Goal: Task Accomplishment & Management: Use online tool/utility

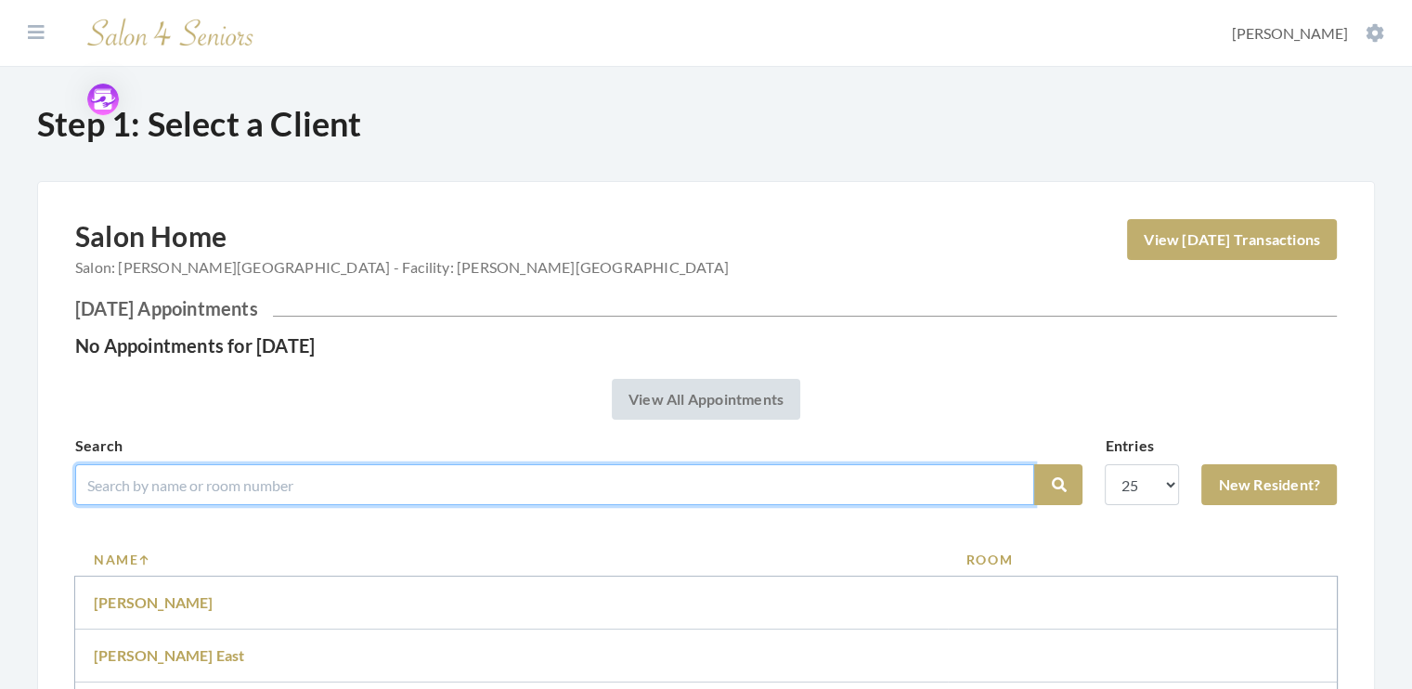
click at [174, 495] on input "search" at bounding box center [554, 484] width 959 height 41
type input "[PERSON_NAME]"
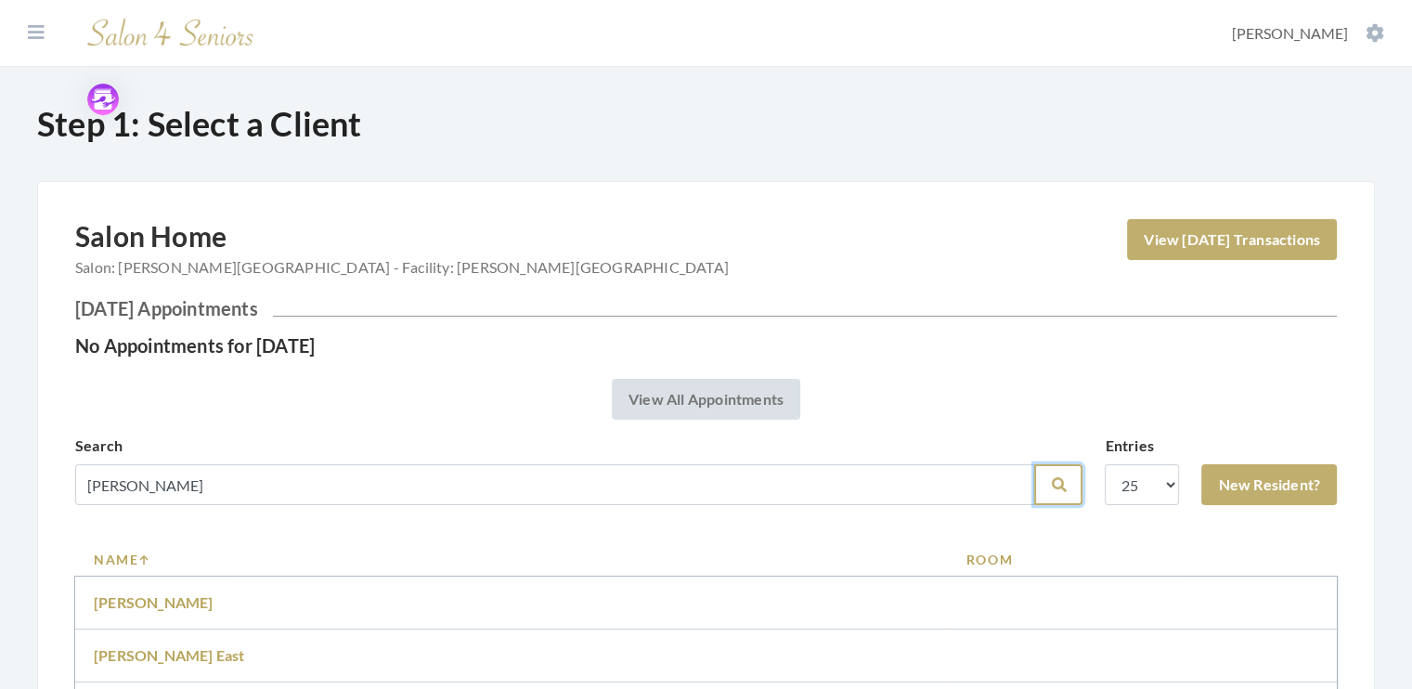
click at [1061, 487] on icon "submit" at bounding box center [1058, 484] width 15 height 15
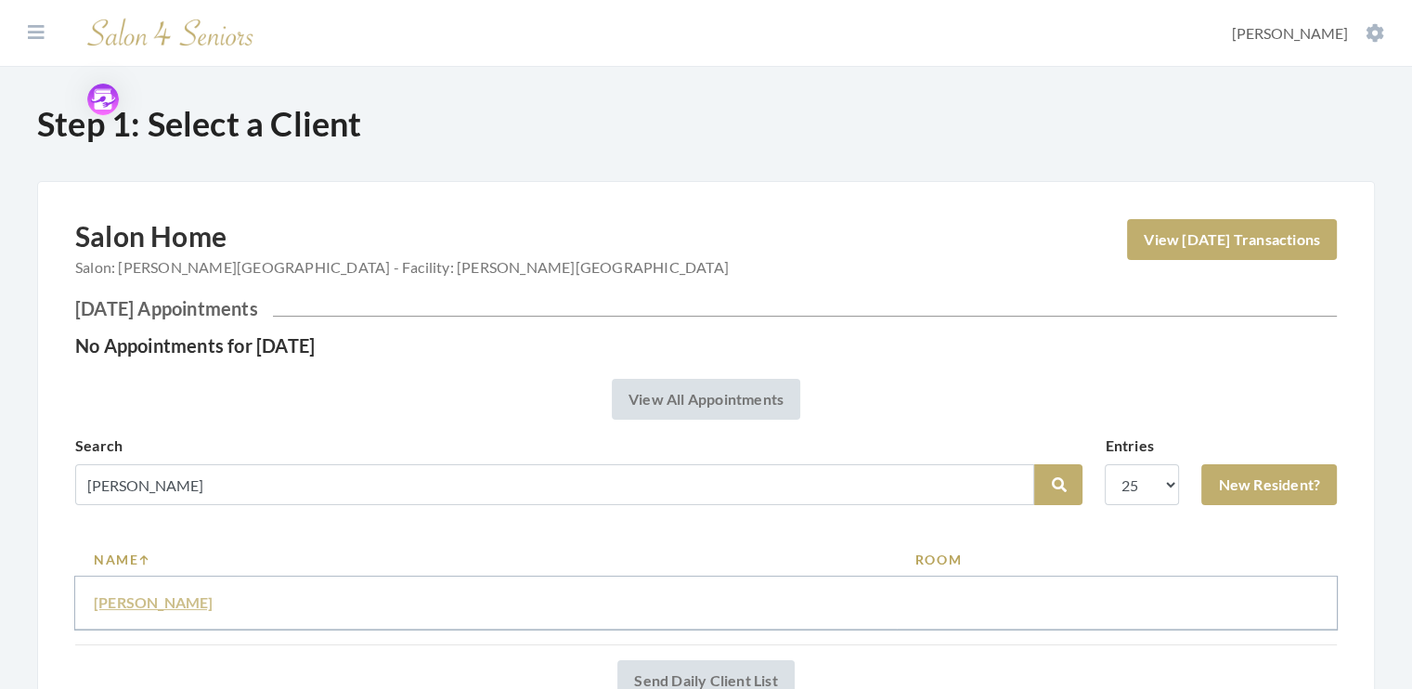
click at [160, 598] on link "[PERSON_NAME]" at bounding box center [154, 602] width 120 height 18
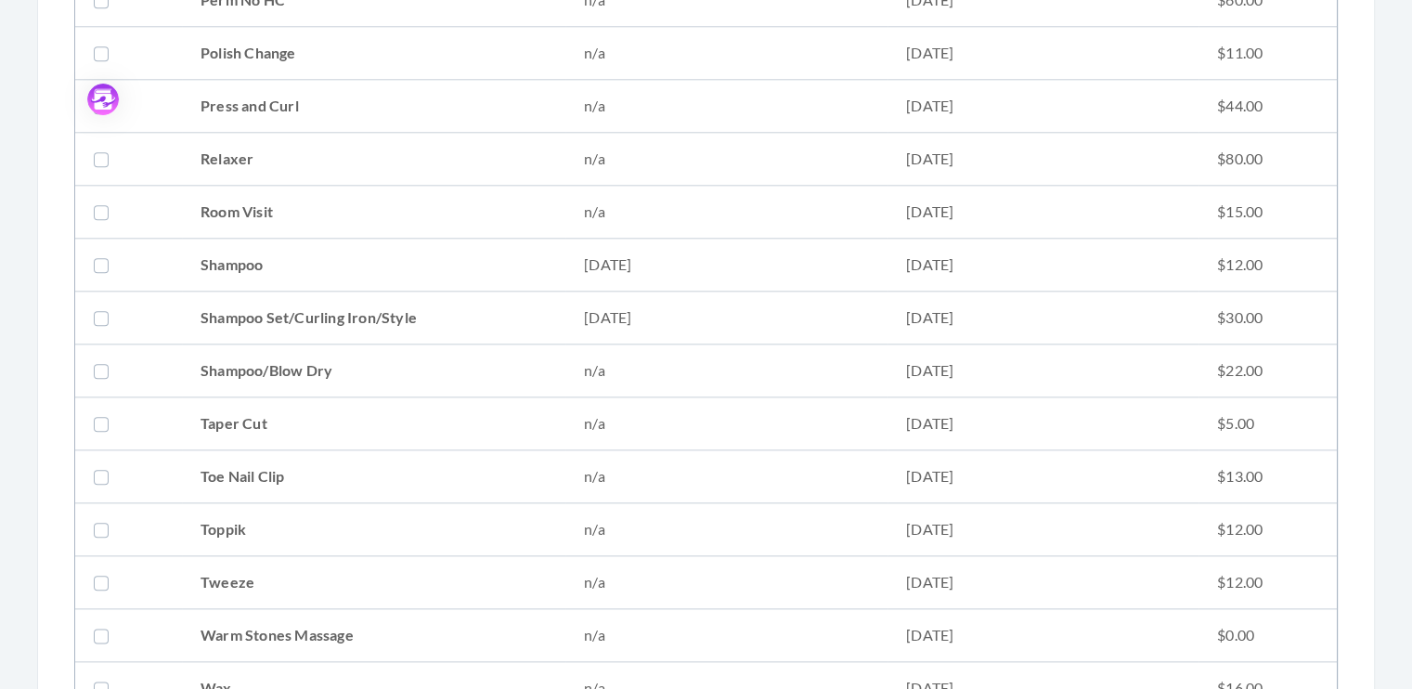
scroll to position [2045, 0]
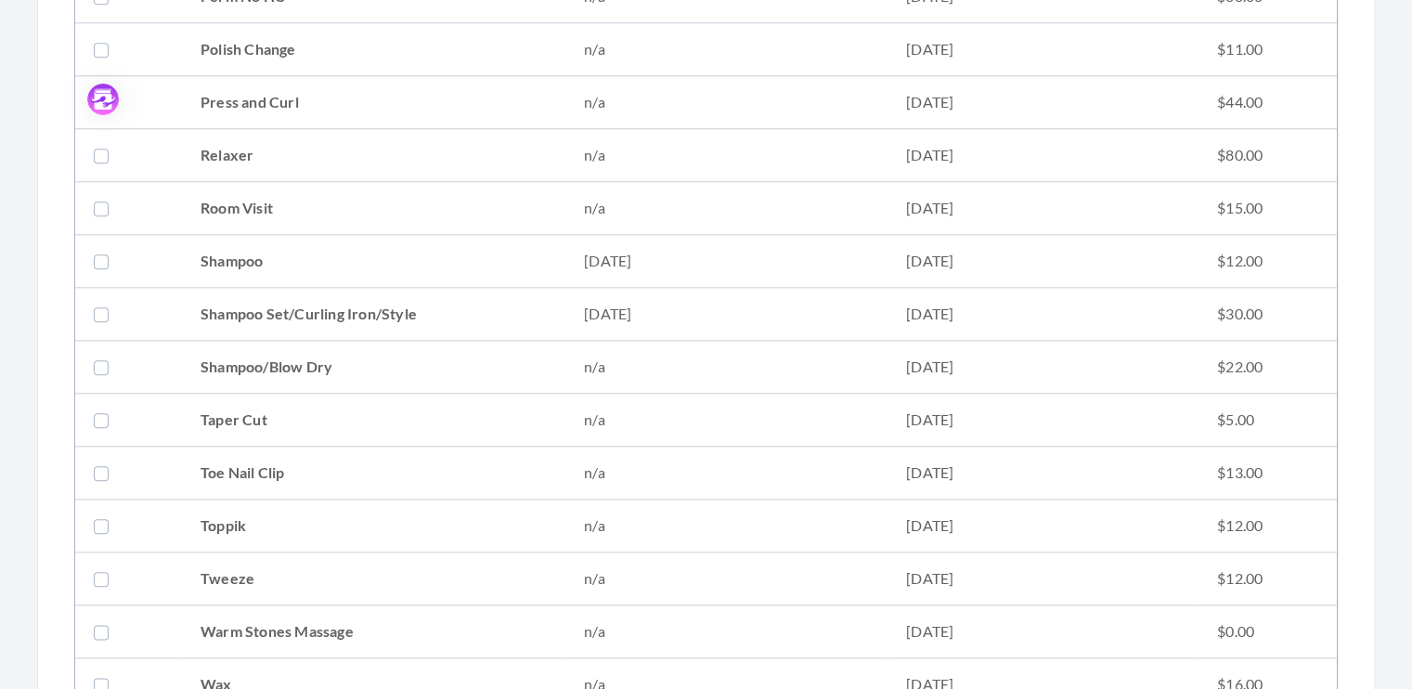
click at [100, 308] on label at bounding box center [105, 314] width 22 height 22
checkbox input "true"
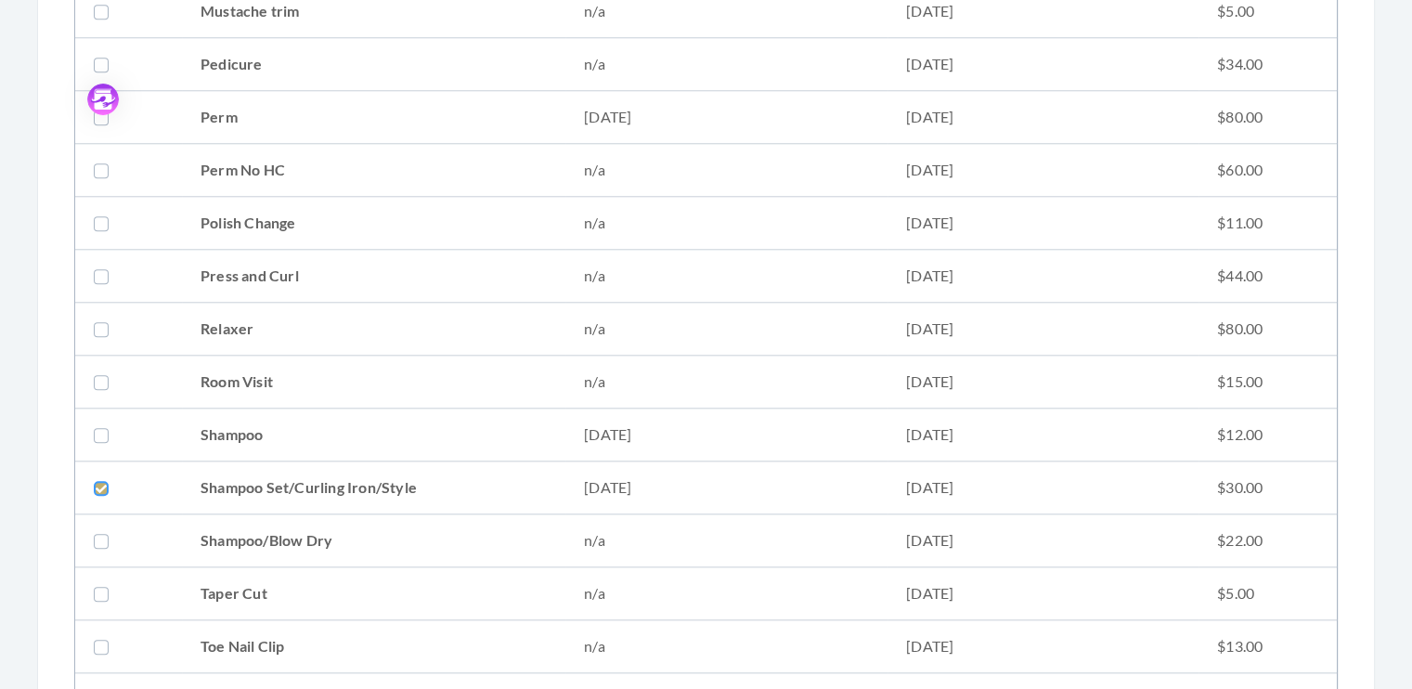
scroll to position [1864, 0]
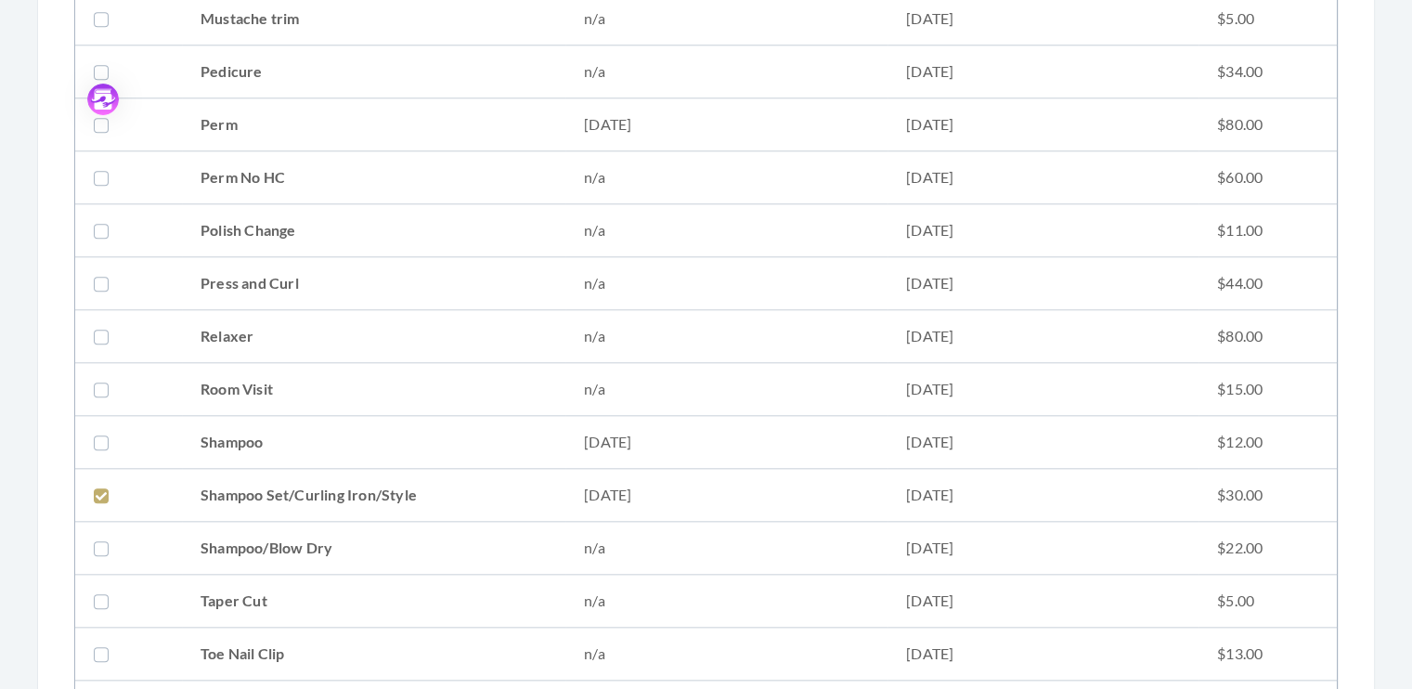
click at [97, 166] on label at bounding box center [105, 177] width 22 height 22
checkbox input "true"
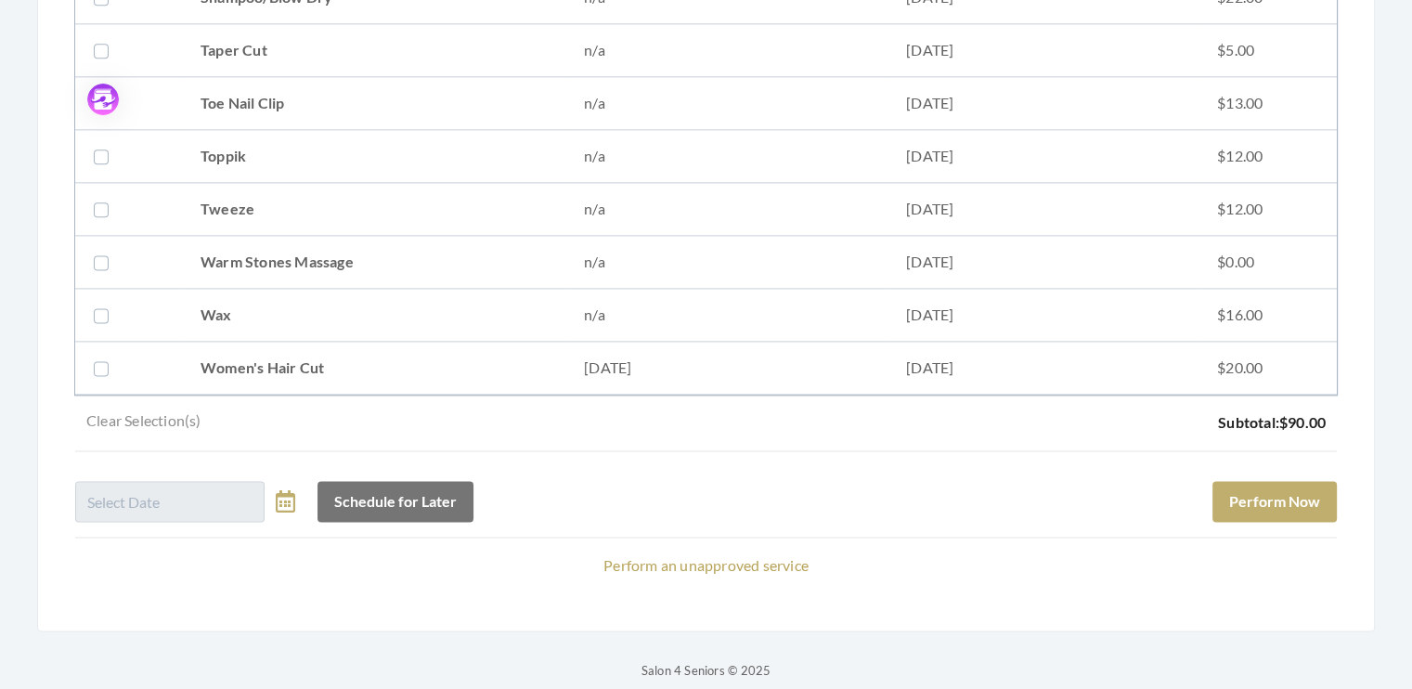
scroll to position [2421, 0]
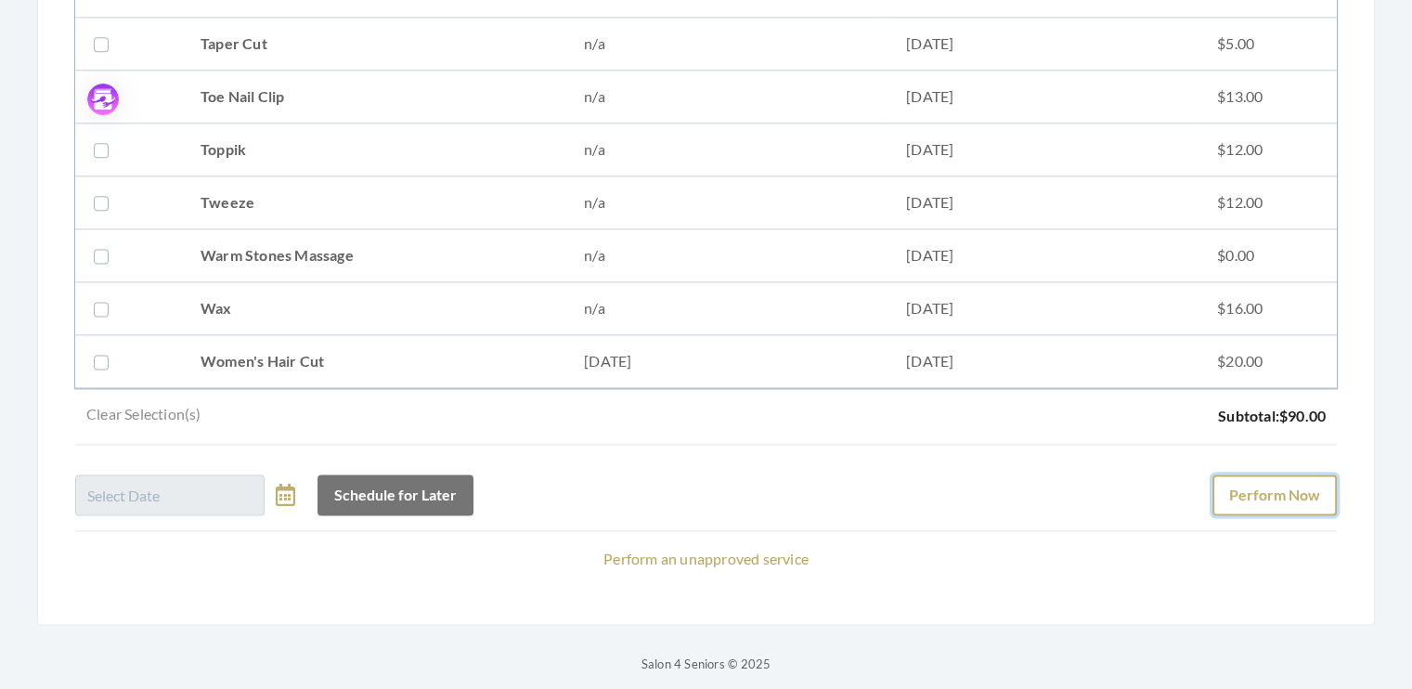
click at [1299, 494] on button "Perform Now" at bounding box center [1274, 494] width 124 height 41
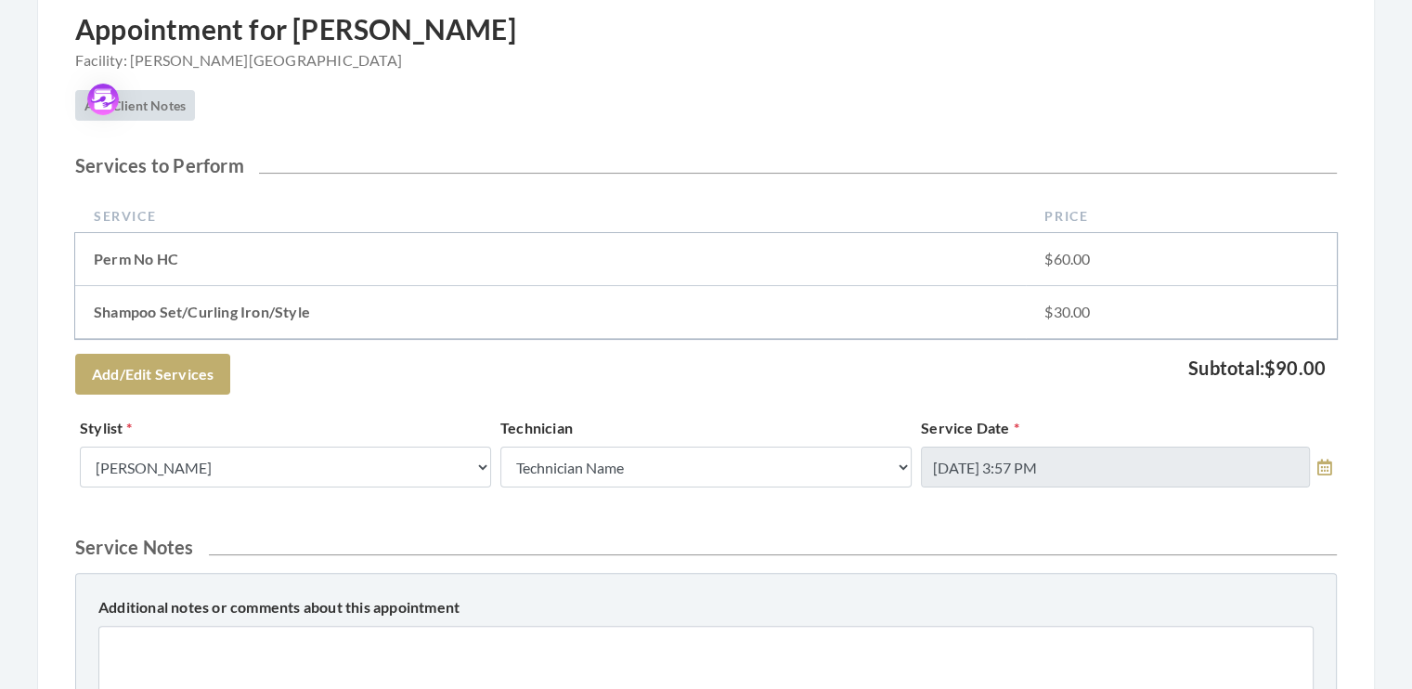
scroll to position [337, 0]
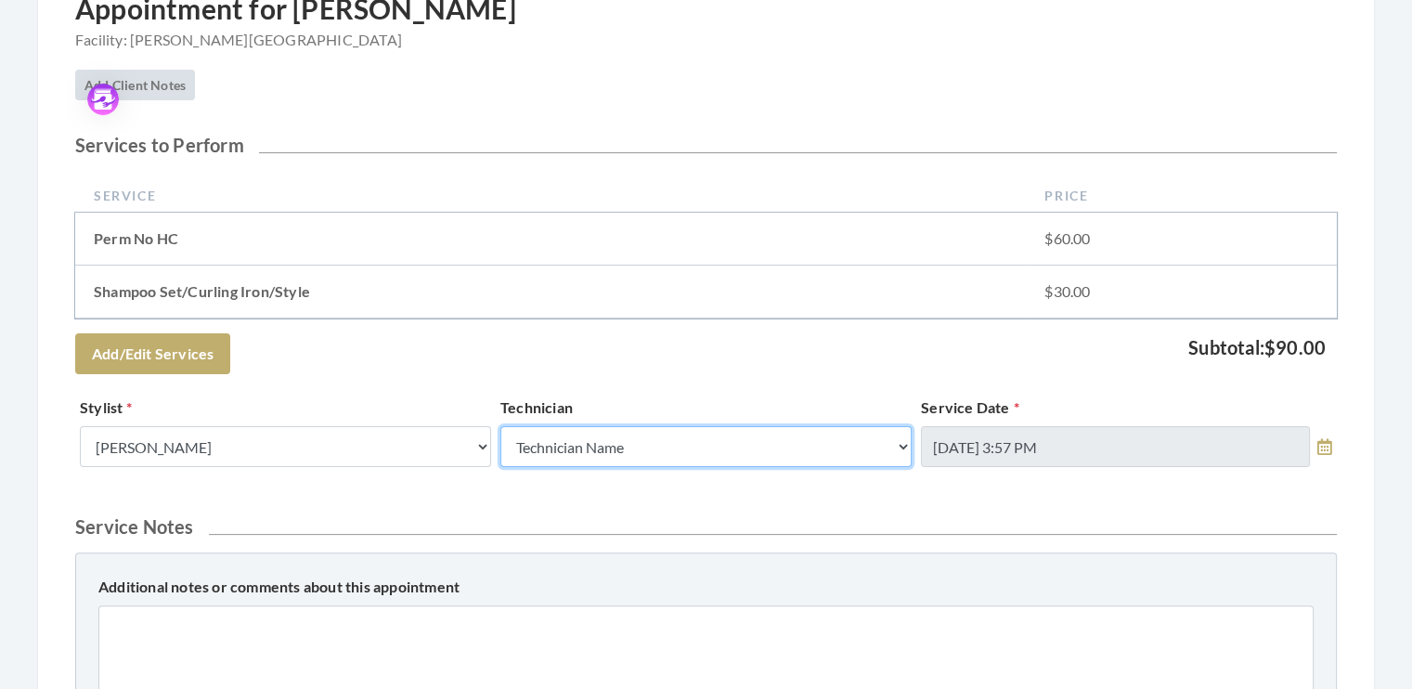
click at [894, 451] on select "Technician Name Kinetic Tech Kimberly Williford" at bounding box center [705, 446] width 411 height 41
select select "62"
click at [500, 426] on select "Technician Name Kinetic Tech Kimberly Williford" at bounding box center [705, 446] width 411 height 41
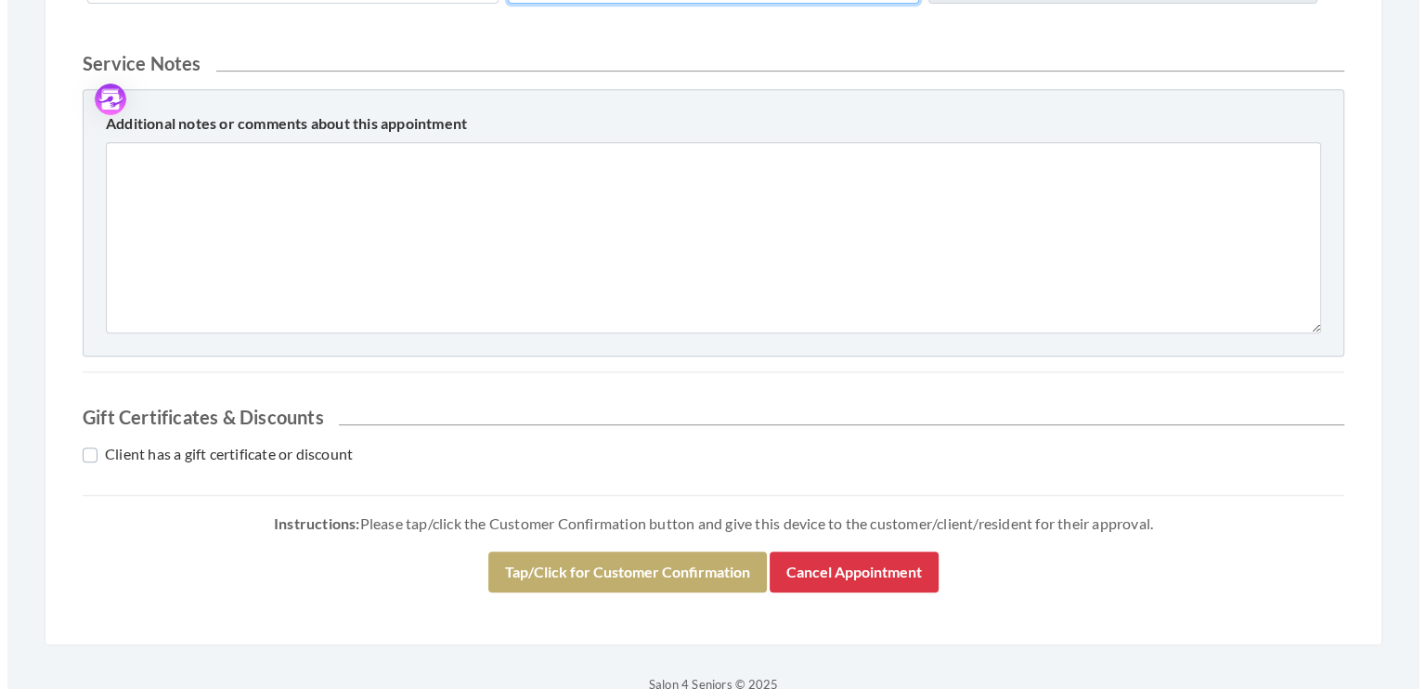
scroll to position [831, 0]
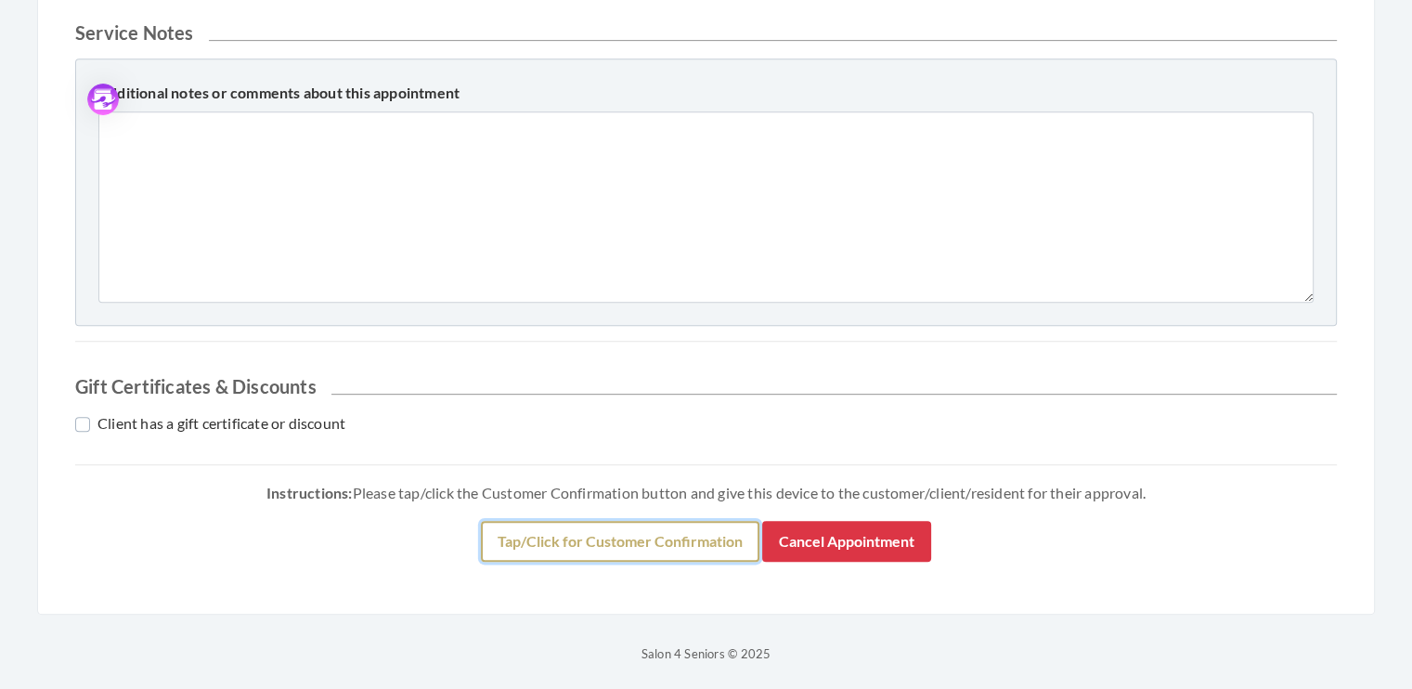
click at [612, 539] on button "Tap/Click for Customer Confirmation" at bounding box center [620, 541] width 278 height 41
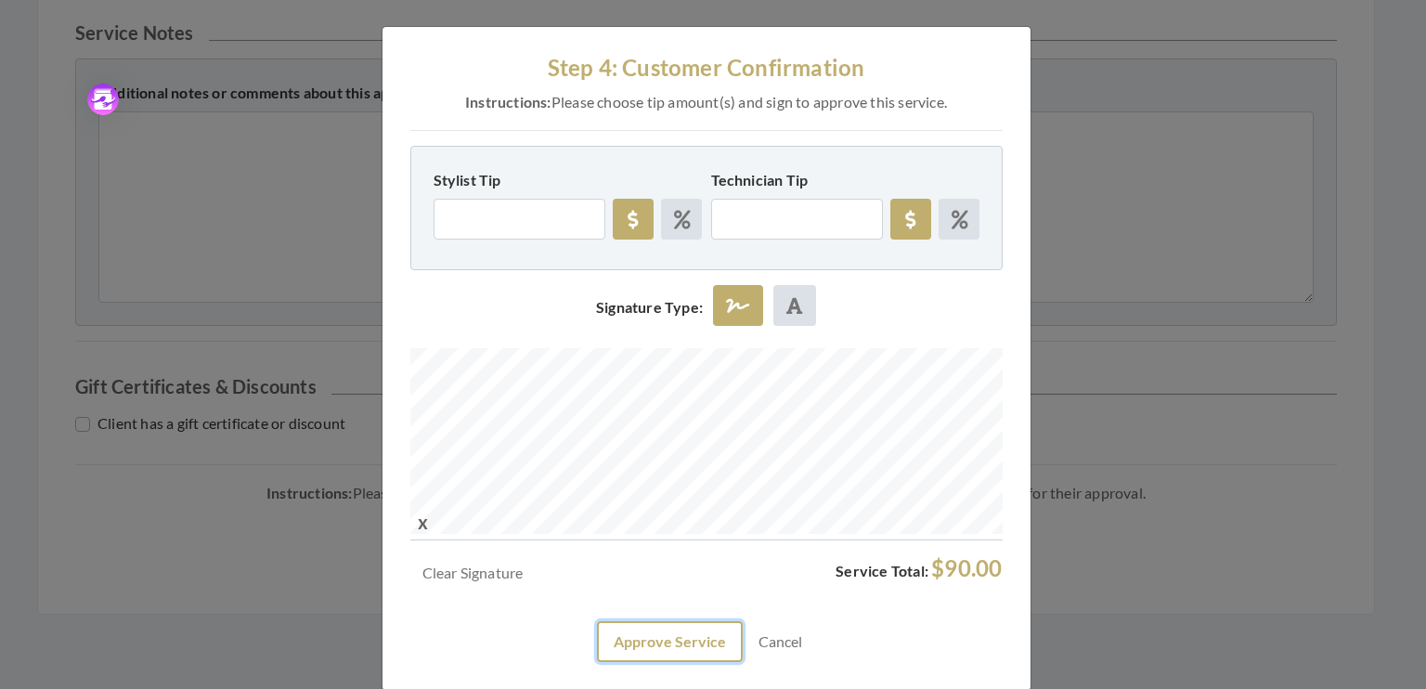
click at [642, 645] on button "Approve Service" at bounding box center [670, 641] width 146 height 41
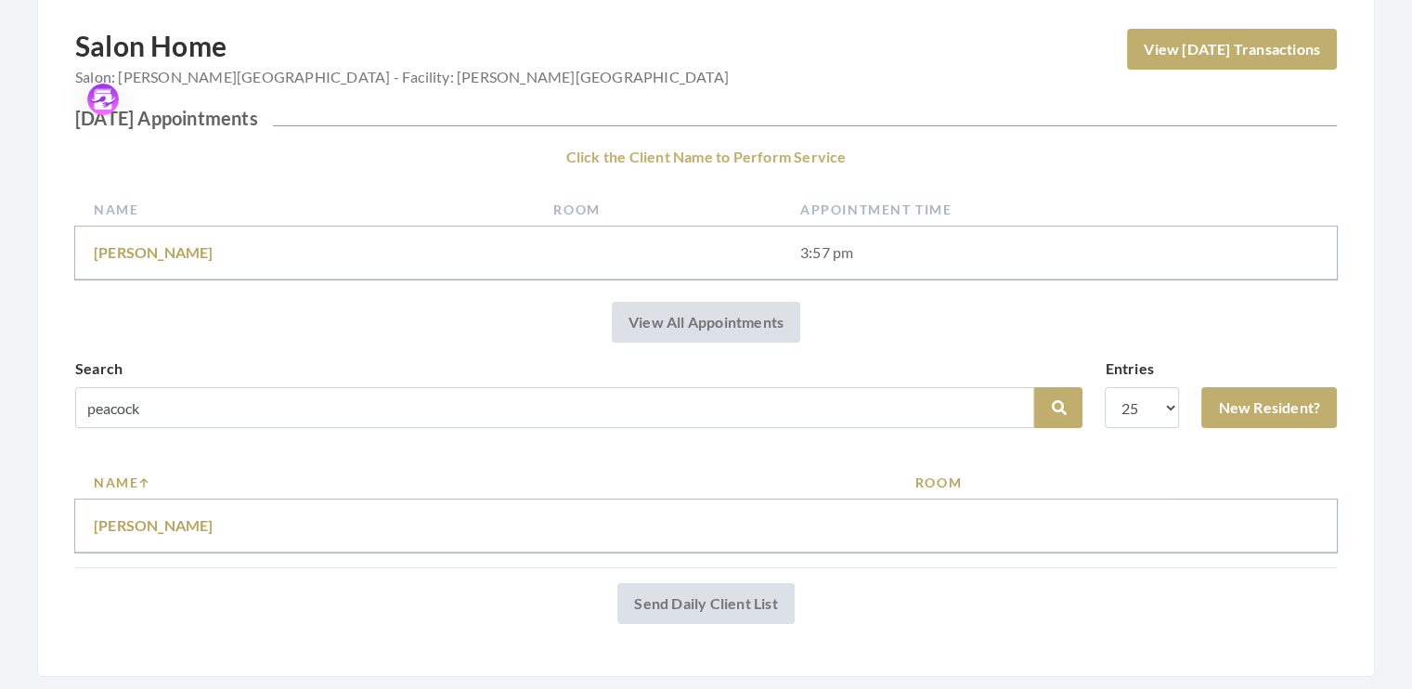
scroll to position [204, 0]
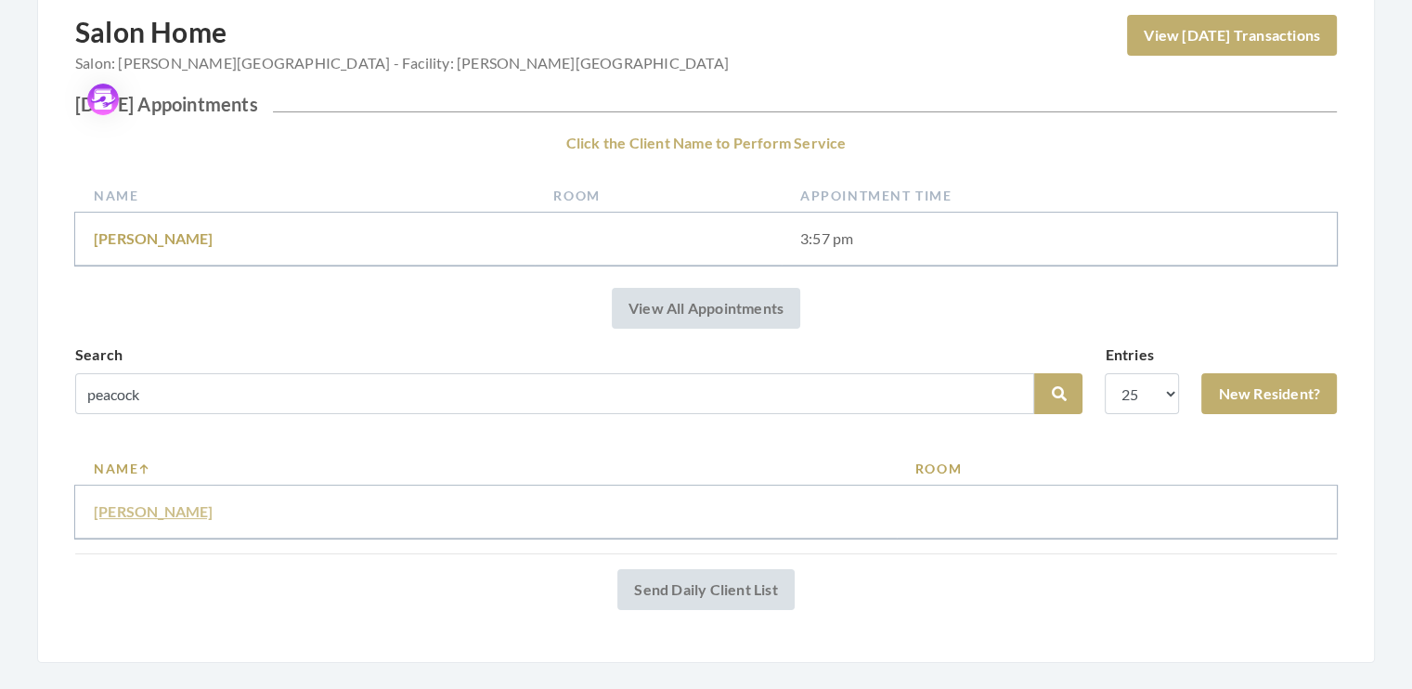
click at [139, 505] on link "Vera peacock" at bounding box center [154, 511] width 120 height 18
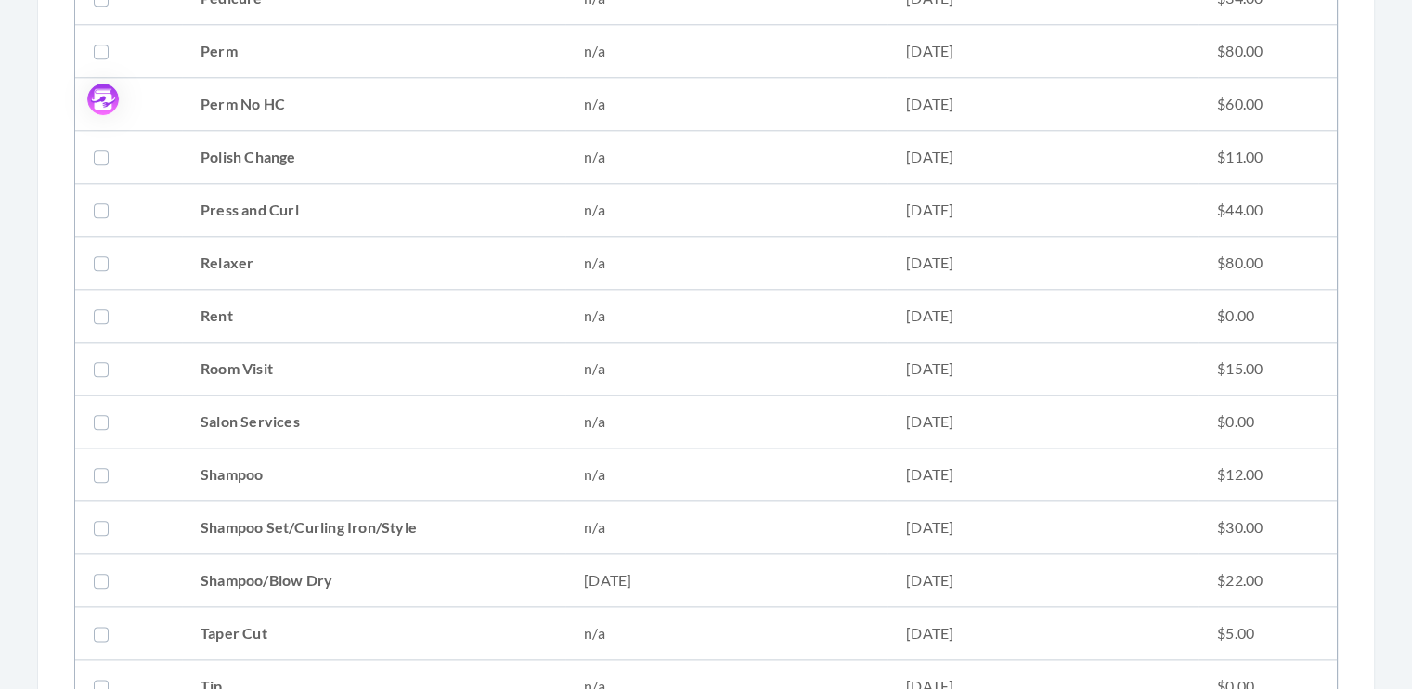
scroll to position [2066, 0]
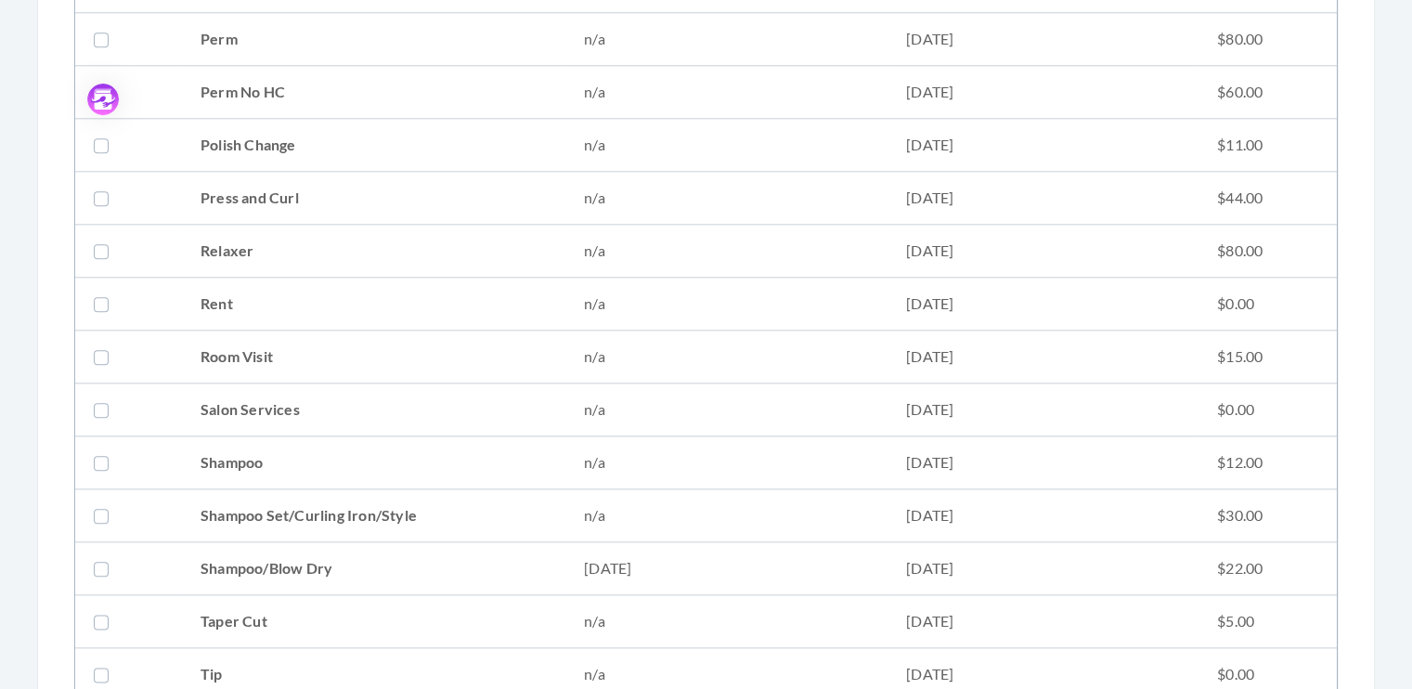
click at [103, 504] on label at bounding box center [105, 515] width 22 height 22
checkbox input "true"
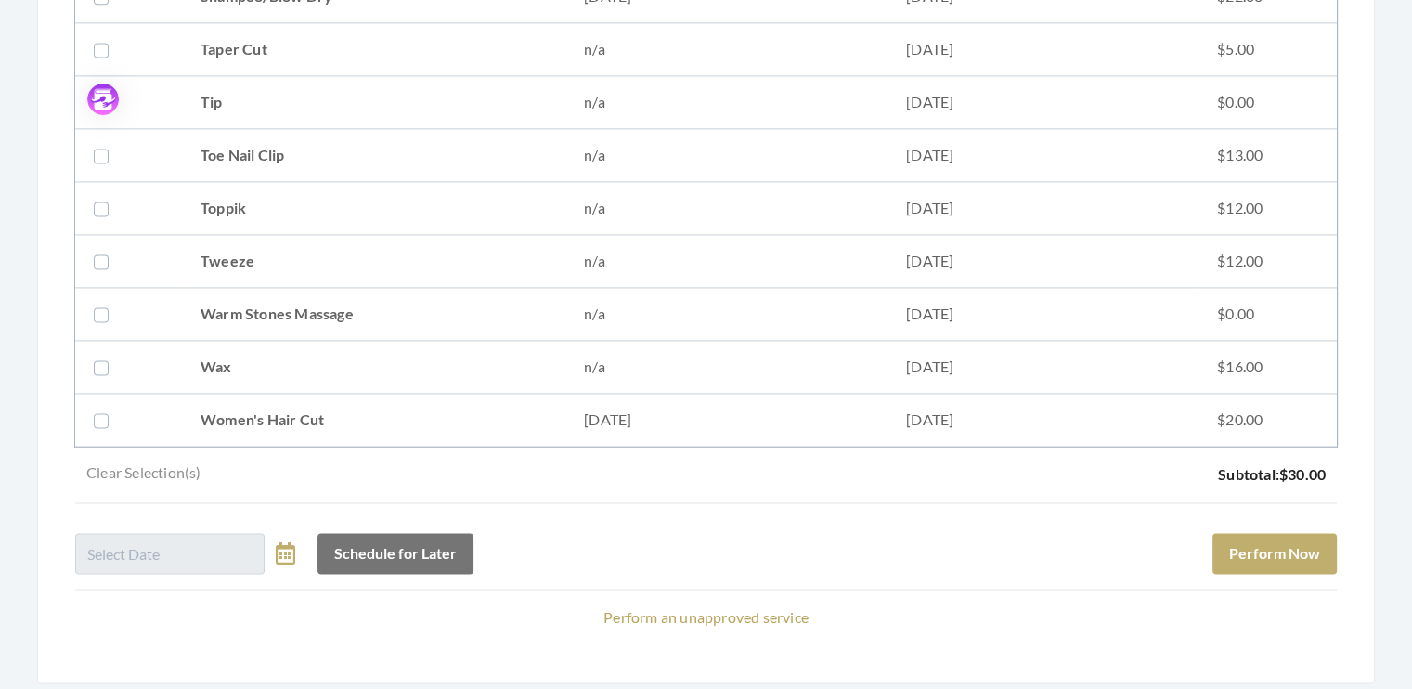
scroll to position [2645, 0]
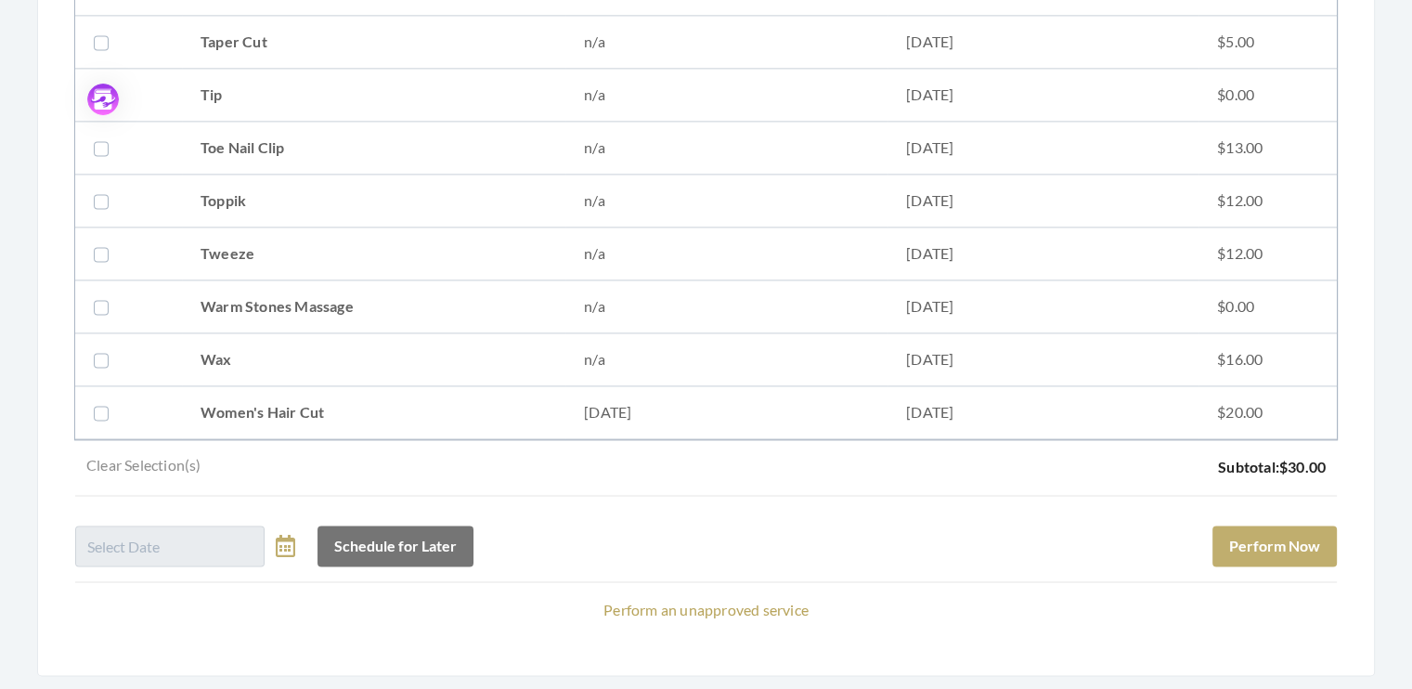
click at [105, 401] on label at bounding box center [105, 412] width 22 height 22
checkbox input "true"
click at [1299, 525] on button "Perform Now" at bounding box center [1274, 545] width 124 height 41
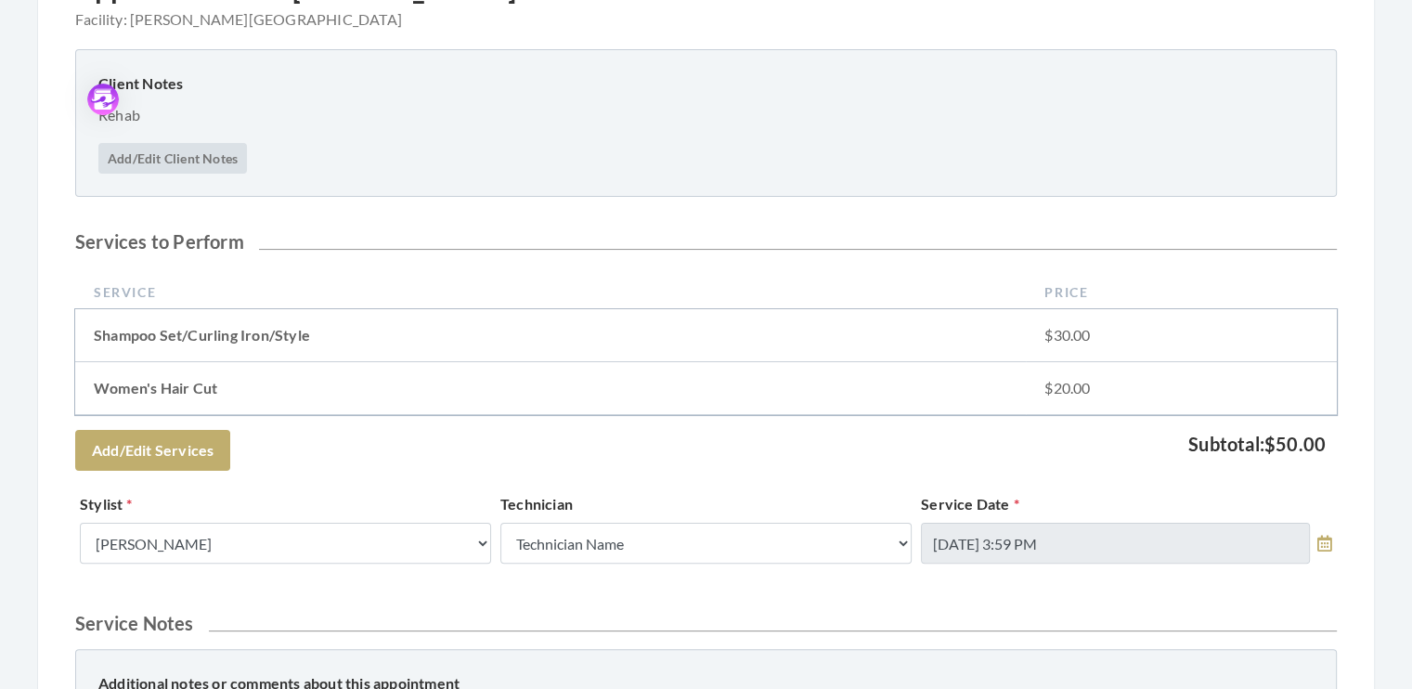
scroll to position [375, 0]
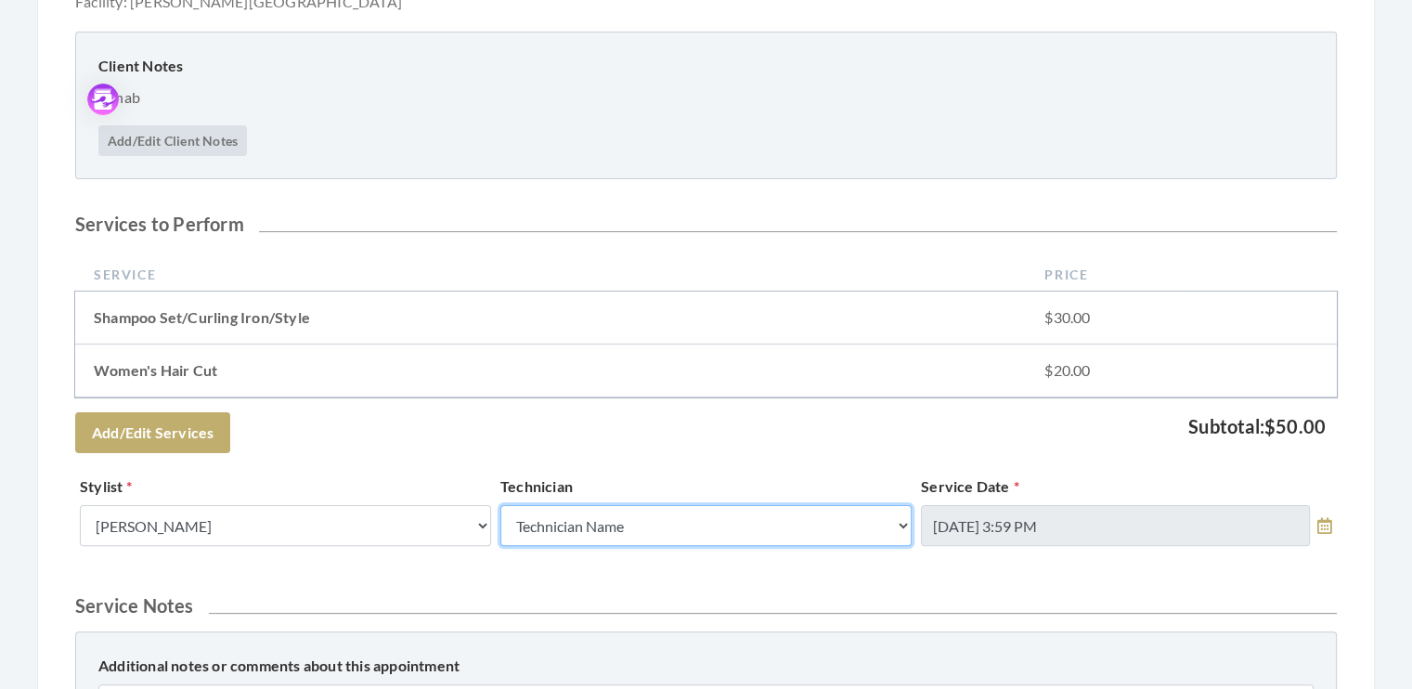
click at [901, 521] on select "Technician Name Kinetic Tech Kimberly Williford" at bounding box center [705, 525] width 411 height 41
select select "62"
click at [500, 505] on select "Technician Name Kinetic Tech Kimberly Williford" at bounding box center [705, 525] width 411 height 41
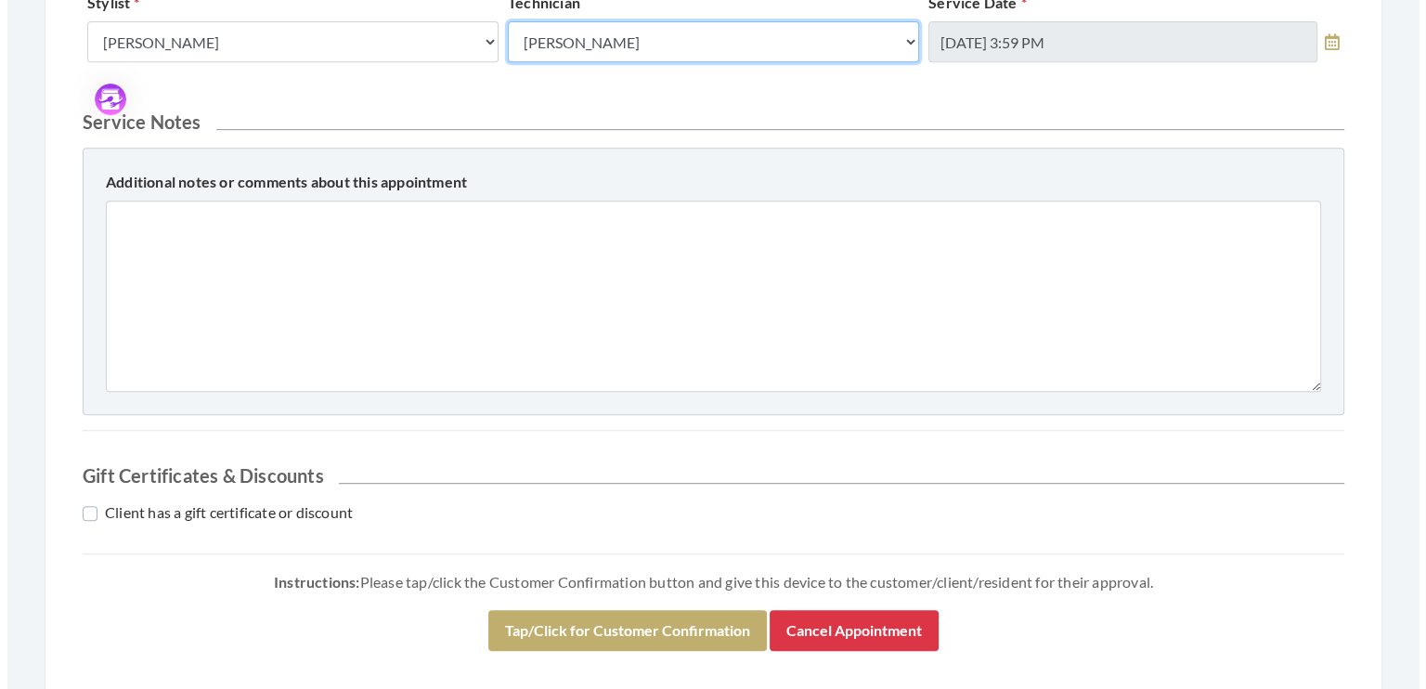
scroll to position [870, 0]
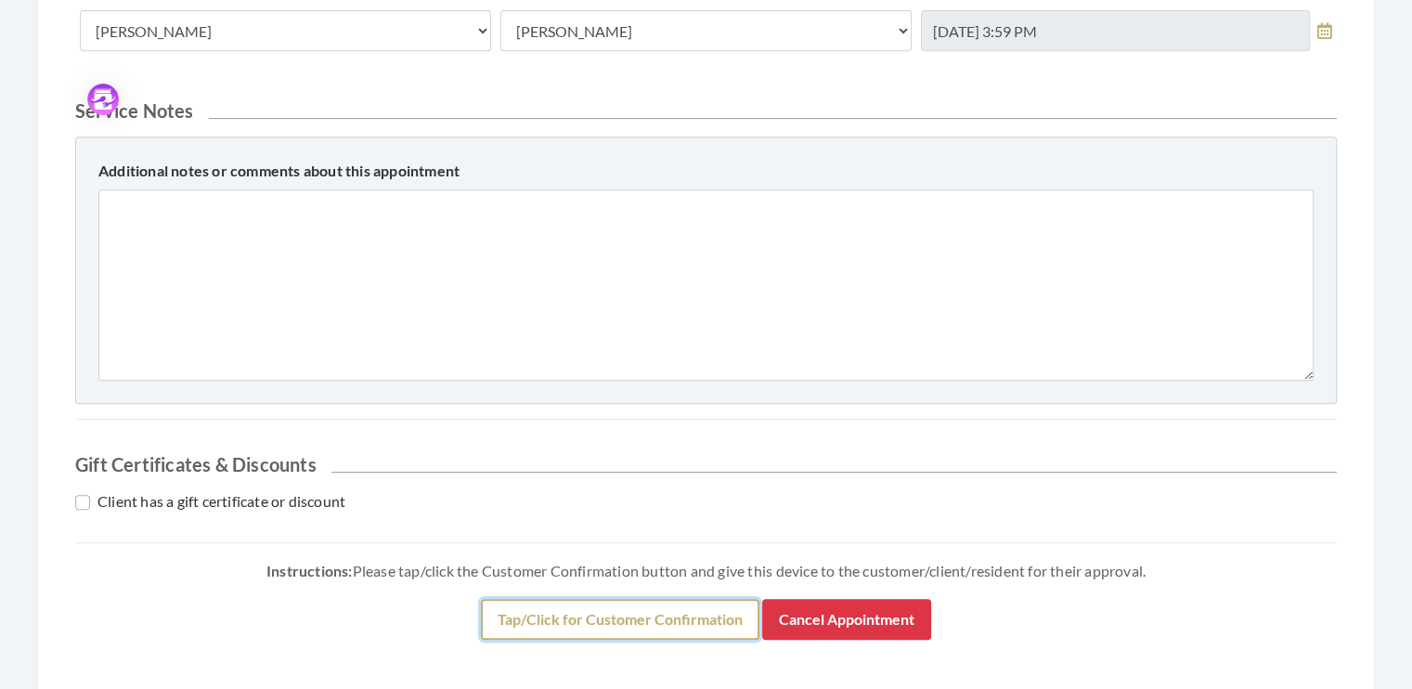
click at [632, 617] on button "Tap/Click for Customer Confirmation" at bounding box center [620, 619] width 278 height 41
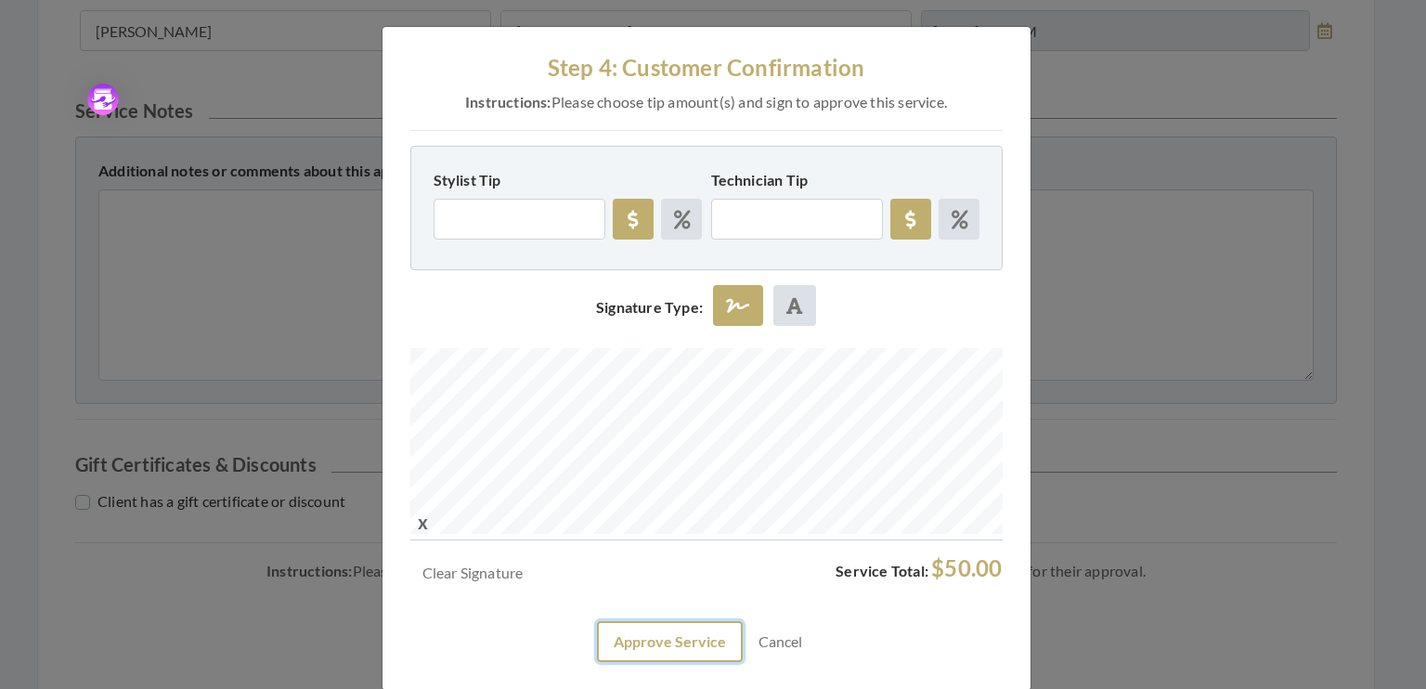
click at [640, 638] on button "Approve Service" at bounding box center [670, 641] width 146 height 41
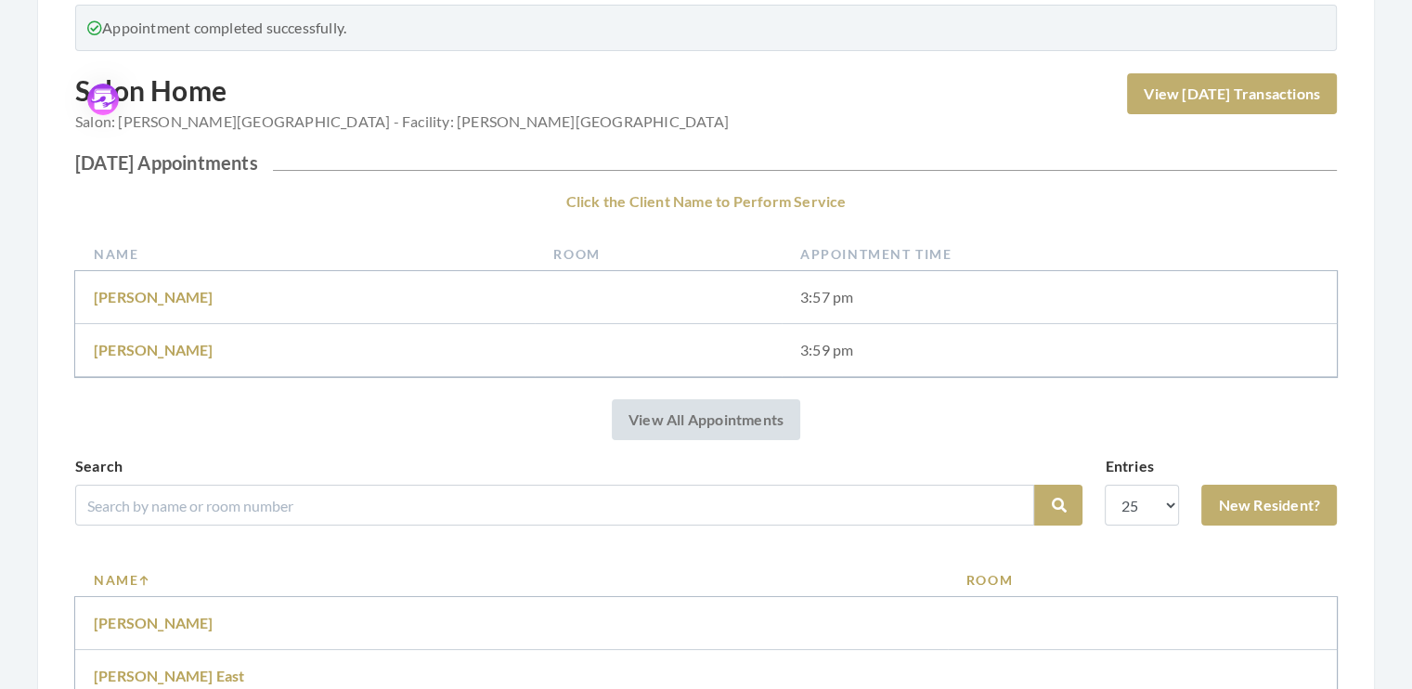
scroll to position [336, 0]
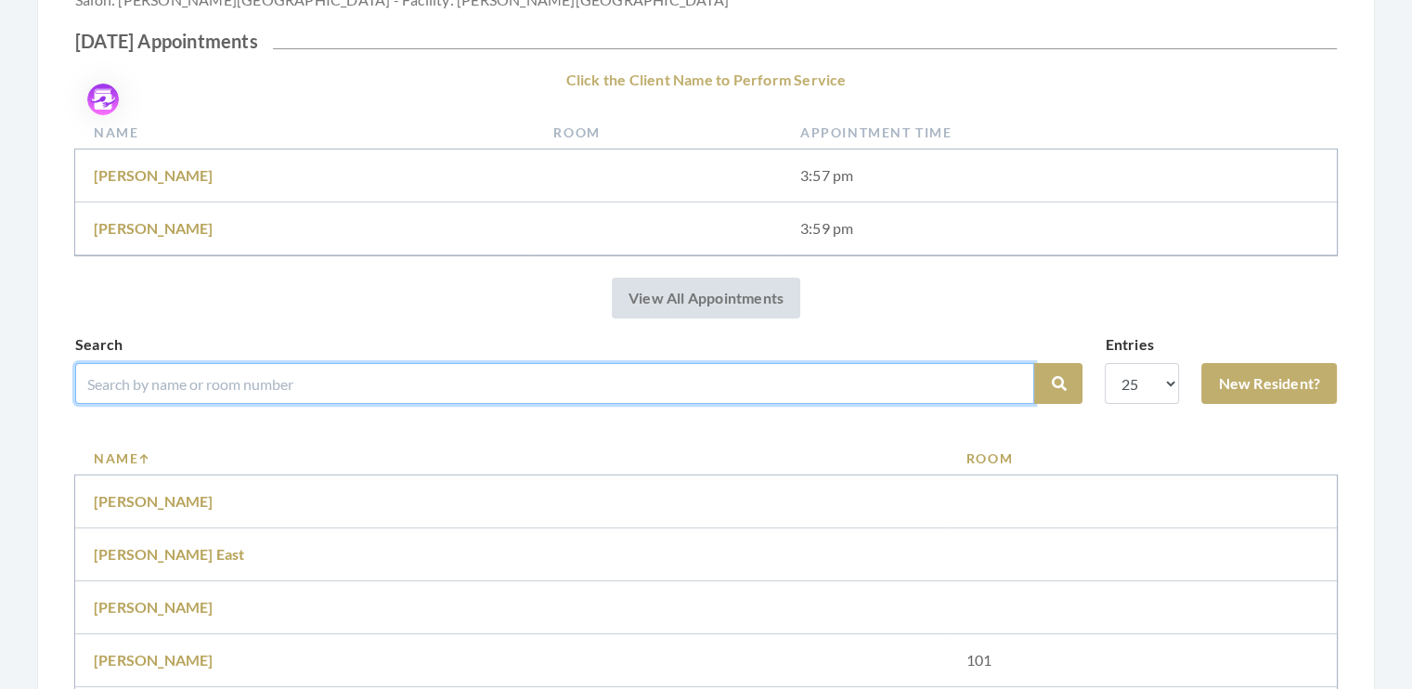
click at [227, 376] on input "search" at bounding box center [554, 383] width 959 height 41
type input "hobbs"
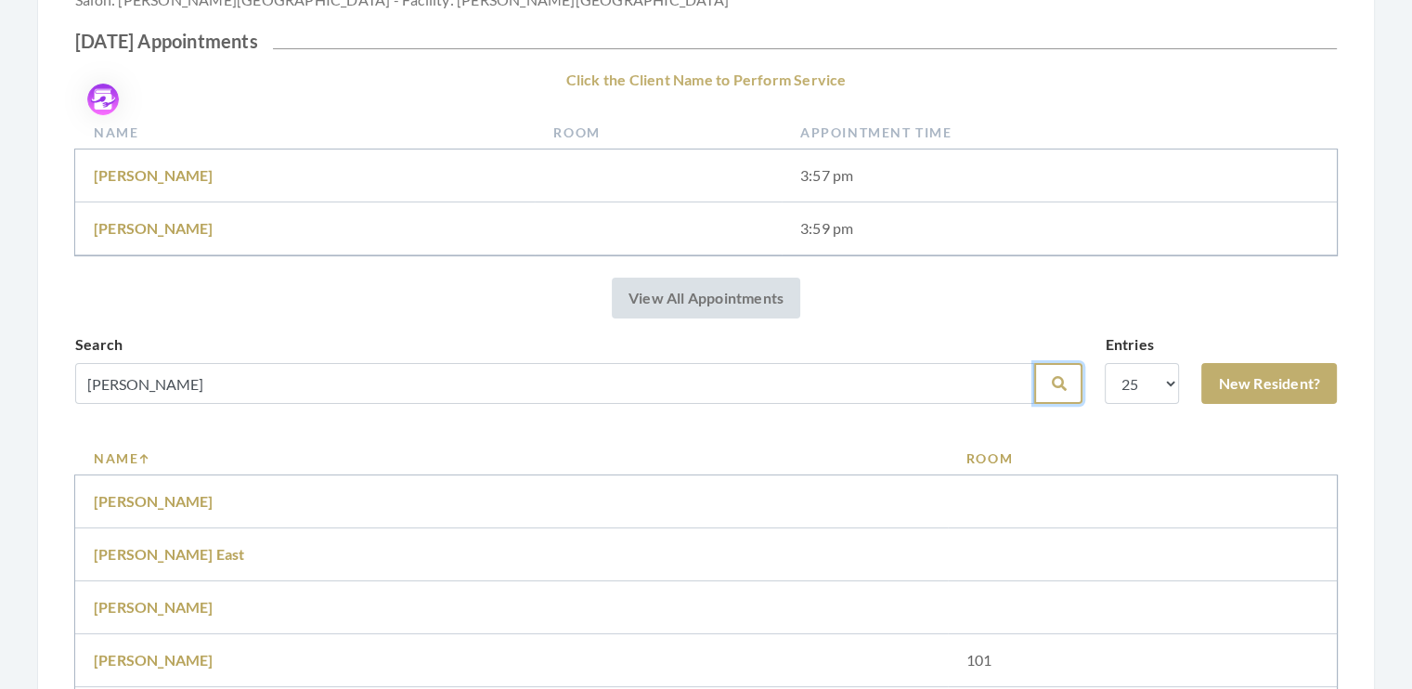
click at [1047, 381] on button "Search" at bounding box center [1058, 383] width 48 height 41
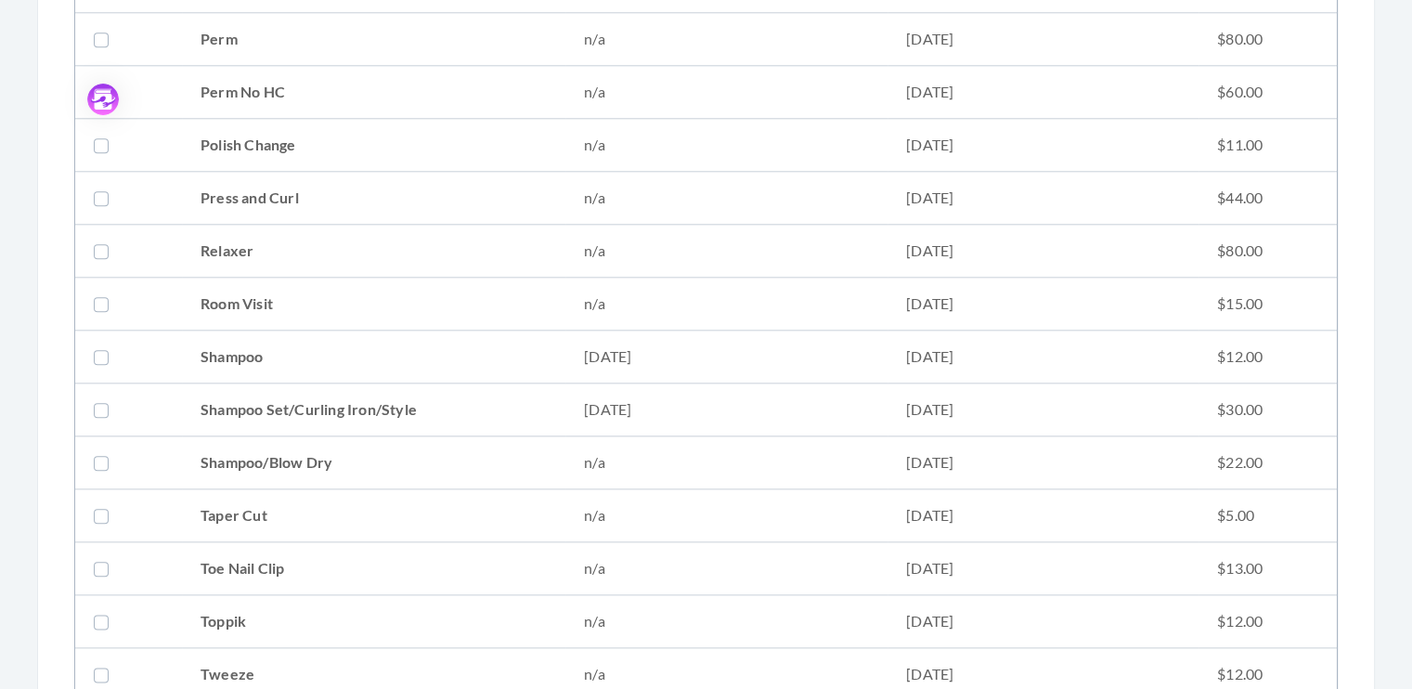
scroll to position [2077, 0]
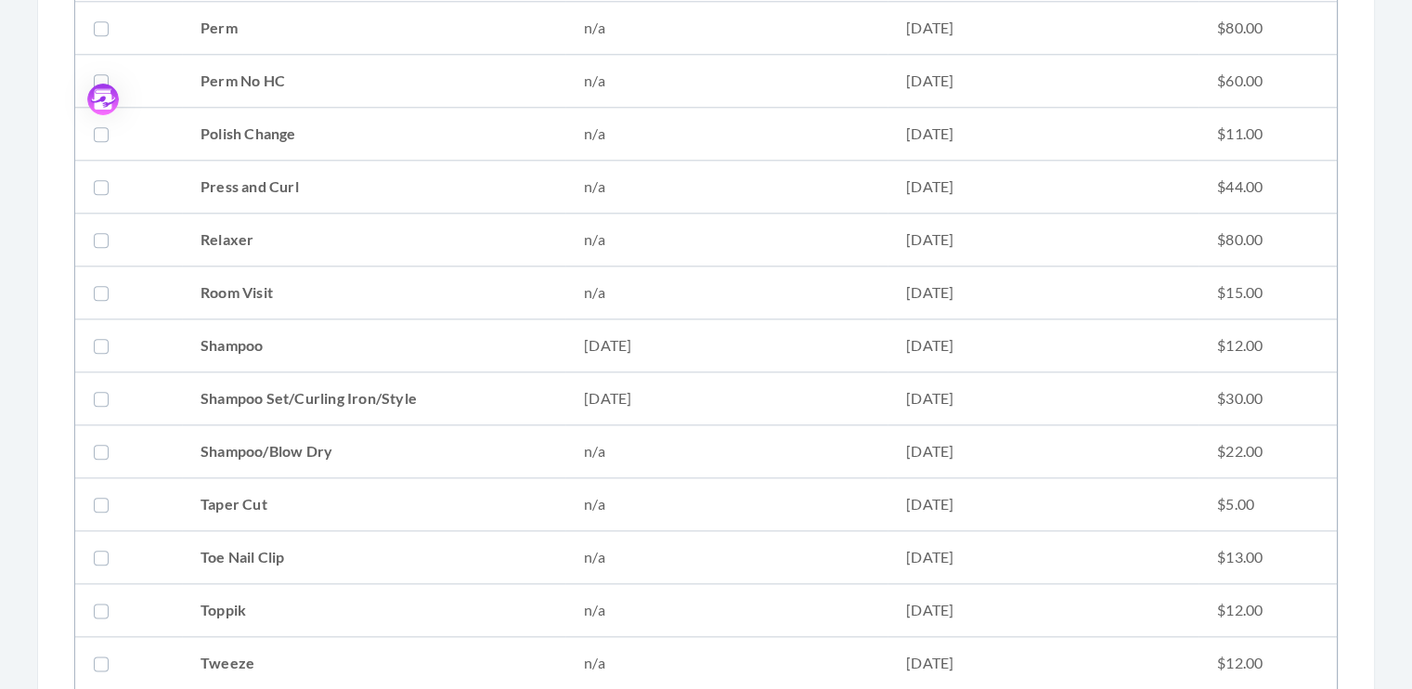
click at [100, 387] on label at bounding box center [105, 398] width 22 height 22
checkbox input "true"
drag, startPoint x: 1411, startPoint y: 470, endPoint x: 1401, endPoint y: 632, distance: 162.7
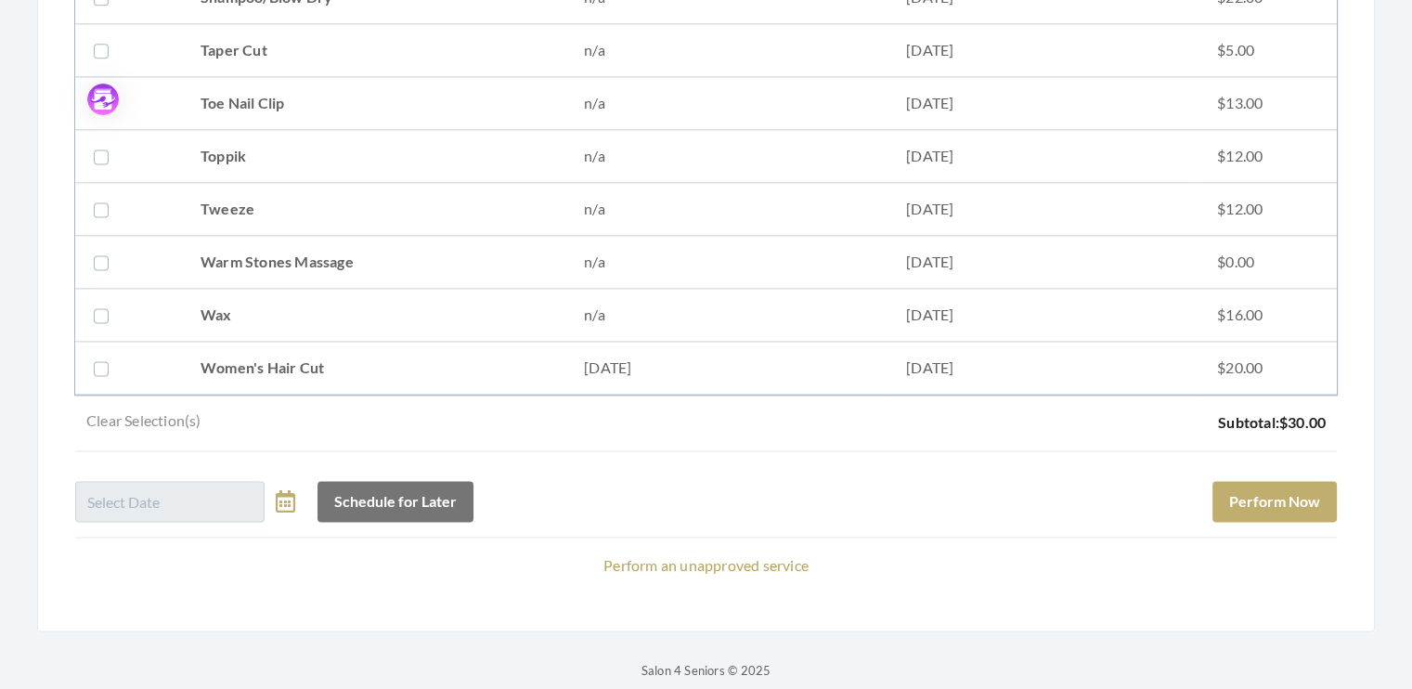
scroll to position [2541, 0]
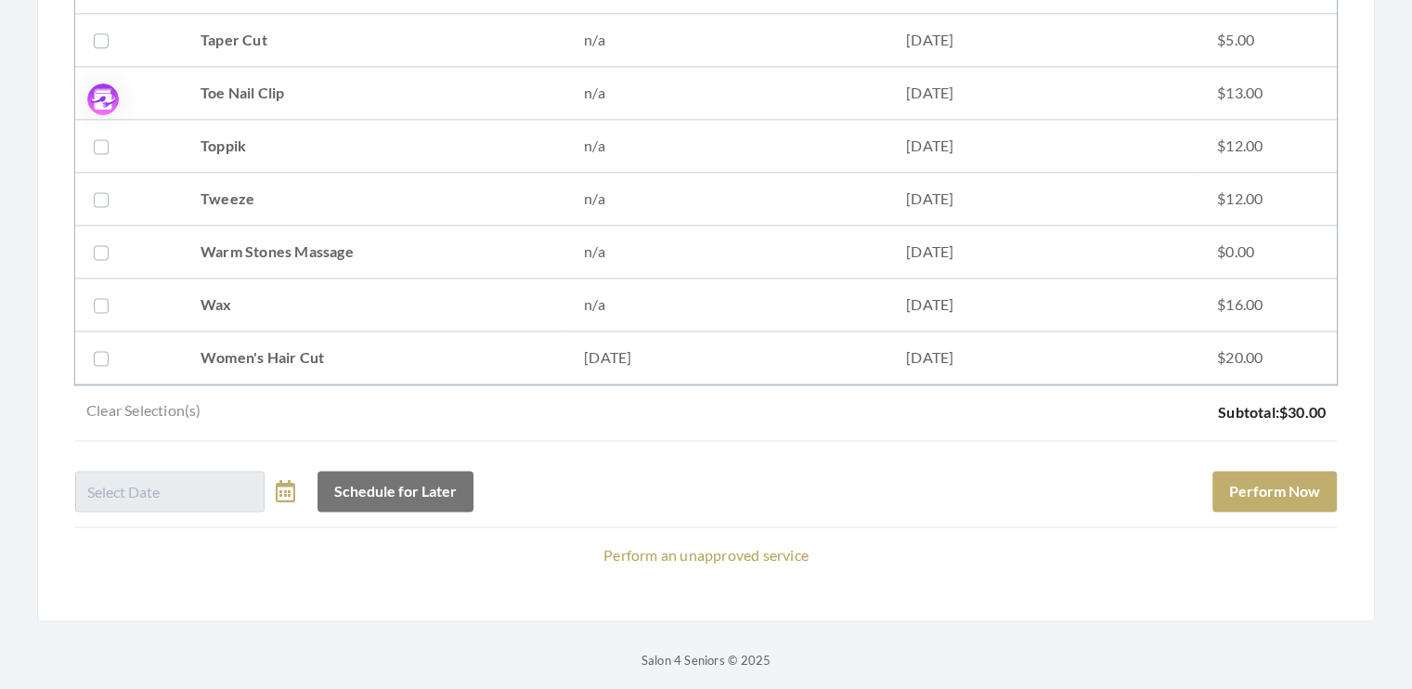
click at [89, 346] on td at bounding box center [128, 357] width 107 height 53
checkbox input "true"
click at [1280, 478] on button "Perform Now" at bounding box center [1274, 491] width 124 height 41
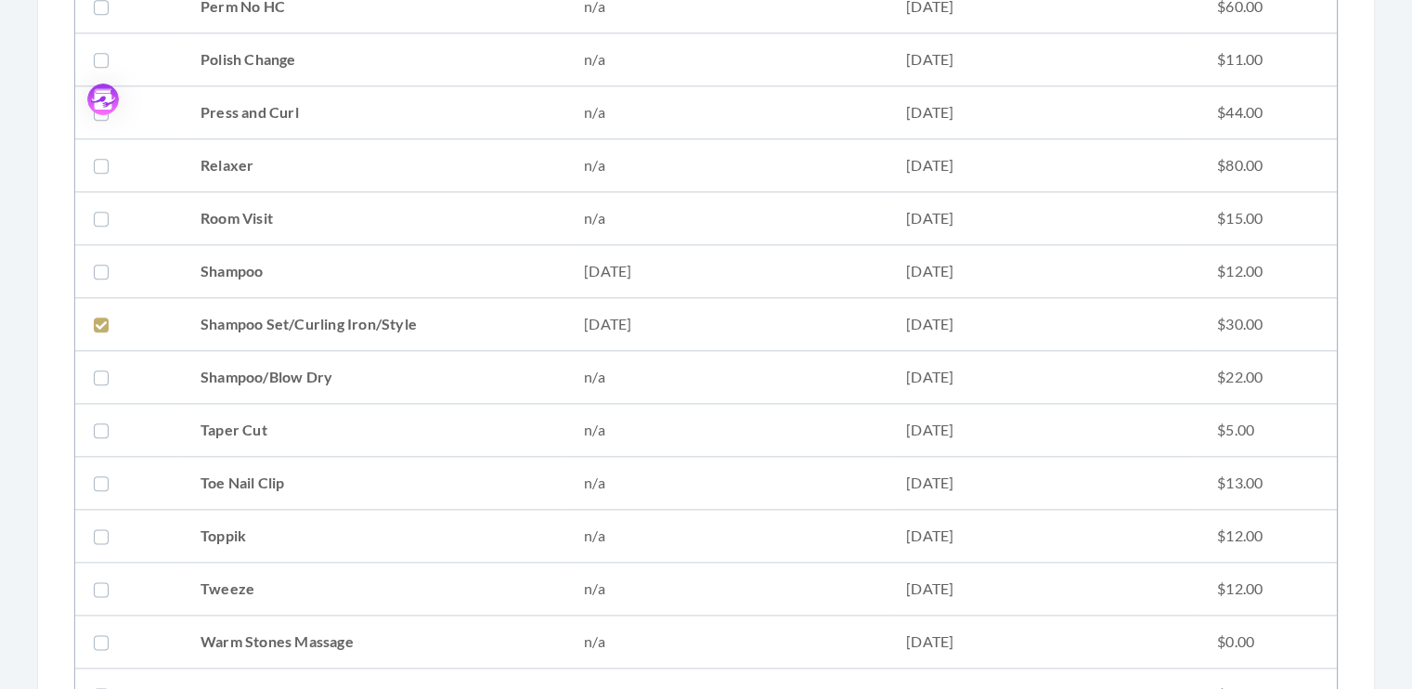
scroll to position [2123, 0]
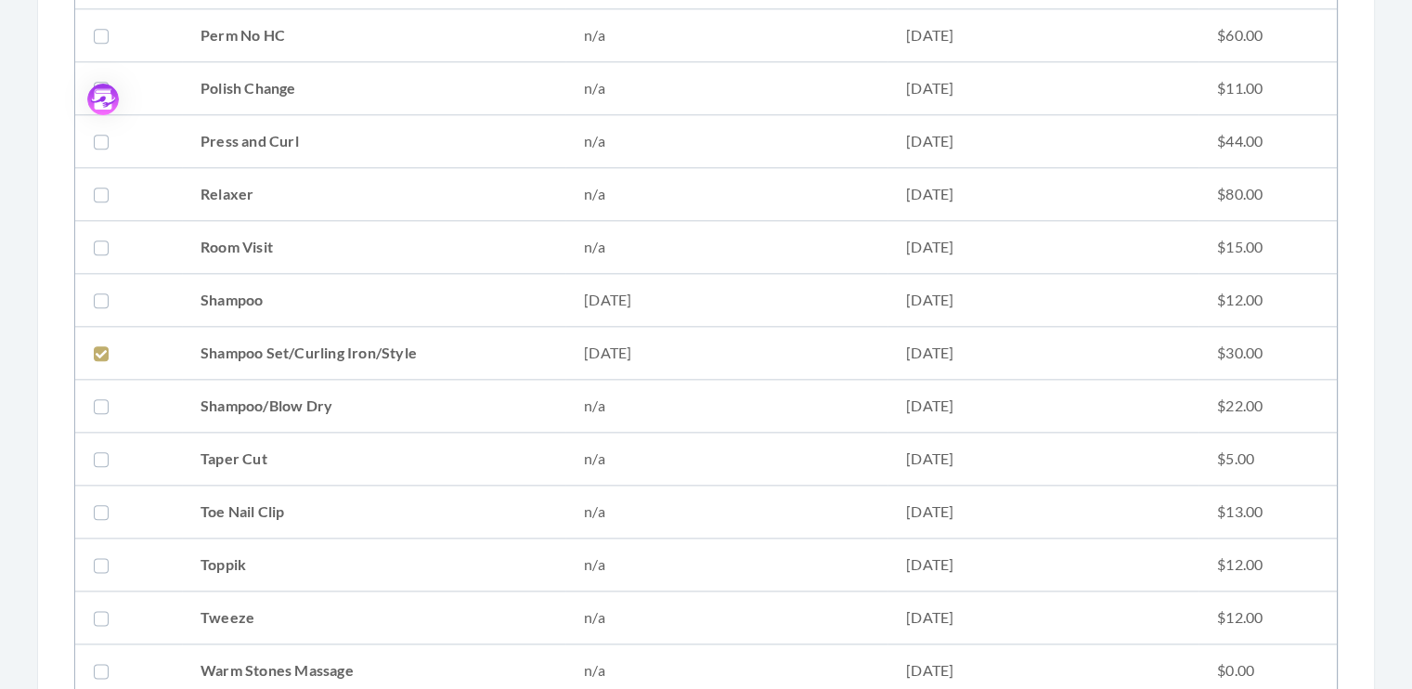
click at [97, 400] on label at bounding box center [105, 405] width 22 height 22
checkbox input "true"
click at [101, 345] on label at bounding box center [105, 353] width 22 height 22
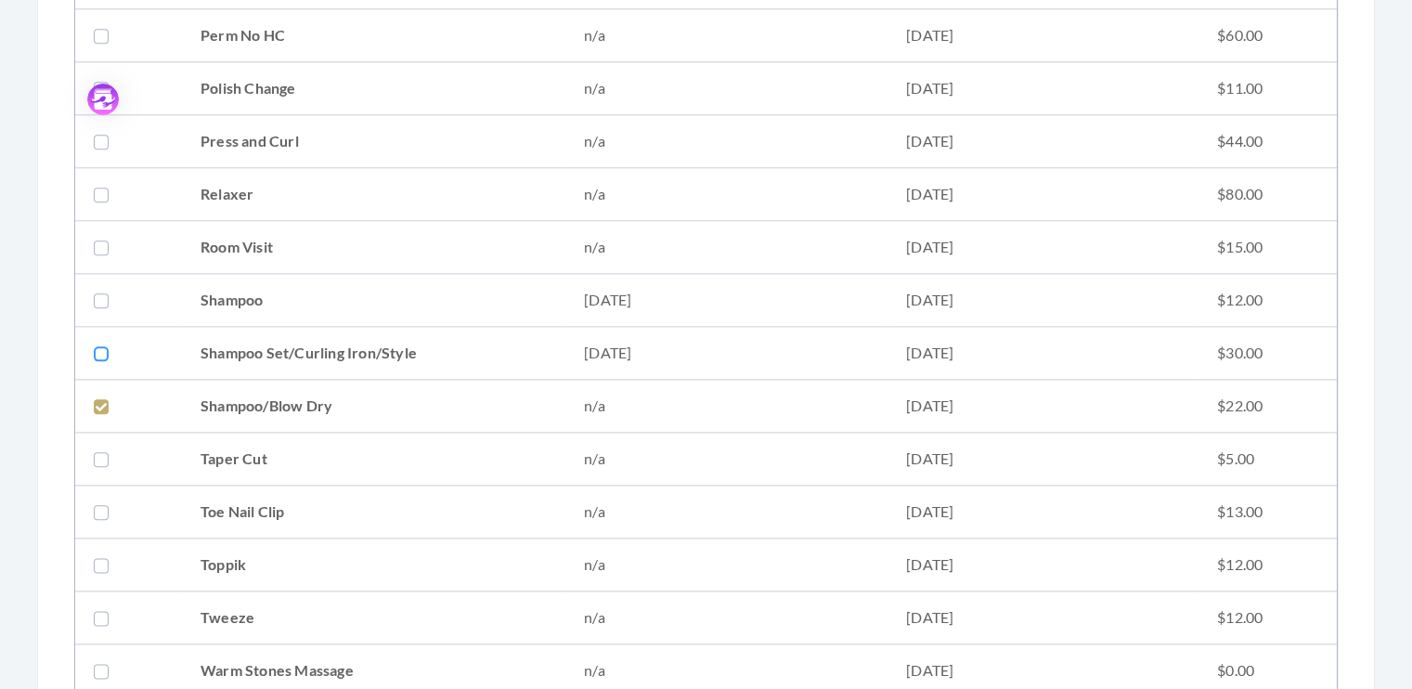
checkbox input "false"
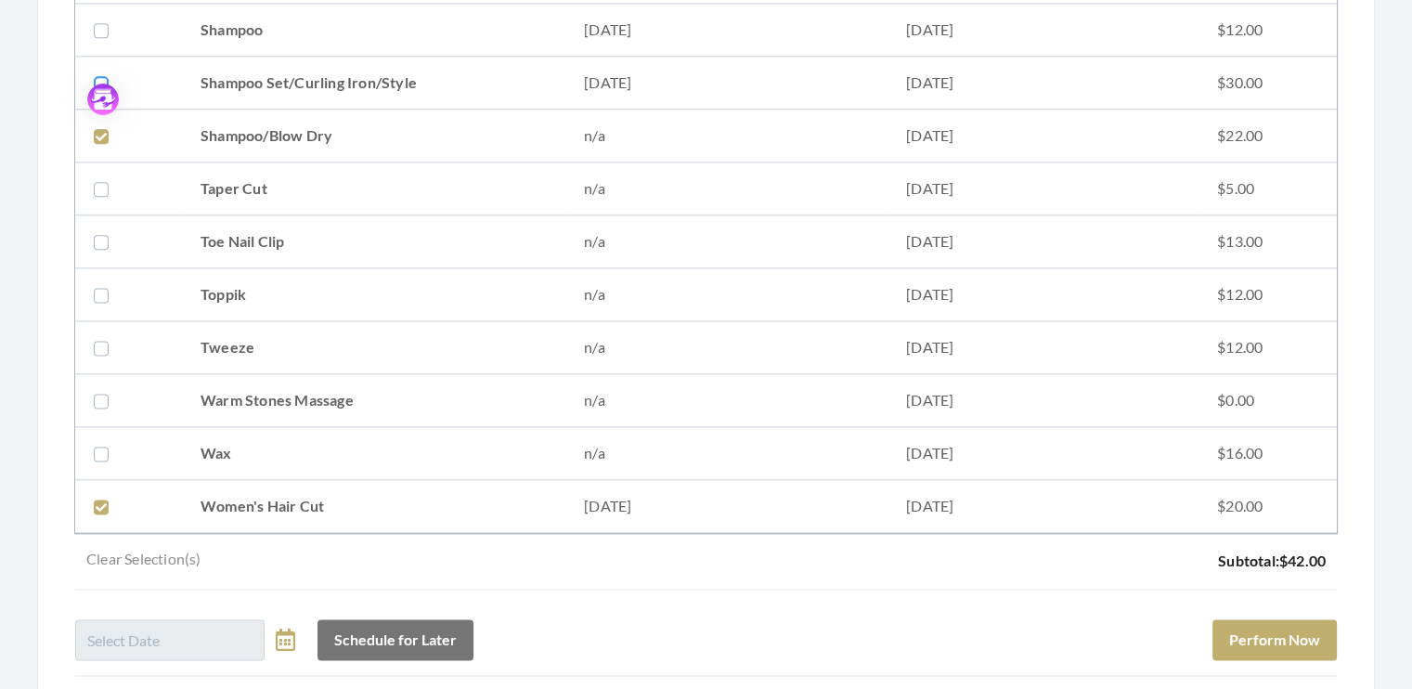
scroll to position [2541, 0]
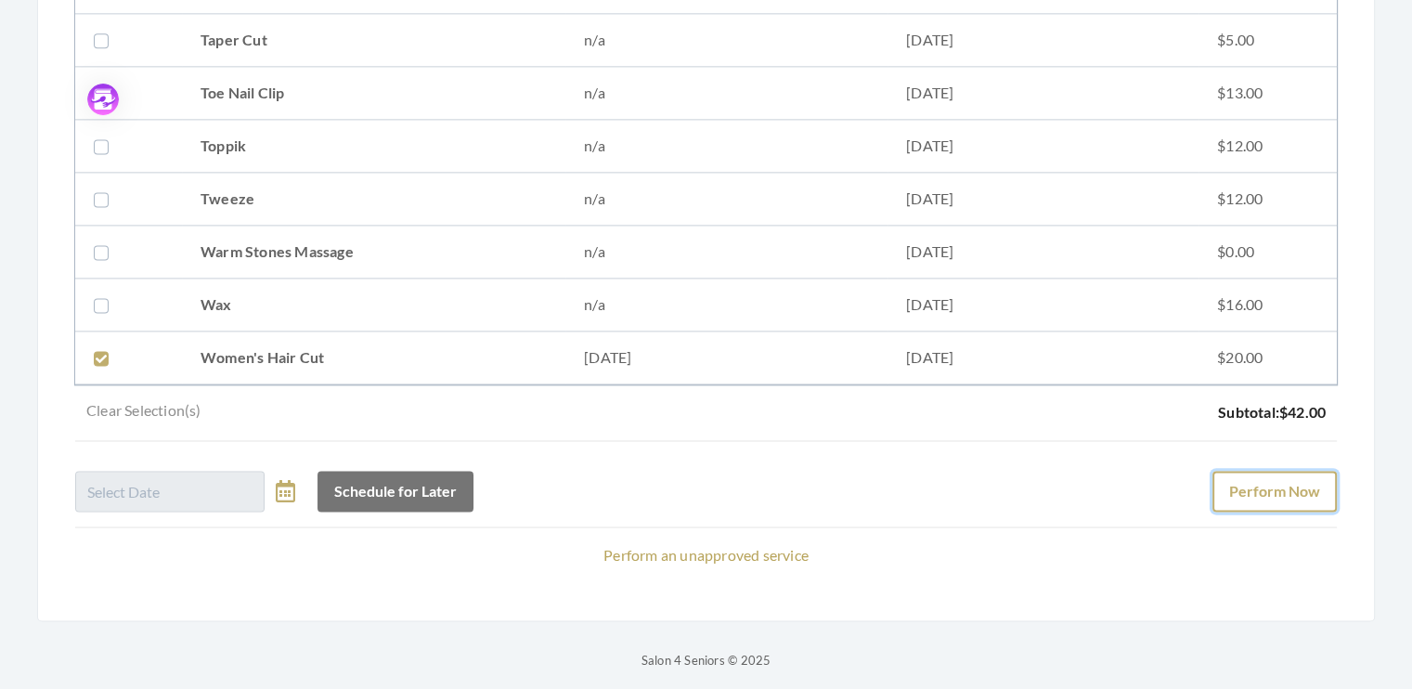
click at [1260, 476] on button "Perform Now" at bounding box center [1274, 491] width 124 height 41
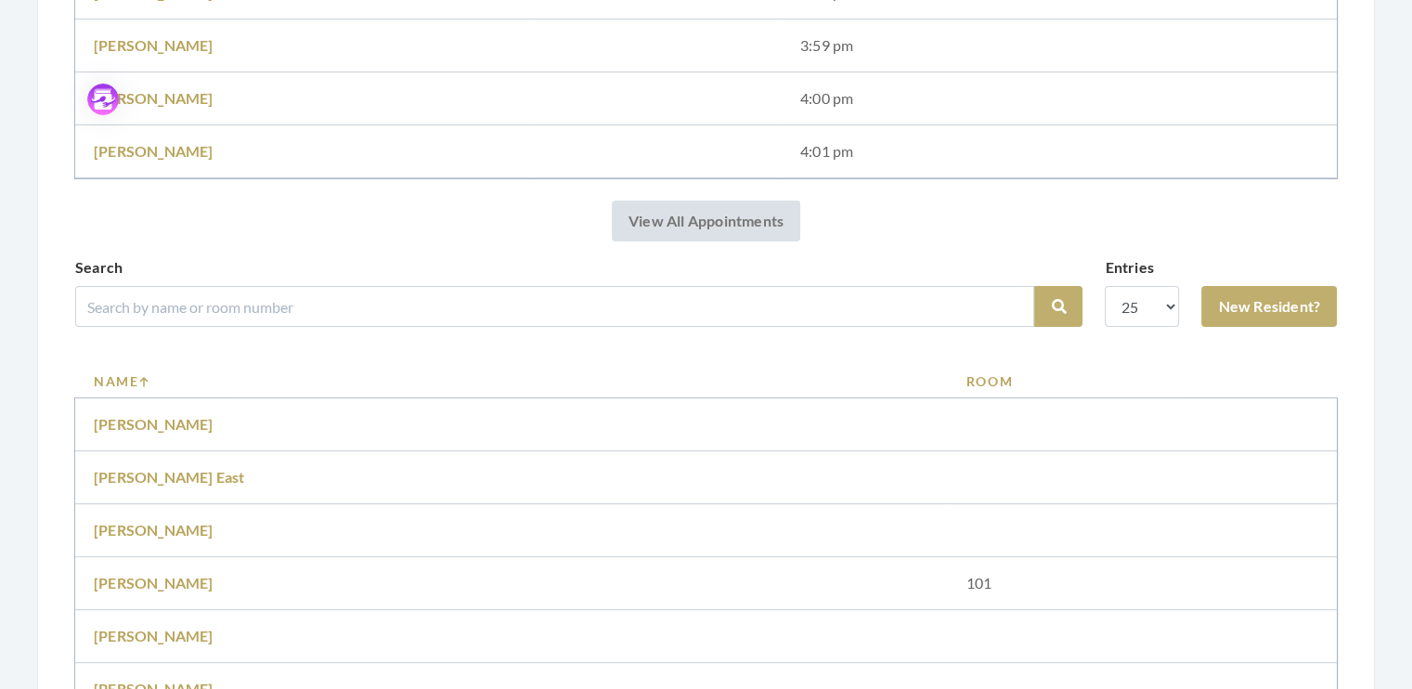
scroll to position [555, 0]
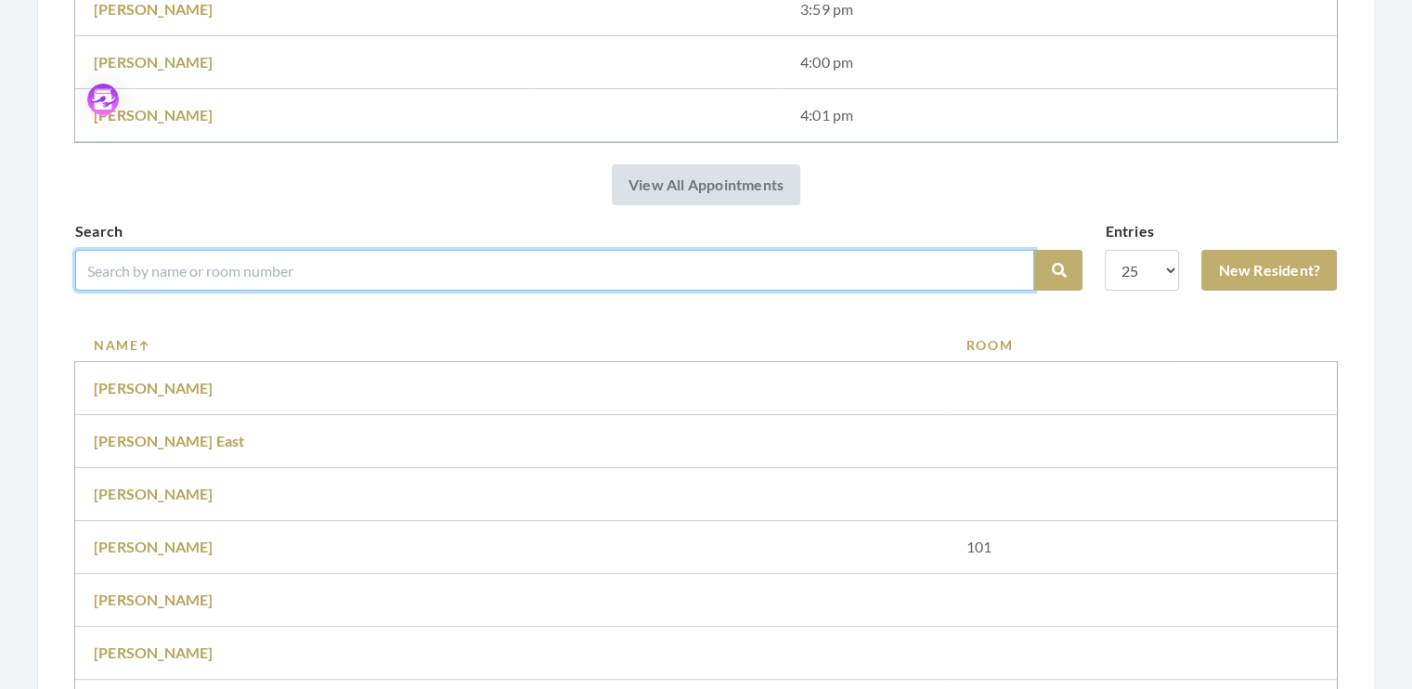
click at [211, 261] on input "search" at bounding box center [554, 270] width 959 height 41
type input "ray"
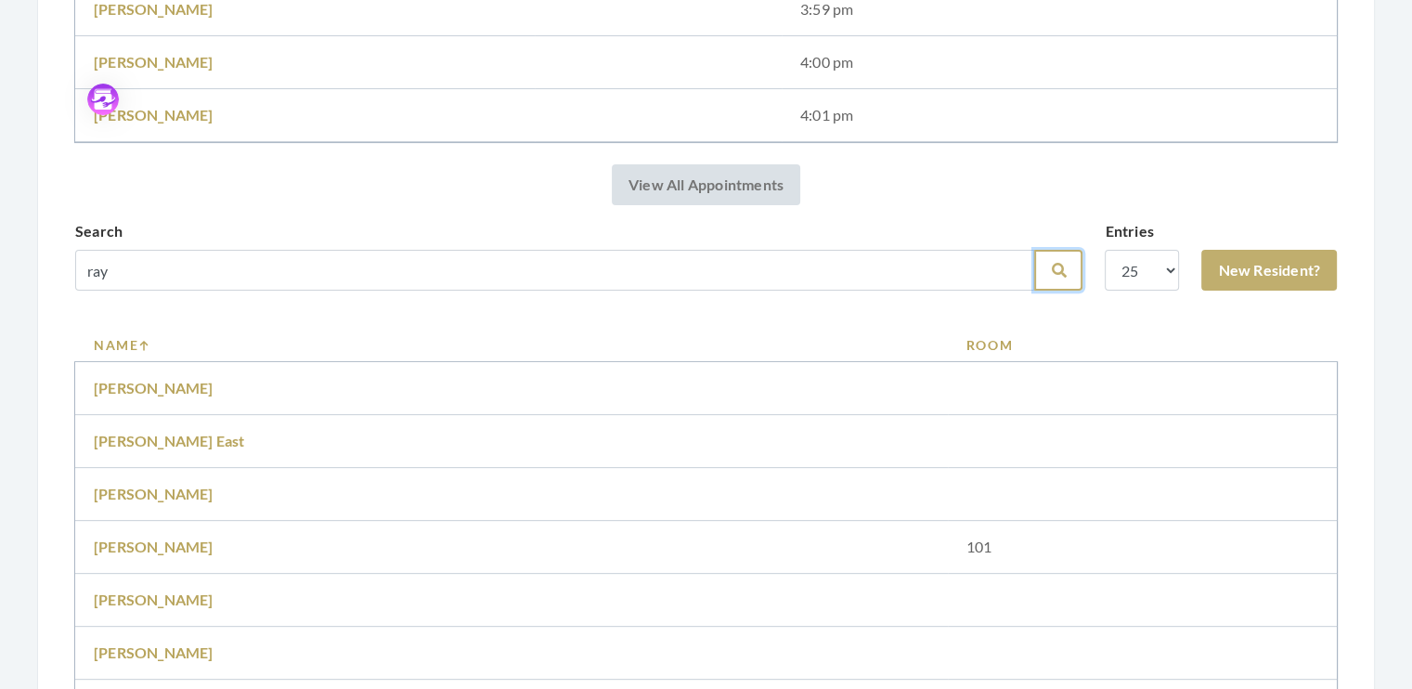
click at [1046, 263] on button "Search" at bounding box center [1058, 270] width 48 height 41
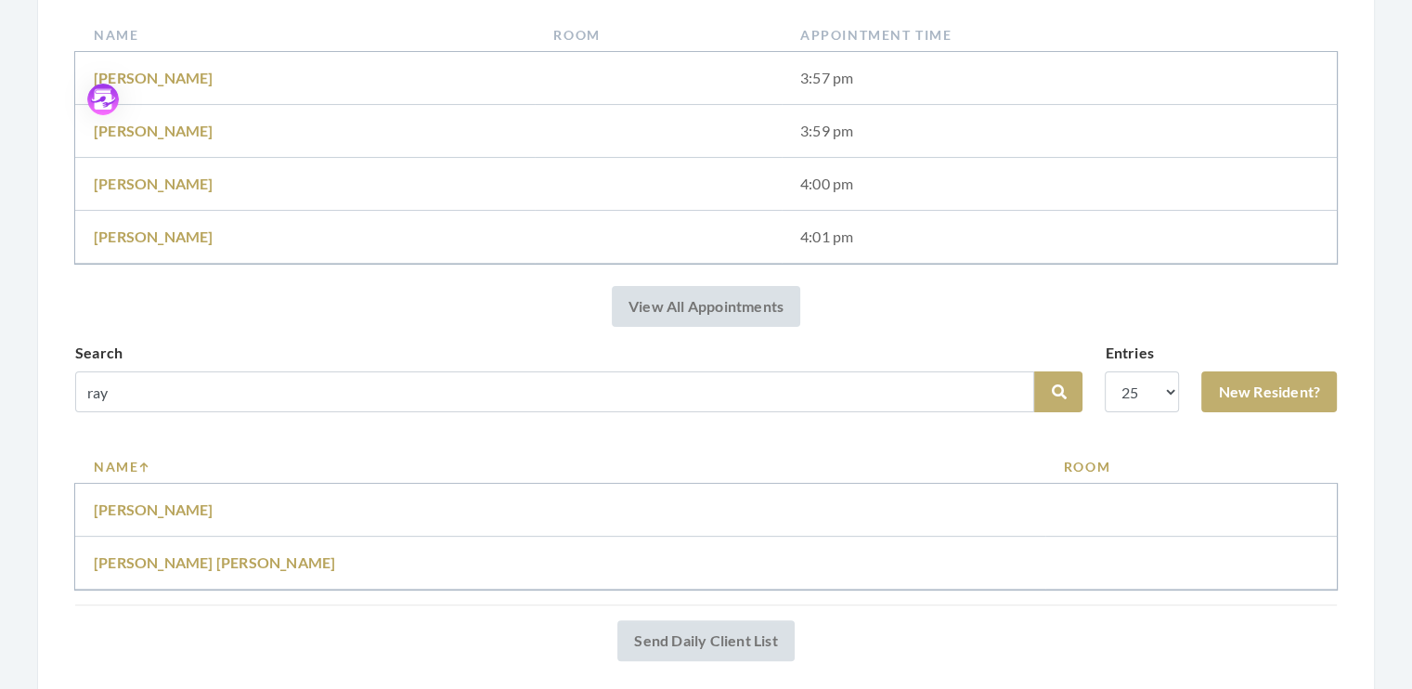
scroll to position [368, 0]
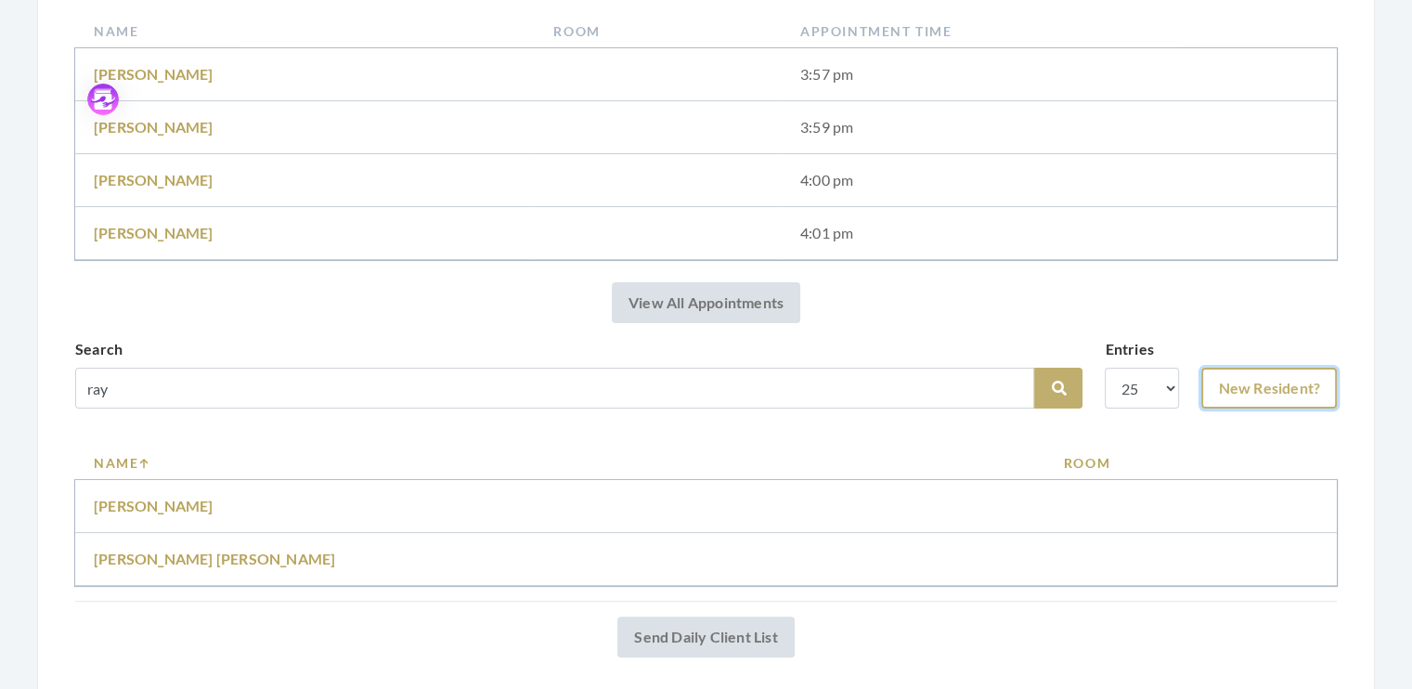
click at [1310, 381] on link "New Resident?" at bounding box center [1269, 388] width 136 height 41
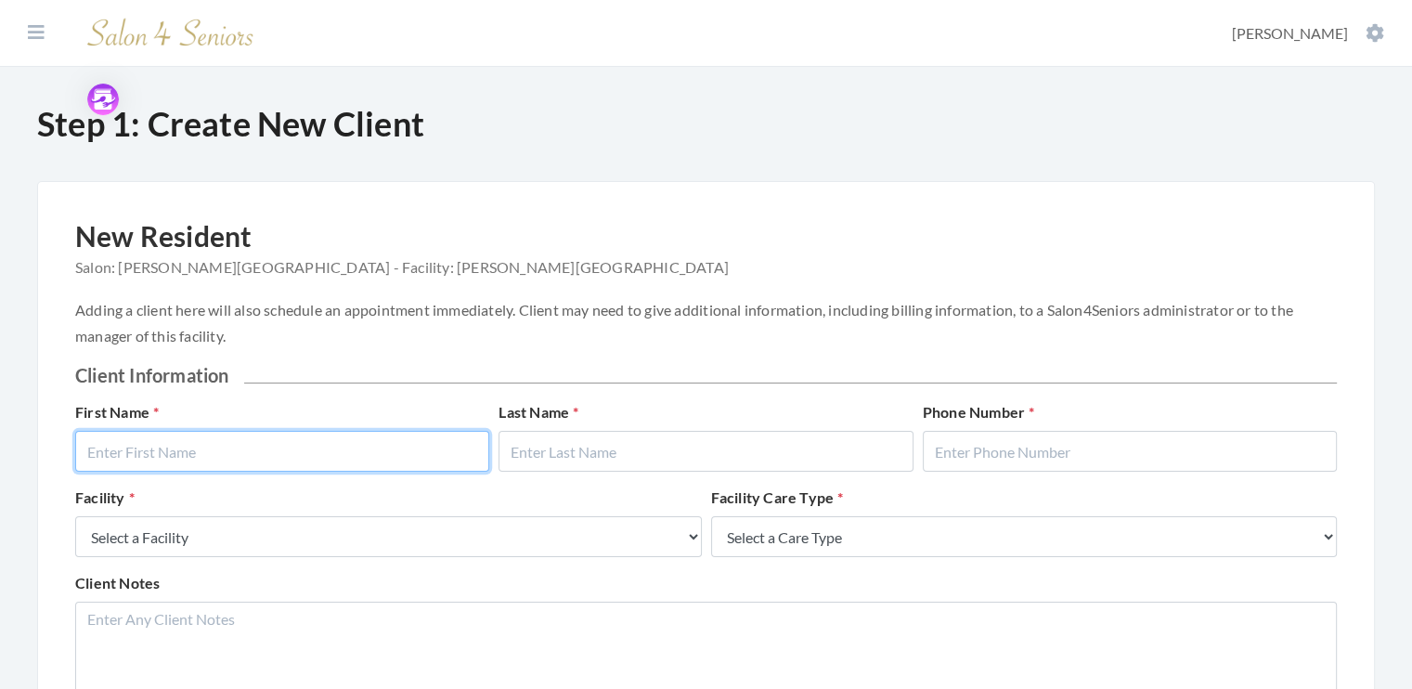
click at [291, 454] on input "text" at bounding box center [282, 451] width 414 height 41
type input "Grace"
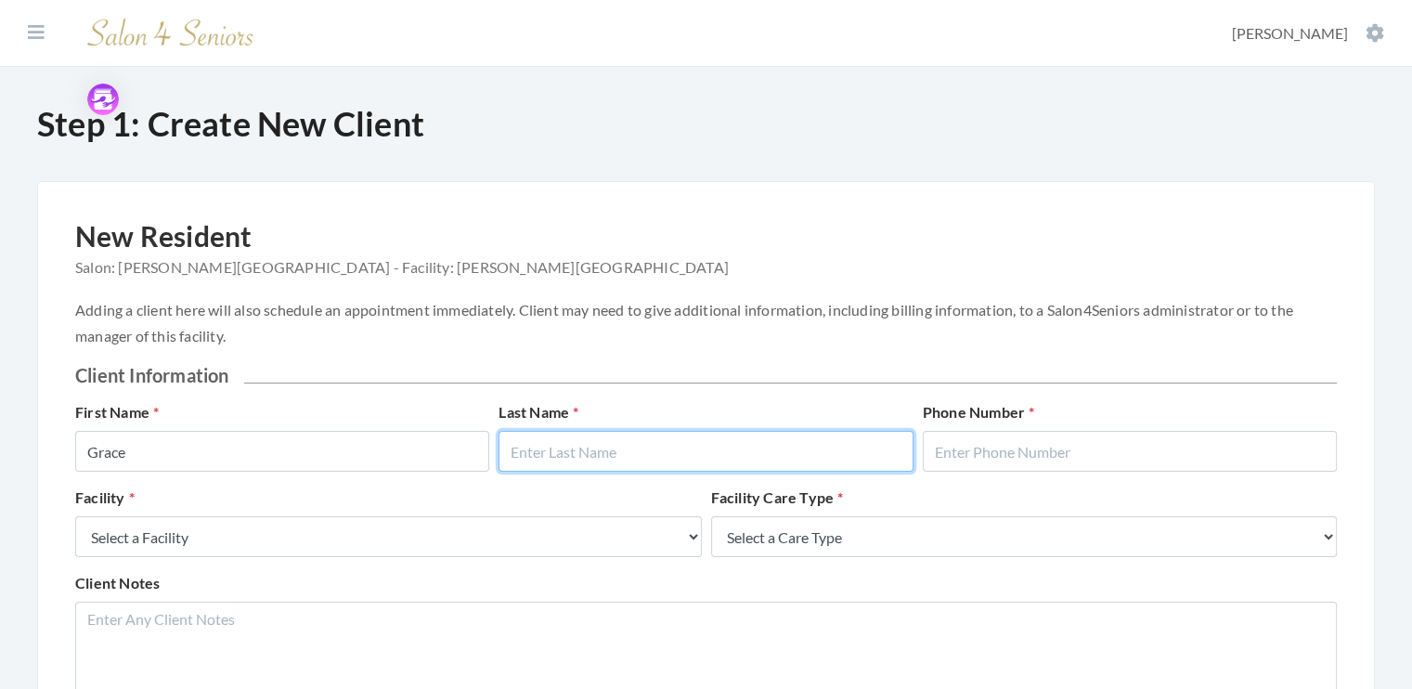
click at [707, 443] on input "text" at bounding box center [705, 451] width 414 height 41
type input "Ray"
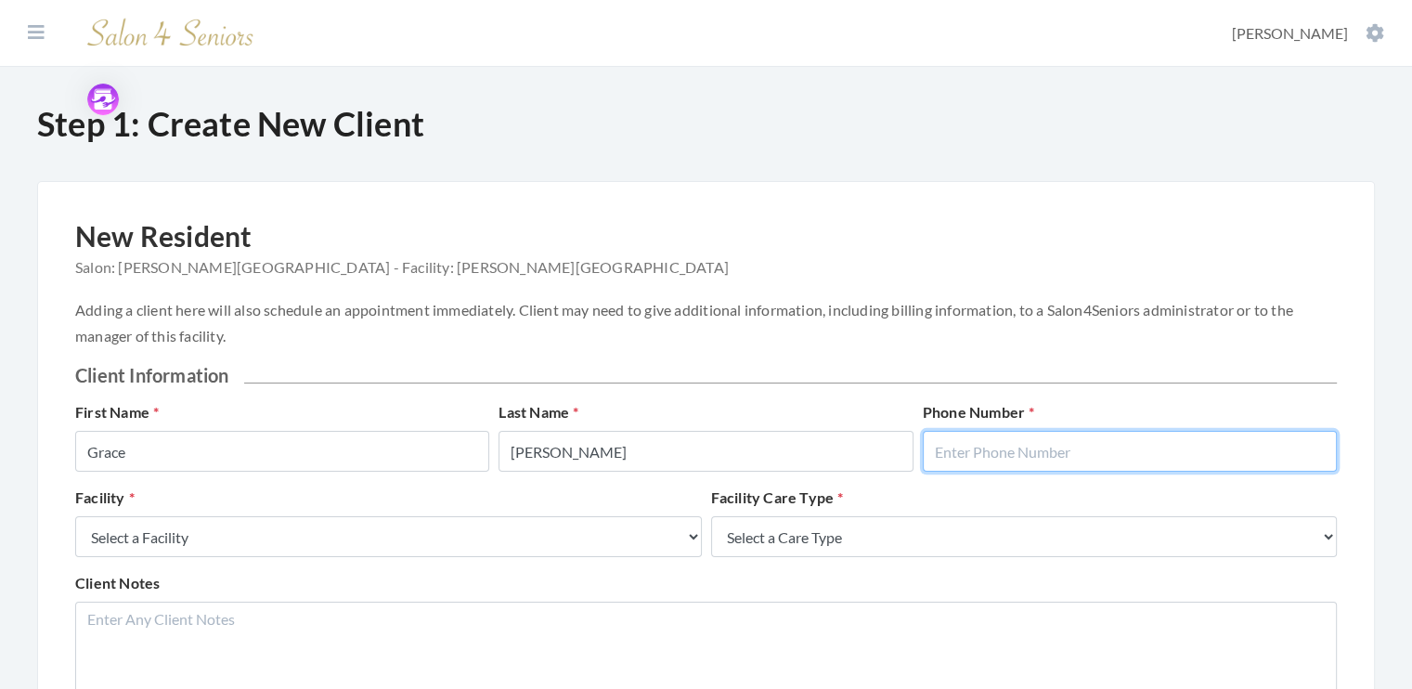
click at [1028, 449] on input "text" at bounding box center [1130, 451] width 414 height 41
type input "5555555555"
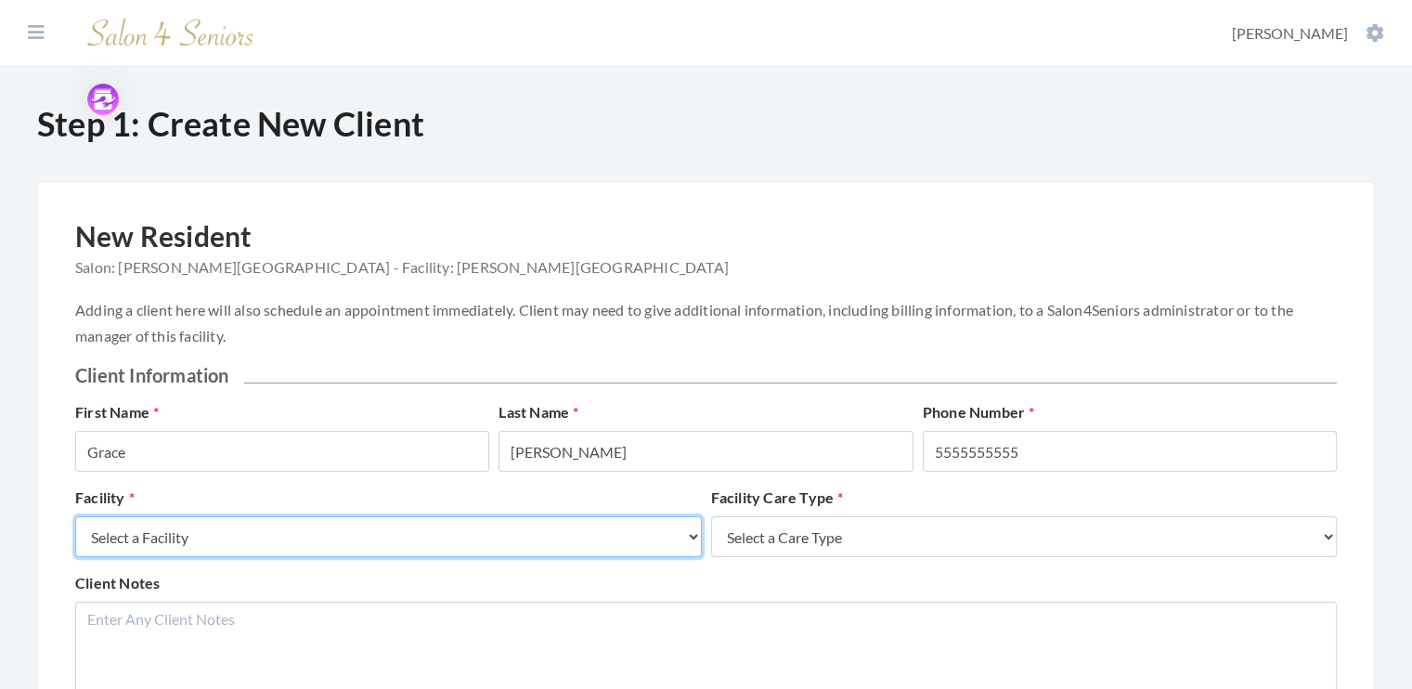
click at [692, 533] on select "Select a Facility Creekside at [GEOGRAPHIC_DATA] [PERSON_NAME][GEOGRAPHIC_DATA]…" at bounding box center [388, 536] width 627 height 41
select select "5"
click at [75, 516] on select "Select a Facility Creekside at [GEOGRAPHIC_DATA] [PERSON_NAME][GEOGRAPHIC_DATA]…" at bounding box center [388, 536] width 627 height 41
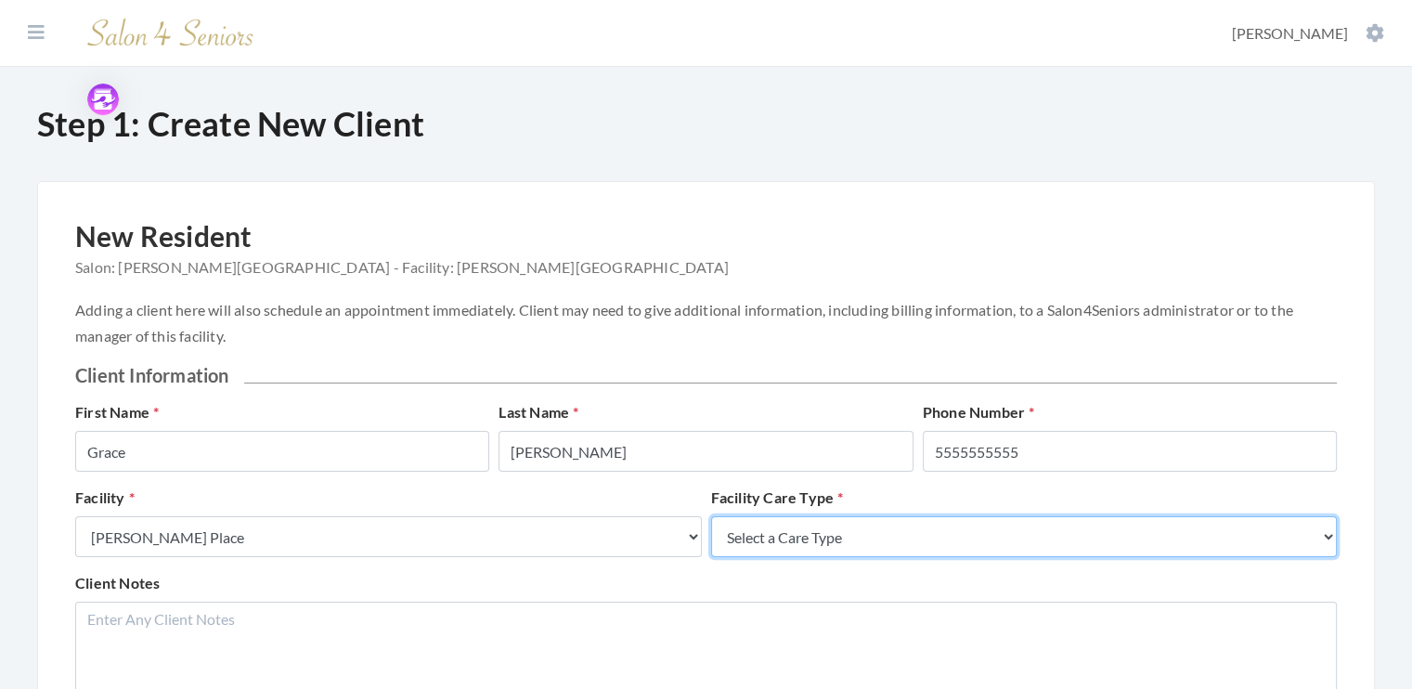
click at [1327, 533] on select "Select a Care Type Nursing Home Rehab Memory Care Assisted Living Independent L…" at bounding box center [1024, 536] width 627 height 41
select select "4"
click at [711, 516] on select "Select a Care Type Nursing Home Rehab Memory Care Assisted Living Independent L…" at bounding box center [1024, 536] width 627 height 41
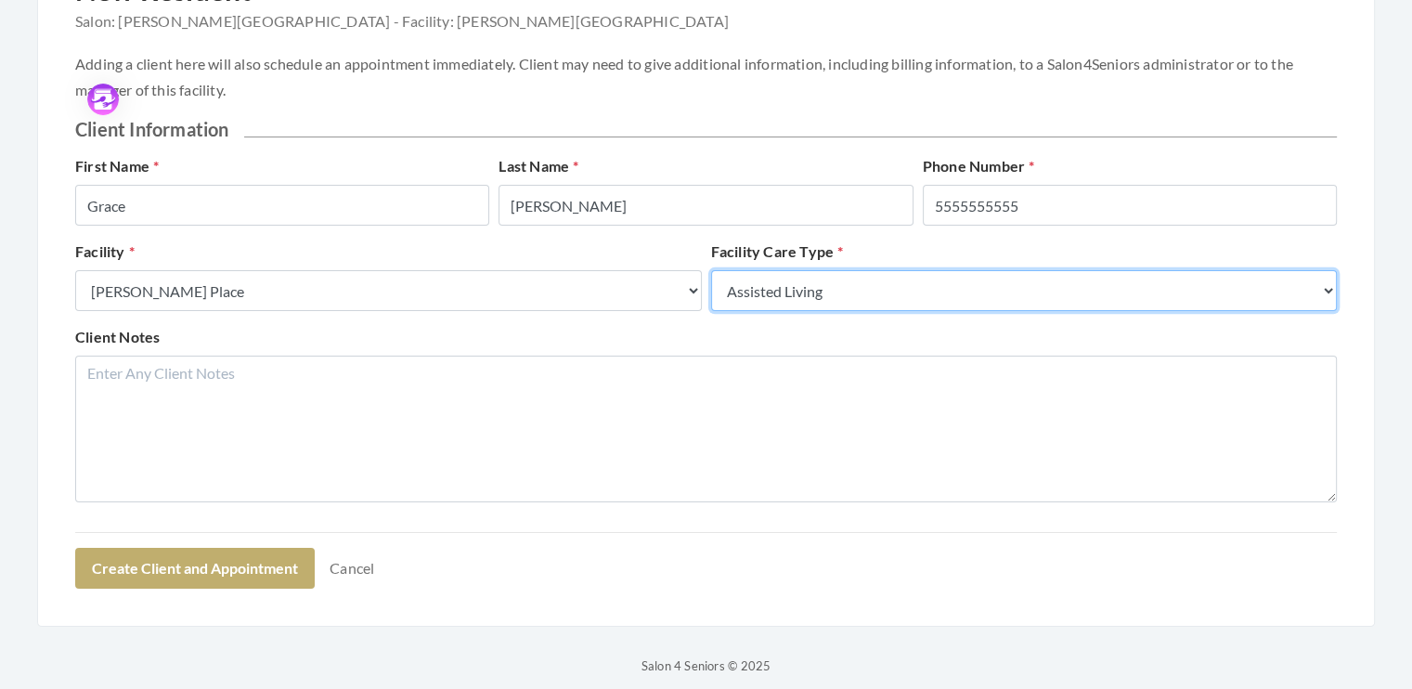
scroll to position [260, 0]
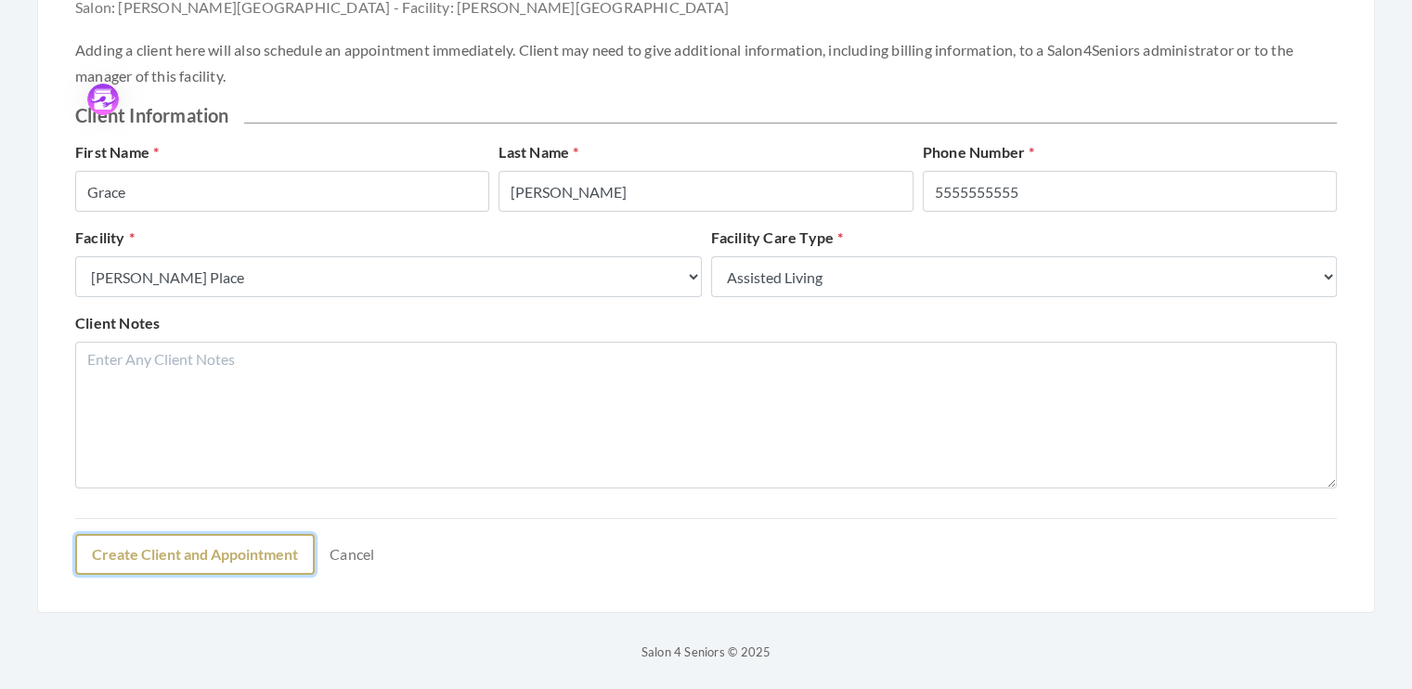
click at [217, 558] on button "Create Client and Appointment" at bounding box center [194, 554] width 239 height 41
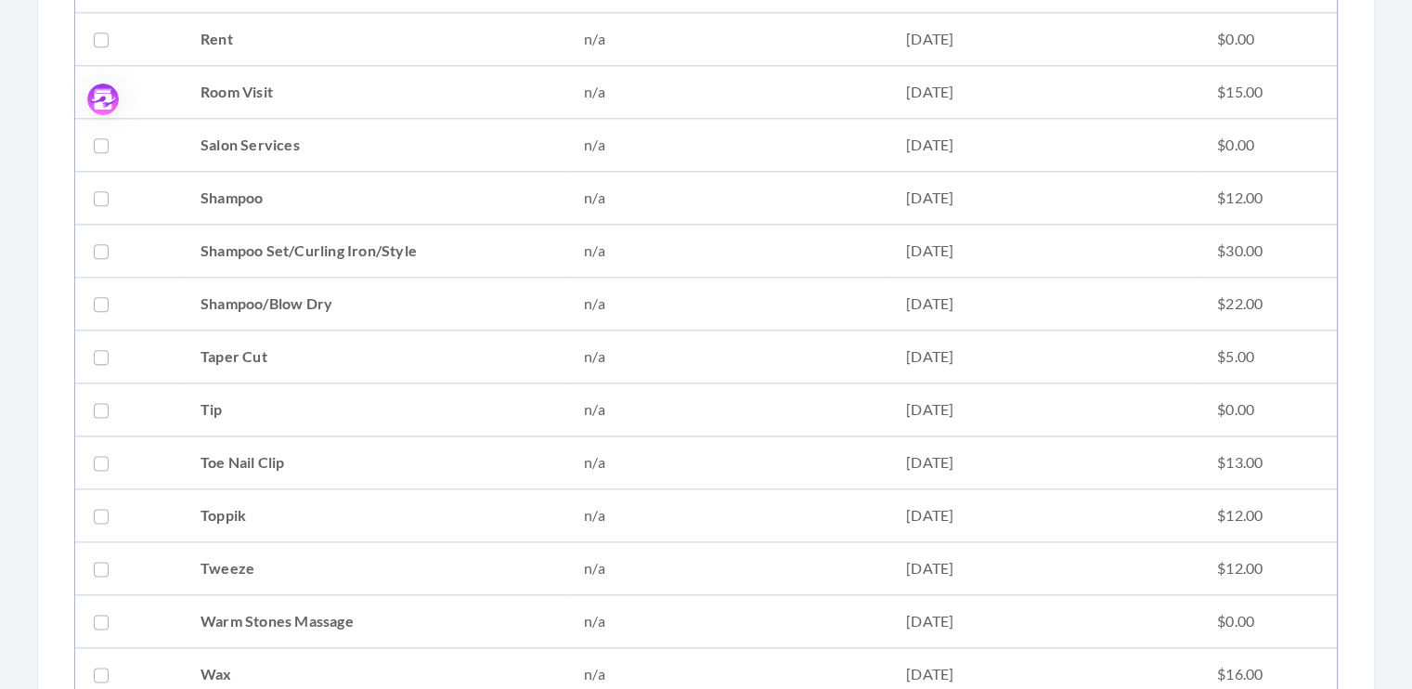
scroll to position [2350, 0]
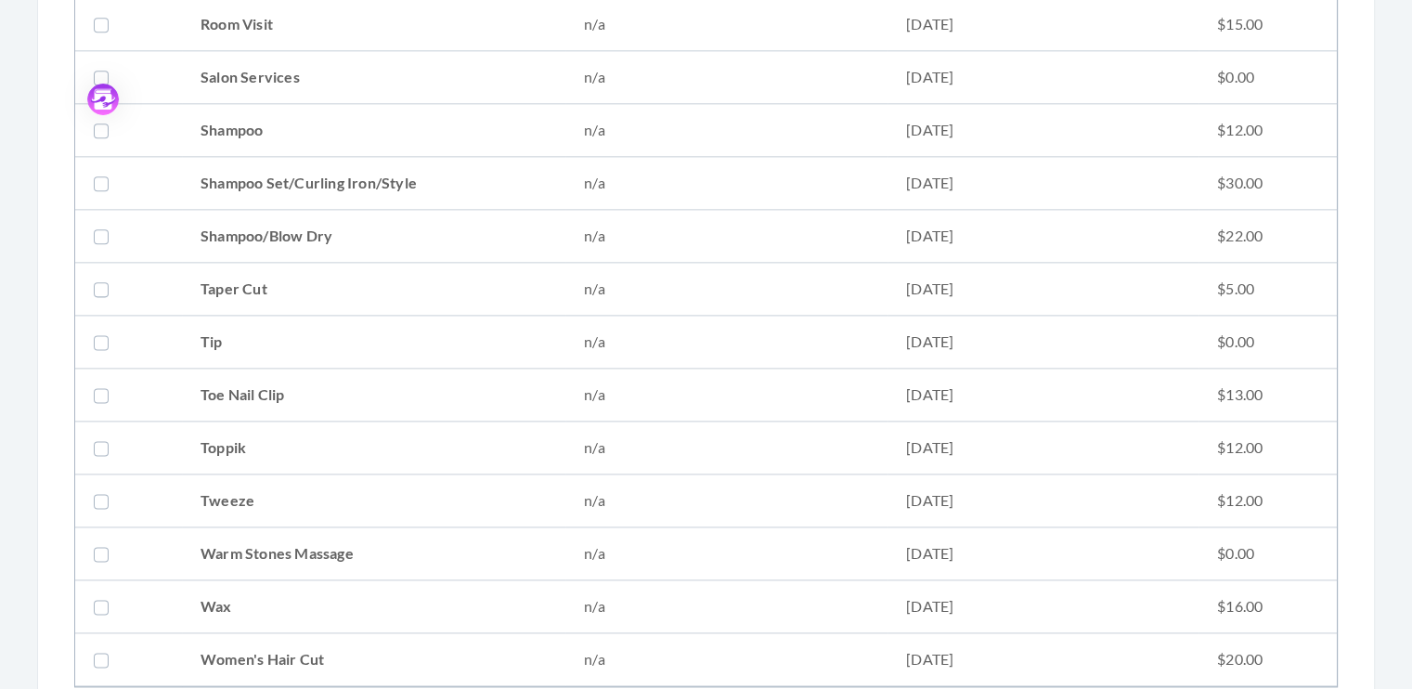
click at [99, 183] on label at bounding box center [105, 183] width 22 height 22
checkbox input "true"
click at [95, 655] on label at bounding box center [105, 659] width 22 height 22
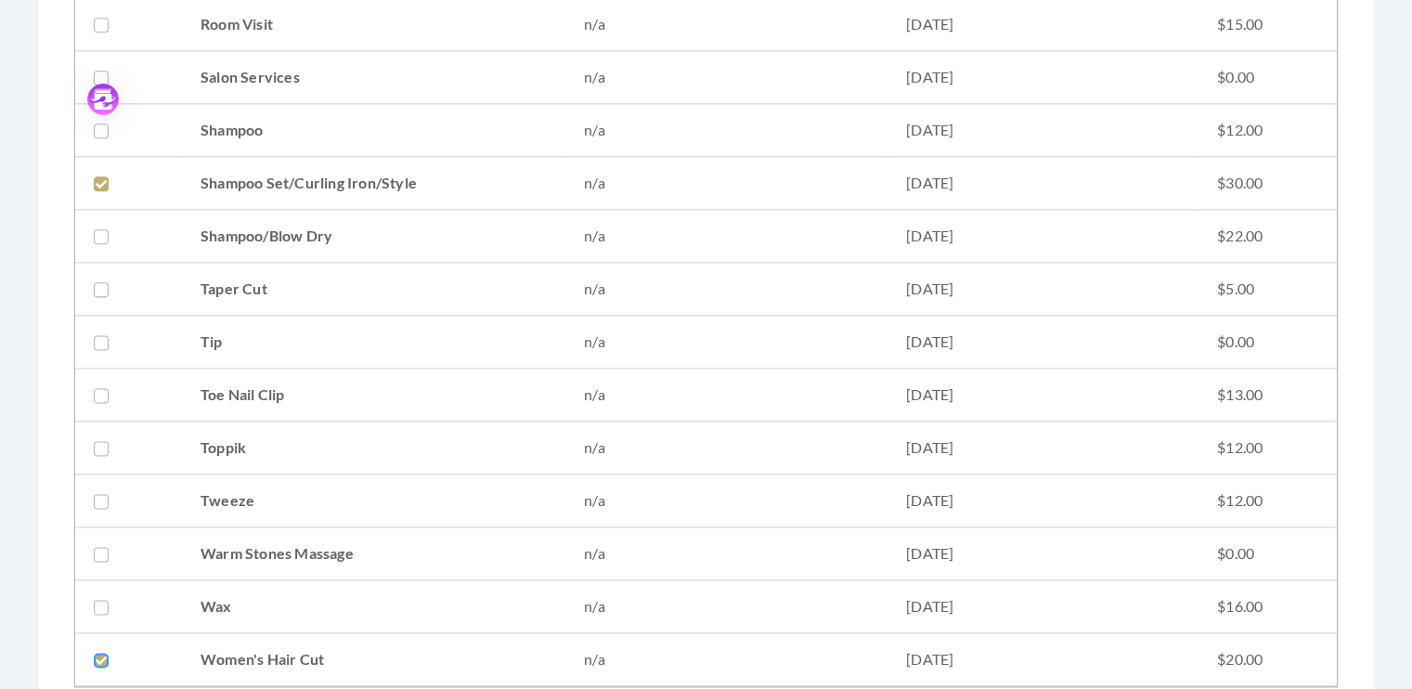
checkbox input "true"
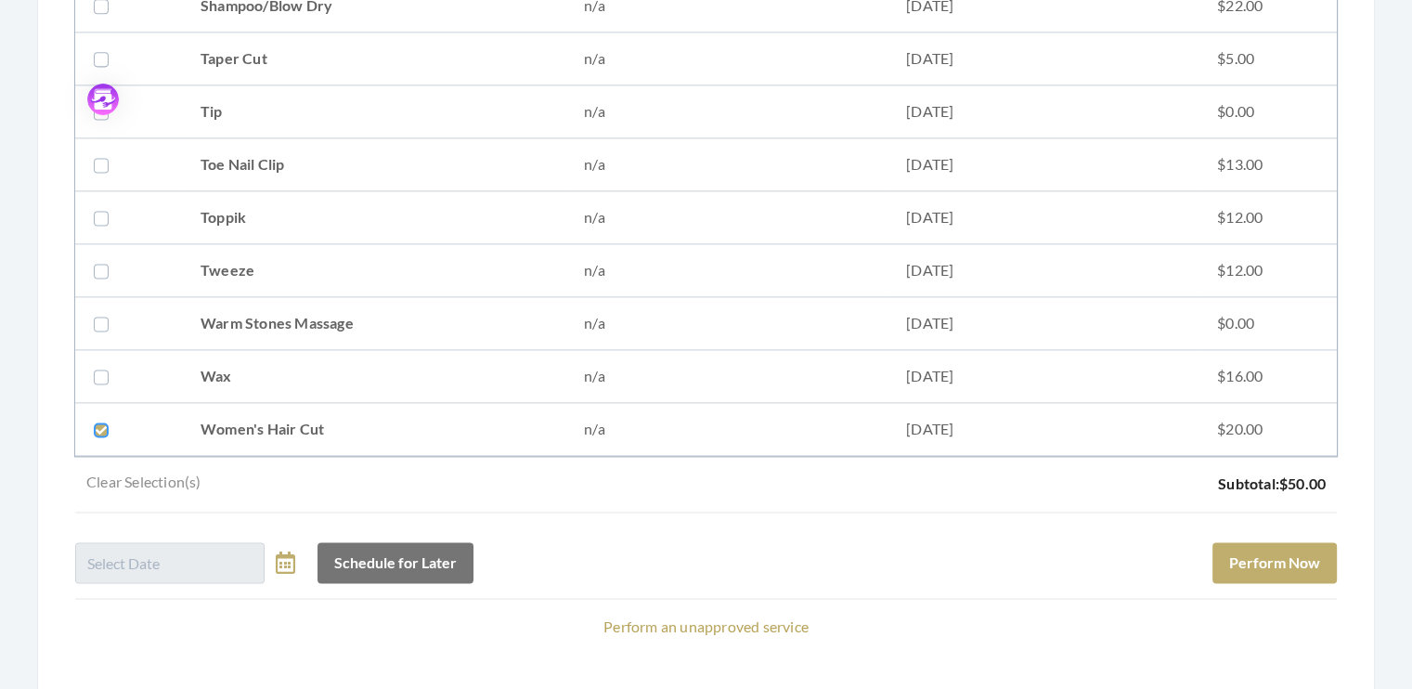
scroll to position [2652, 0]
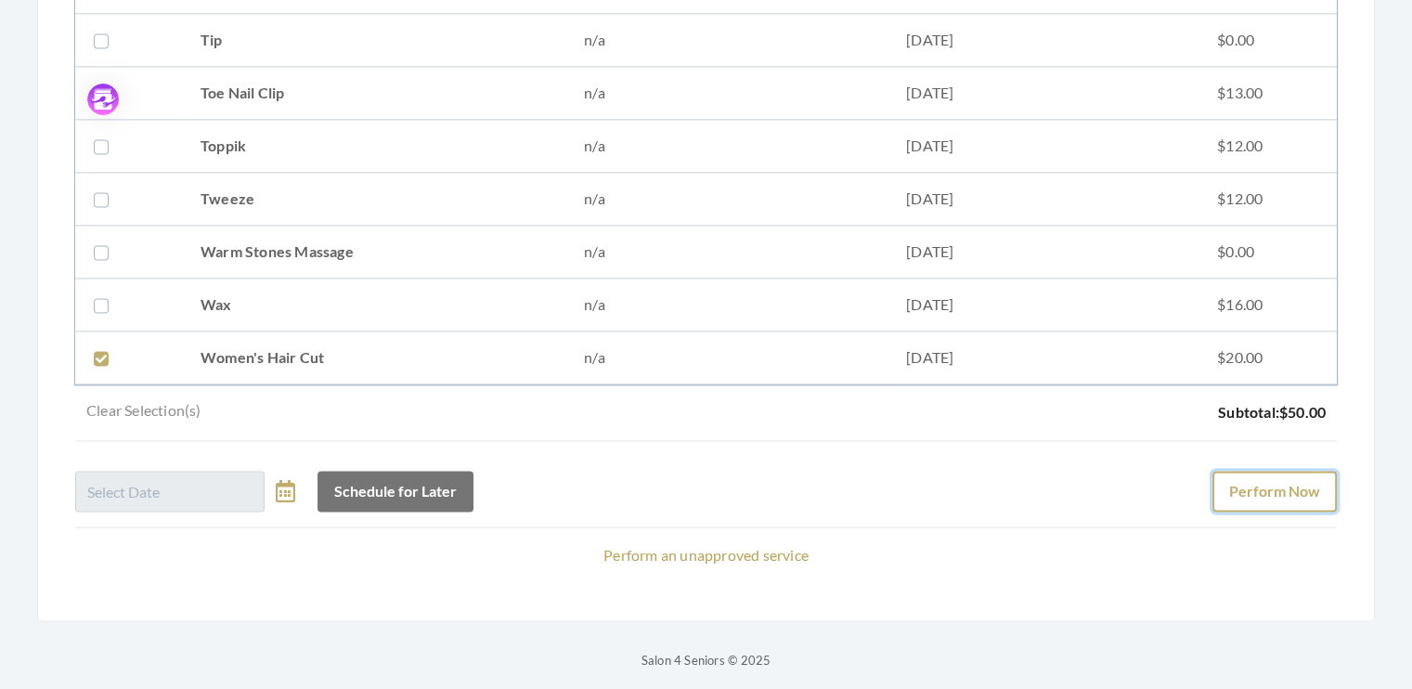
click at [1288, 475] on button "Perform Now" at bounding box center [1274, 491] width 124 height 41
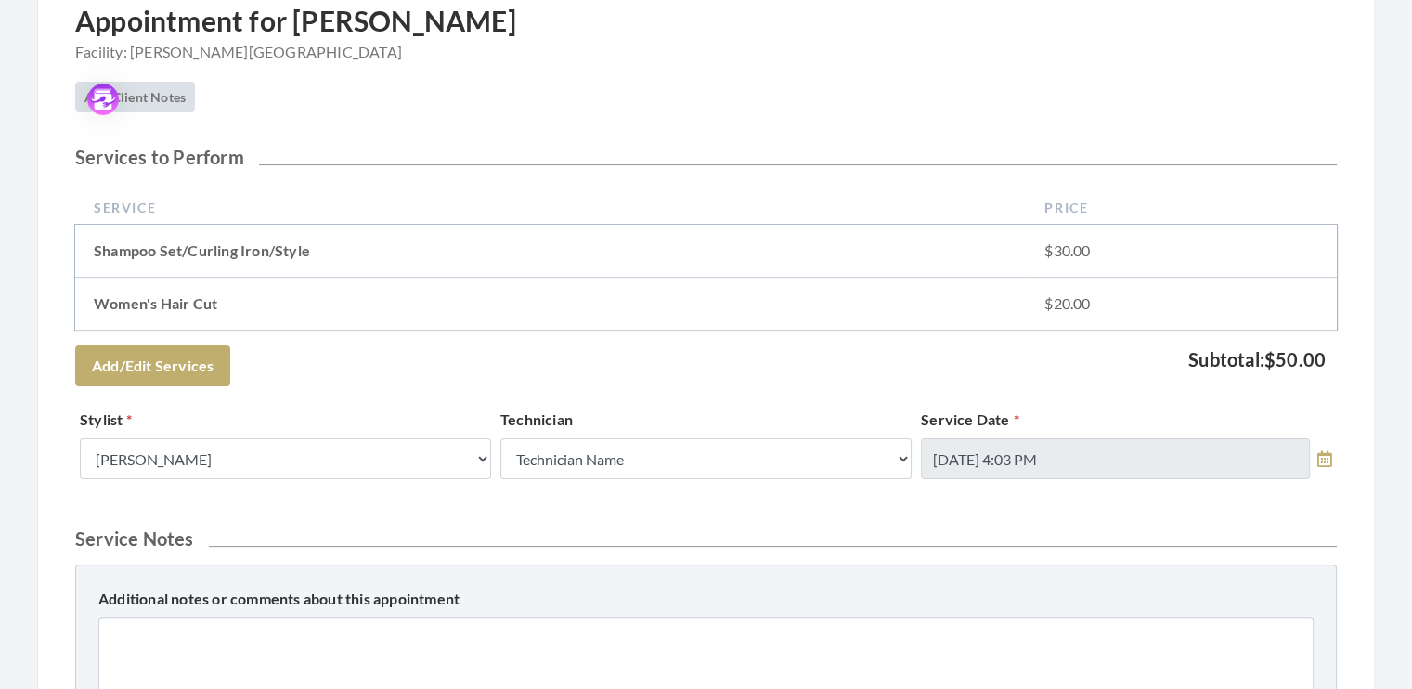
scroll to position [353, 0]
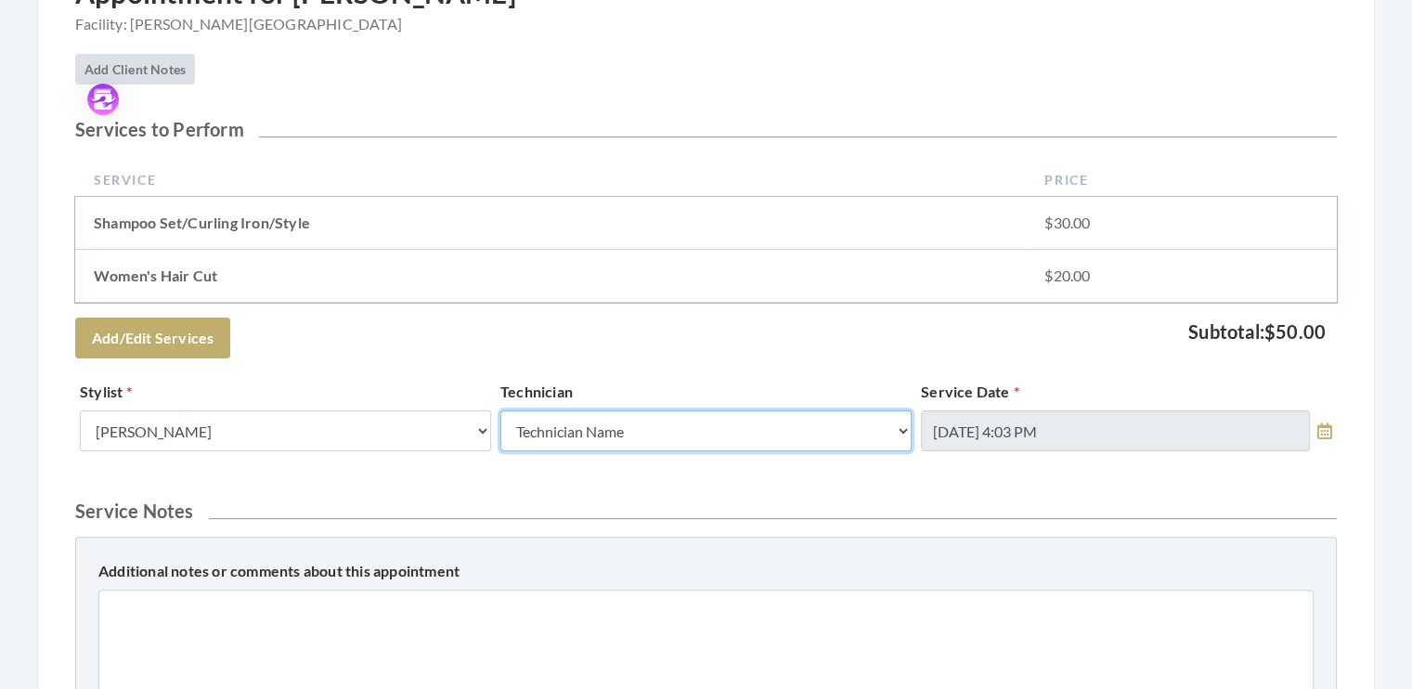
click at [898, 427] on select "Technician Name Kinetic Tech Kimberly Williford" at bounding box center [705, 430] width 411 height 41
select select "62"
click at [500, 410] on select "Technician Name Kinetic Tech Kimberly Williford" at bounding box center [705, 430] width 411 height 41
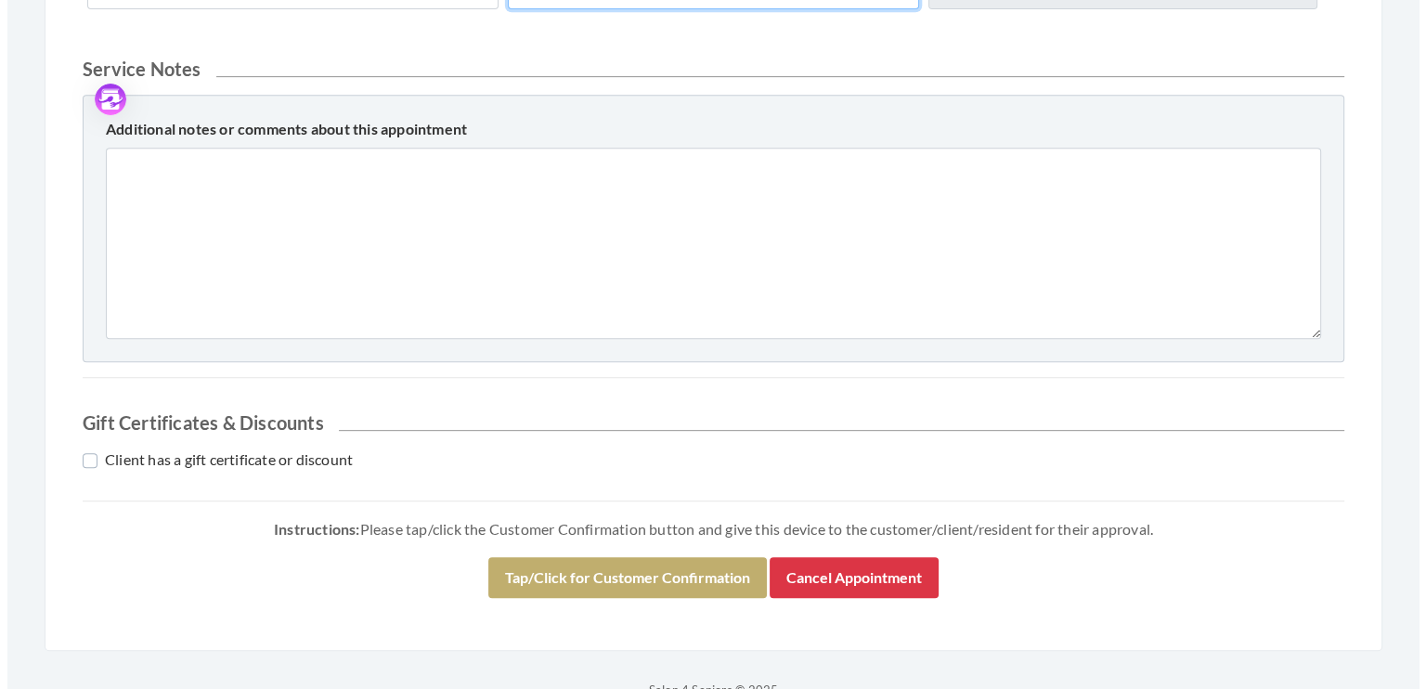
scroll to position [820, 0]
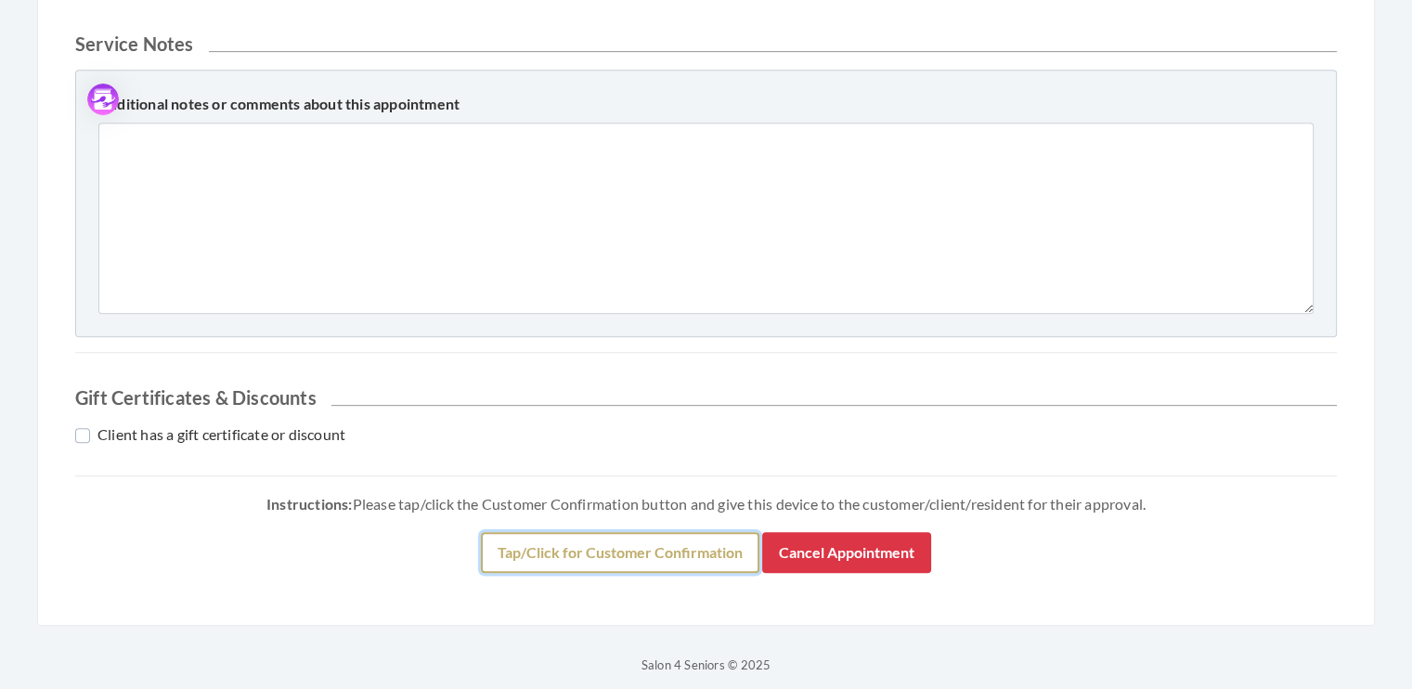
click at [669, 538] on button "Tap/Click for Customer Confirmation" at bounding box center [620, 552] width 278 height 41
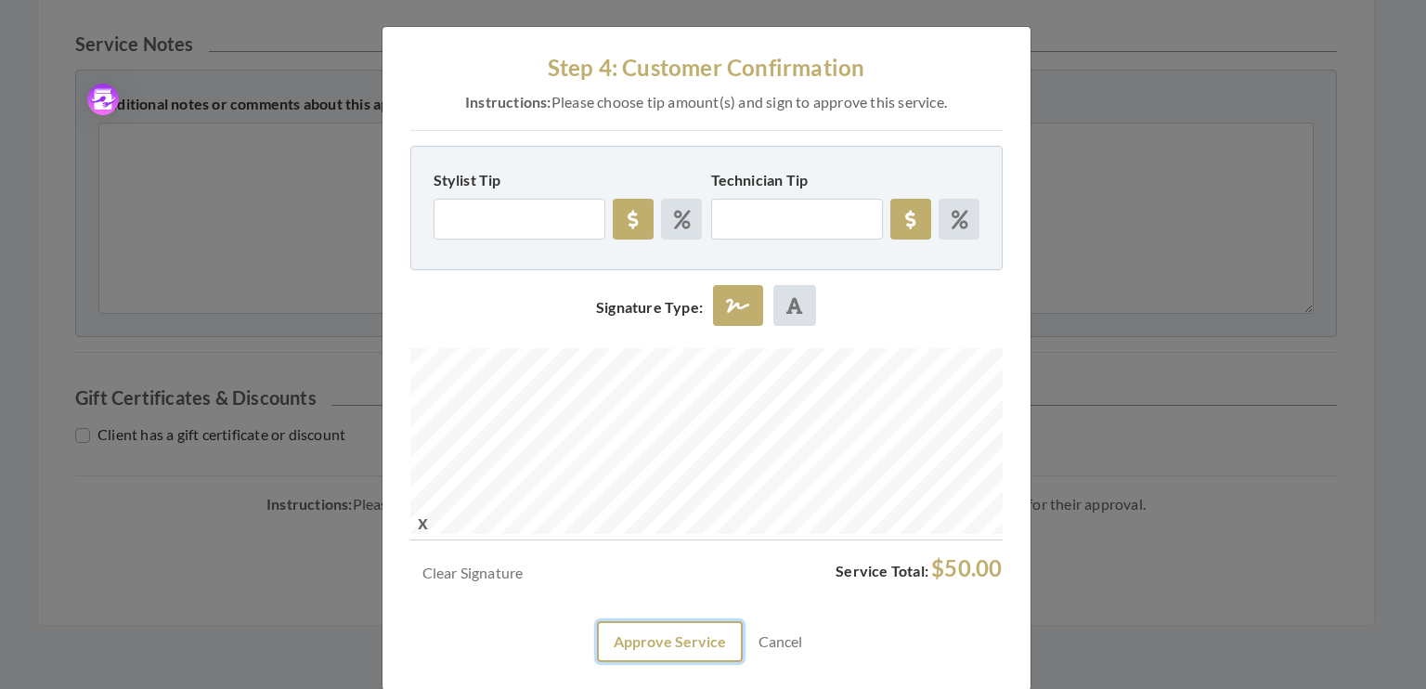
click at [664, 636] on button "Approve Service" at bounding box center [670, 641] width 146 height 41
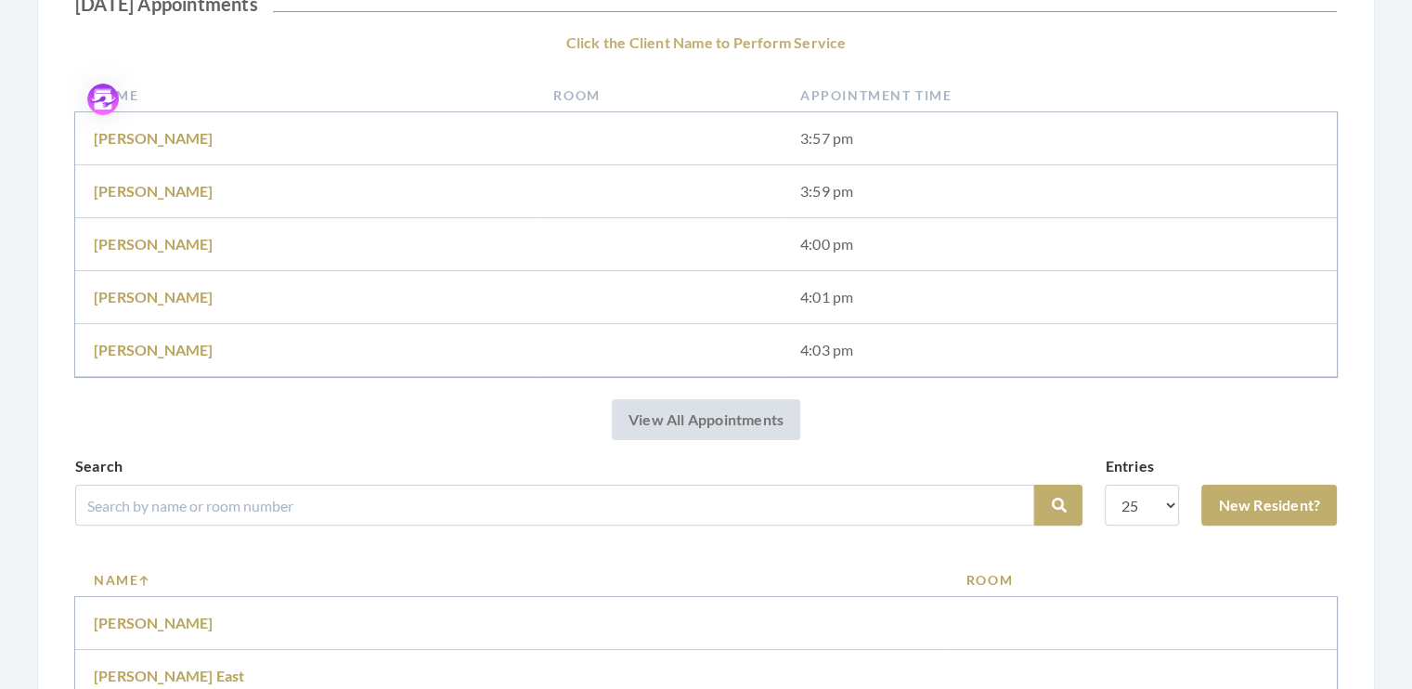
scroll to position [379, 0]
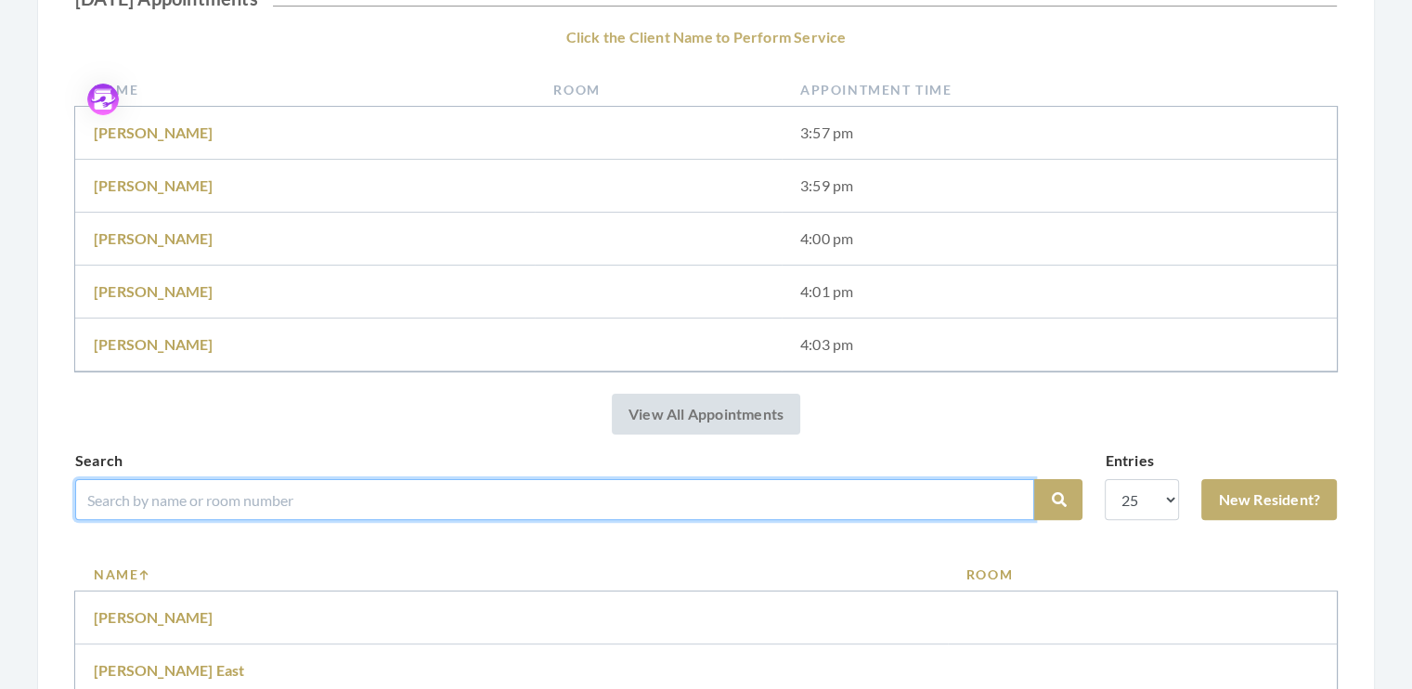
click at [148, 496] on input "search" at bounding box center [554, 499] width 959 height 41
type input "godwin"
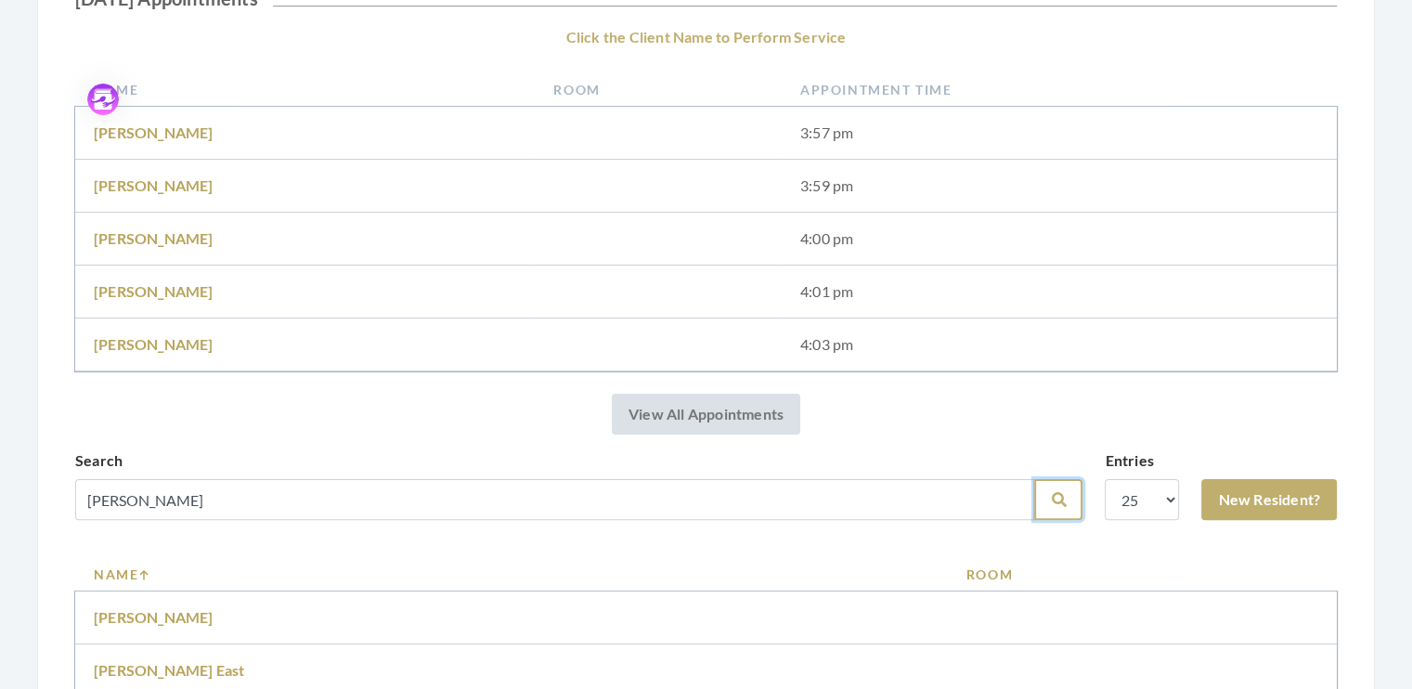
click at [1053, 513] on button "Search" at bounding box center [1058, 499] width 48 height 41
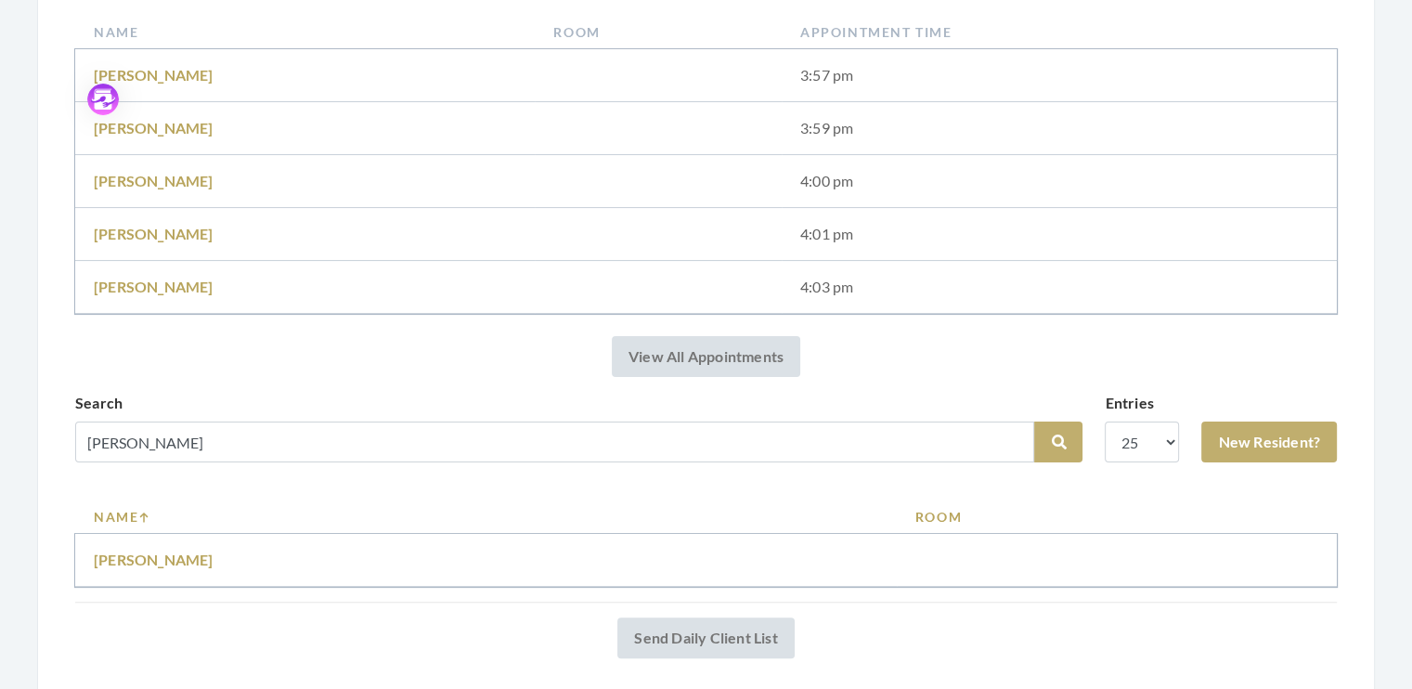
scroll to position [375, 0]
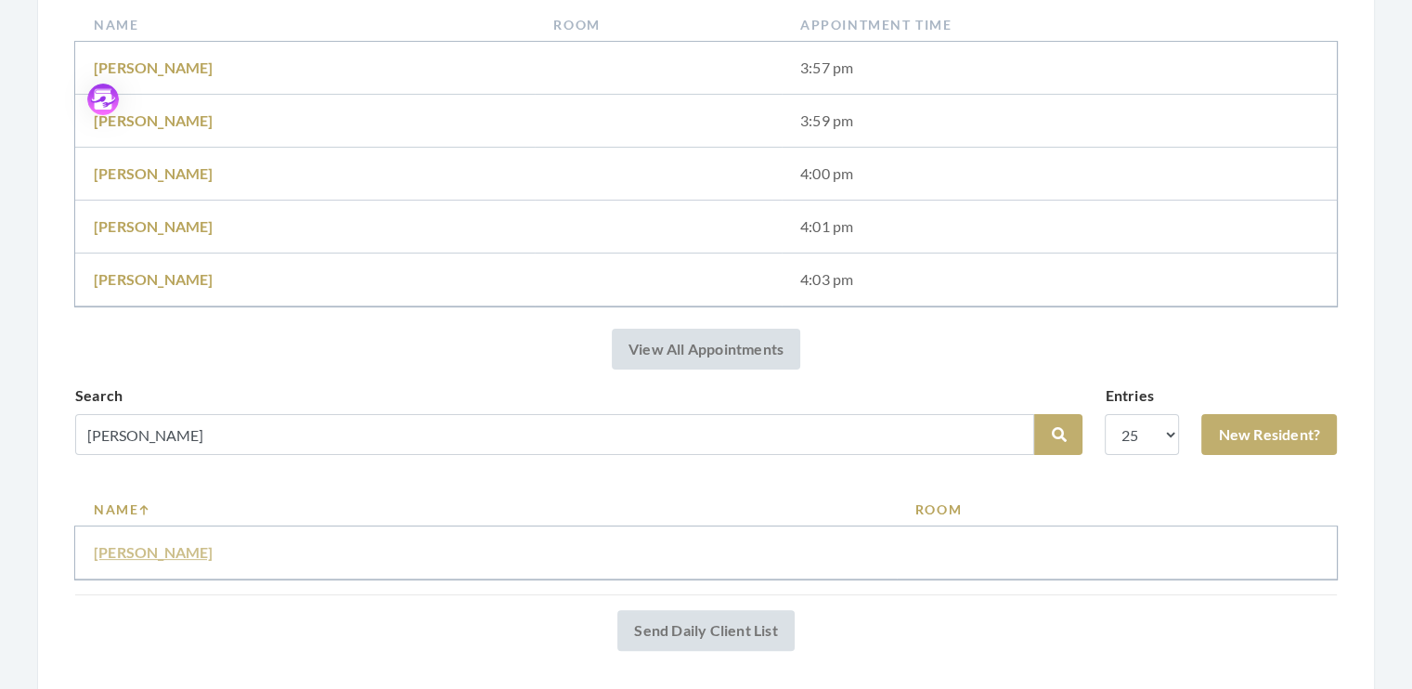
click at [172, 550] on link "[PERSON_NAME]" at bounding box center [154, 552] width 120 height 18
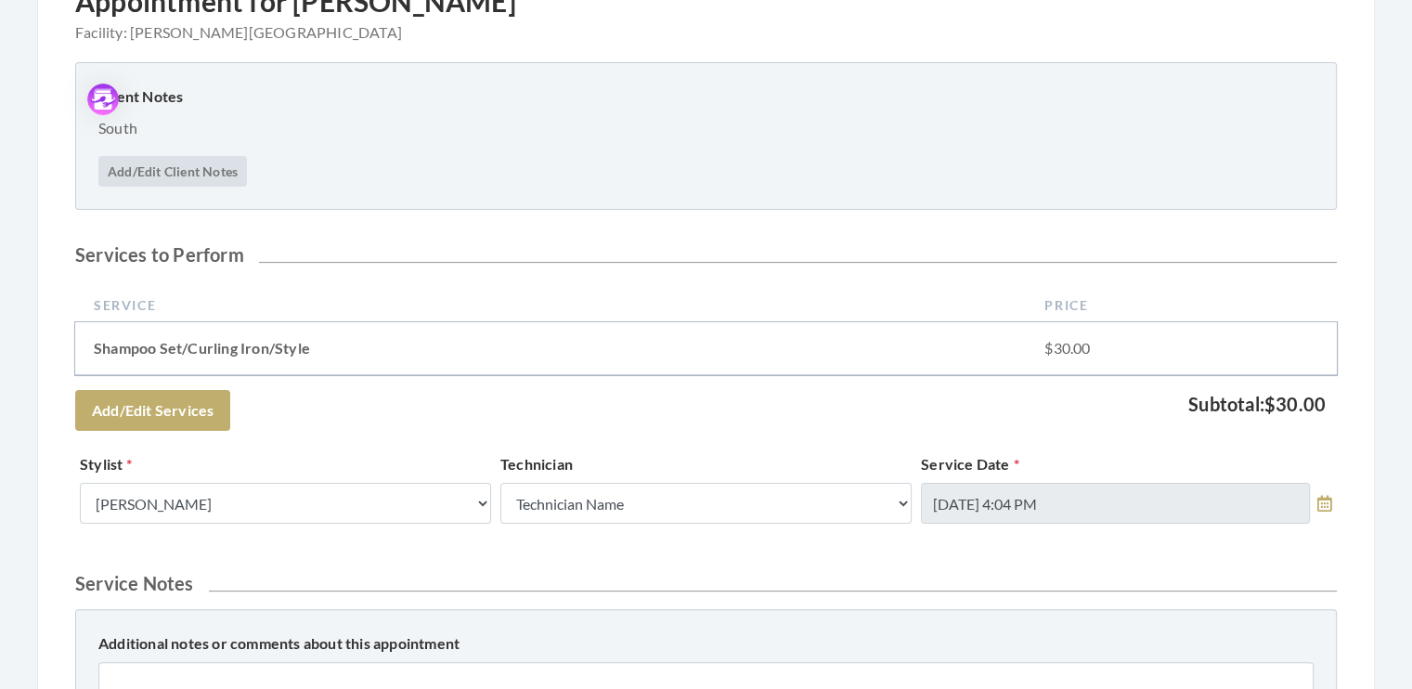
scroll to position [348, 0]
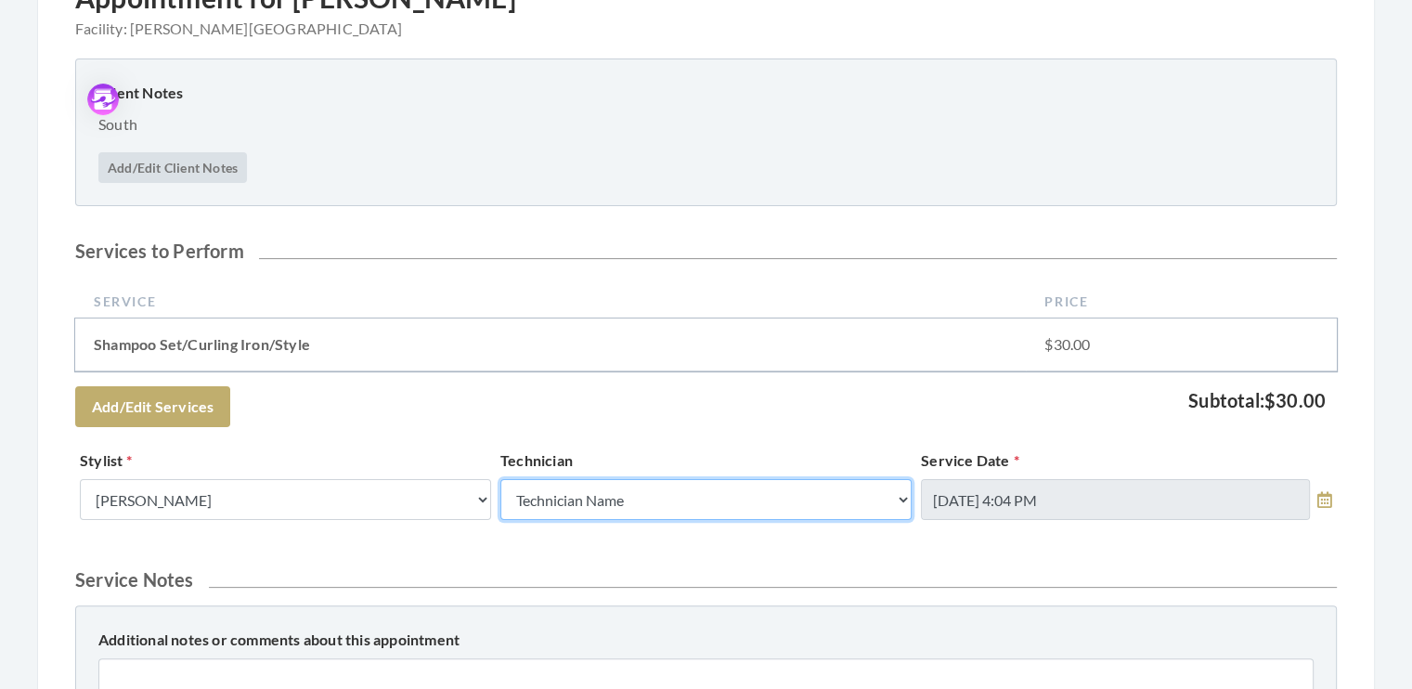
click at [899, 499] on select "Technician Name Kinetic Tech [PERSON_NAME]" at bounding box center [705, 499] width 411 height 41
select select "62"
click at [500, 479] on select "Technician Name Kinetic Tech [PERSON_NAME]" at bounding box center [705, 499] width 411 height 41
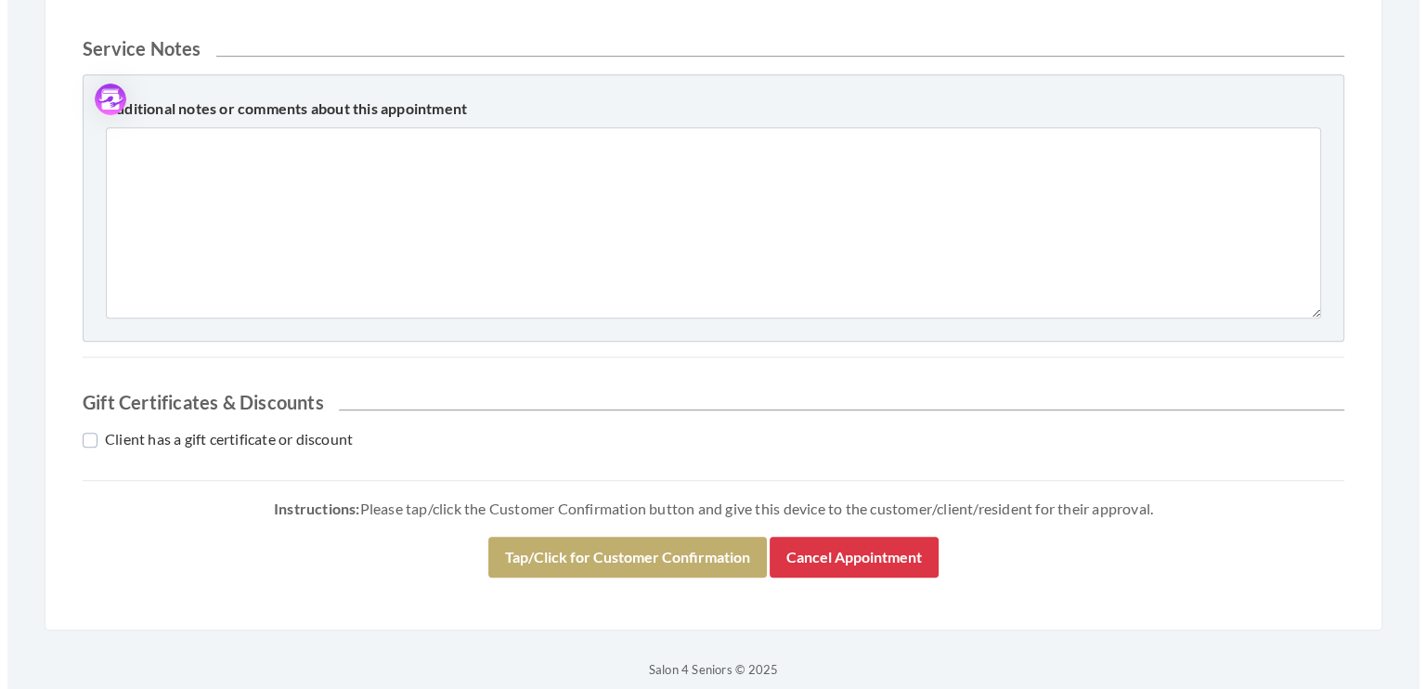
scroll to position [895, 0]
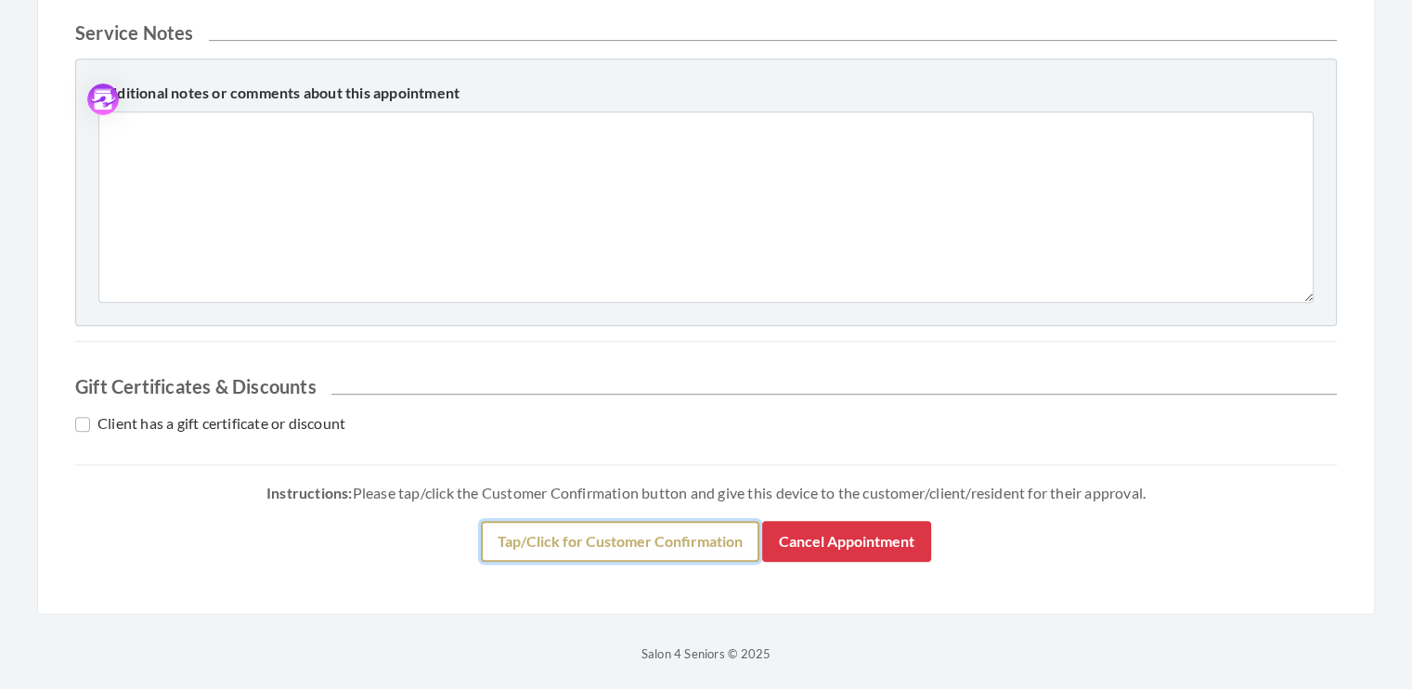
click at [672, 527] on button "Tap/Click for Customer Confirmation" at bounding box center [620, 541] width 278 height 41
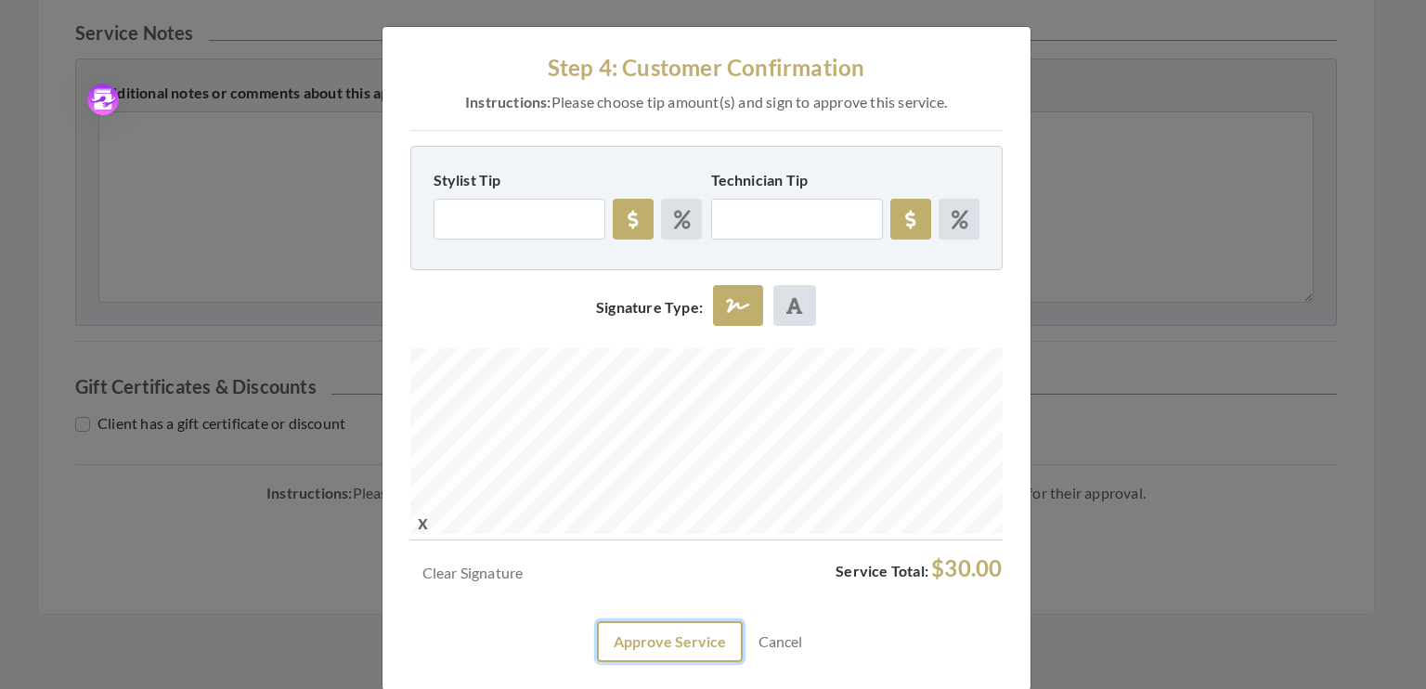
click at [657, 637] on button "Approve Service" at bounding box center [670, 641] width 146 height 41
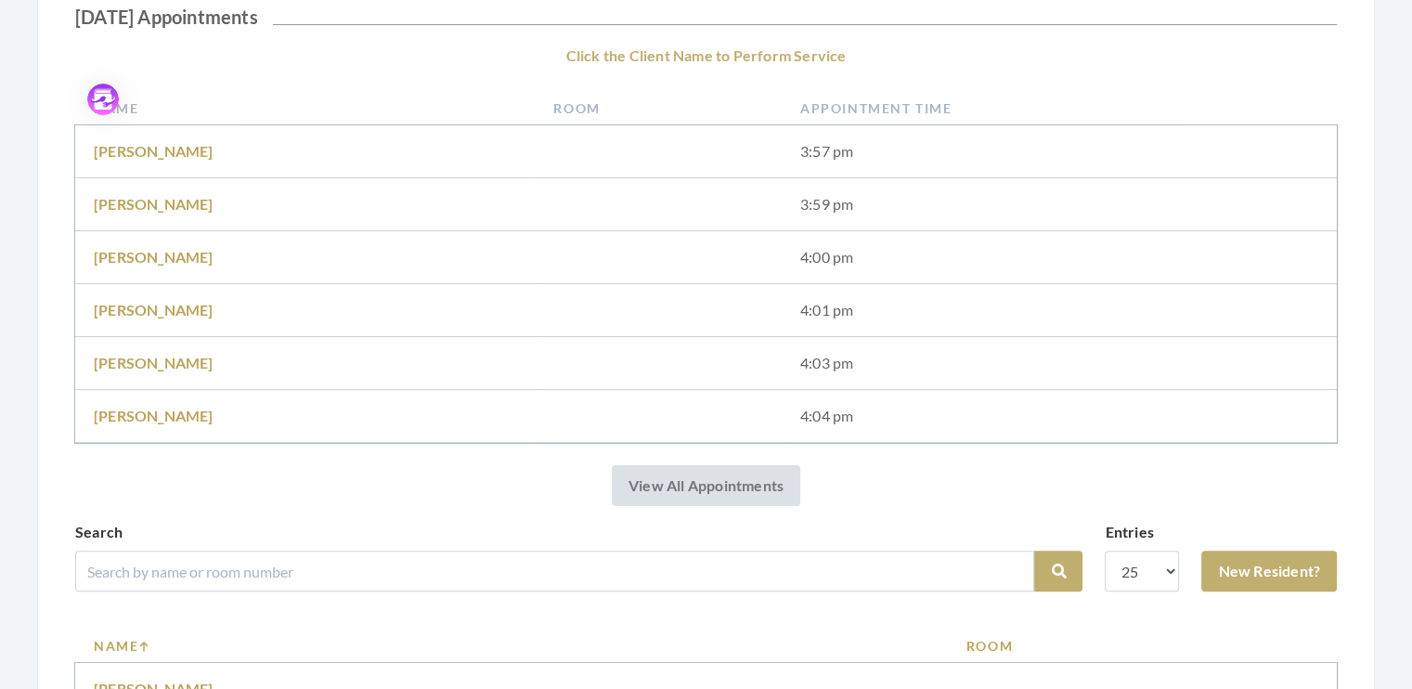
scroll to position [420, 0]
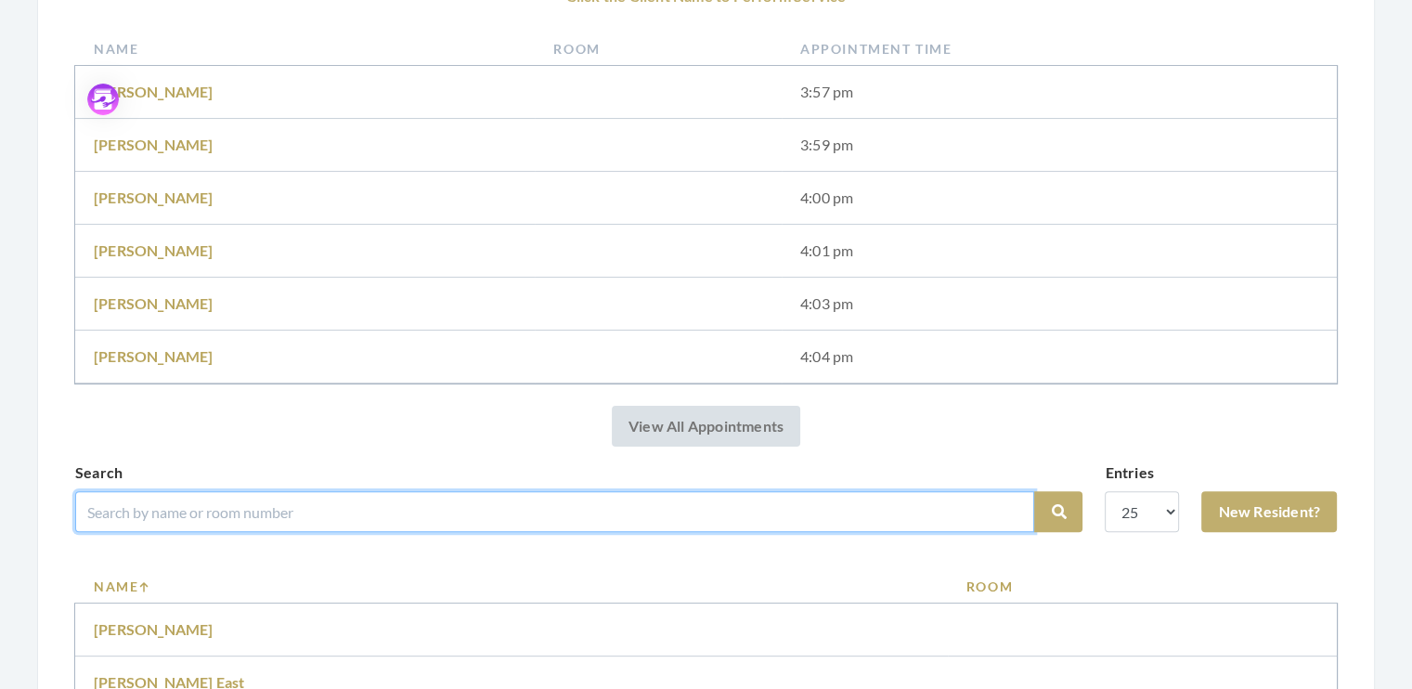
click at [197, 505] on input "search" at bounding box center [554, 511] width 959 height 41
type input "[PERSON_NAME]"
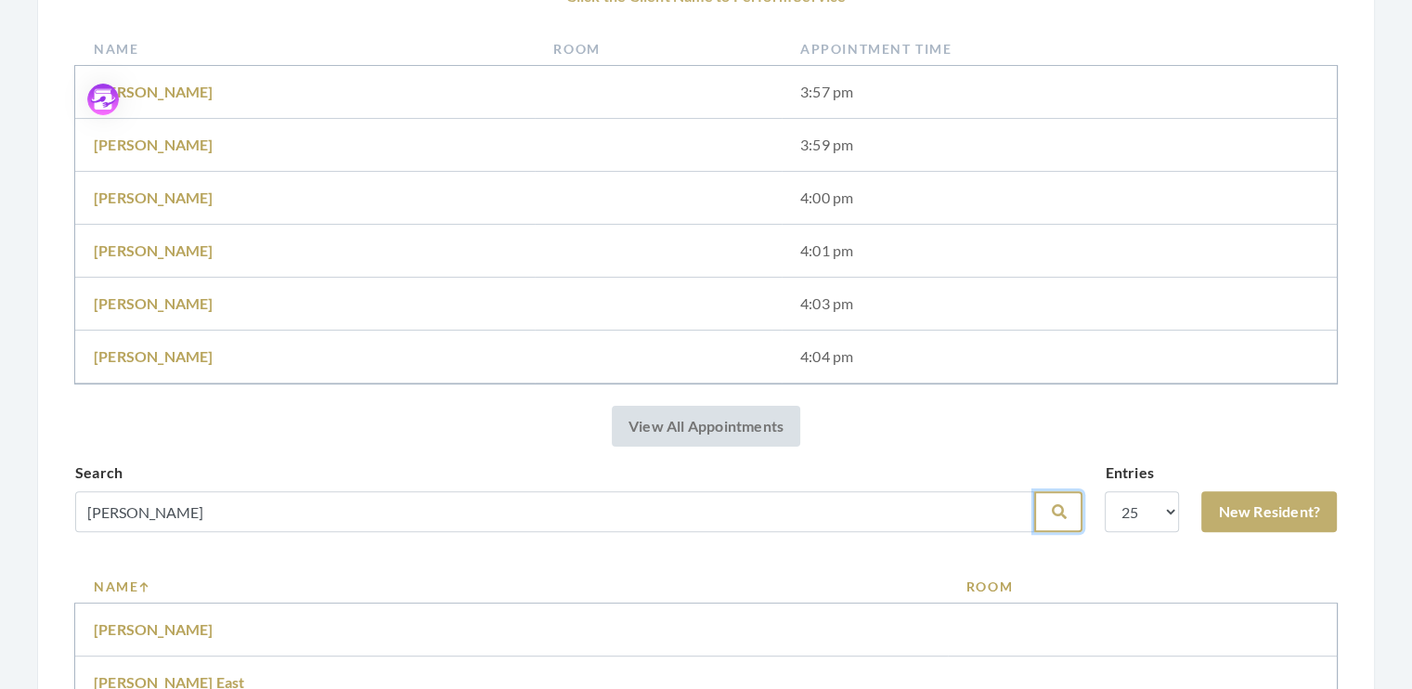
click at [1060, 511] on icon "submit" at bounding box center [1058, 511] width 15 height 15
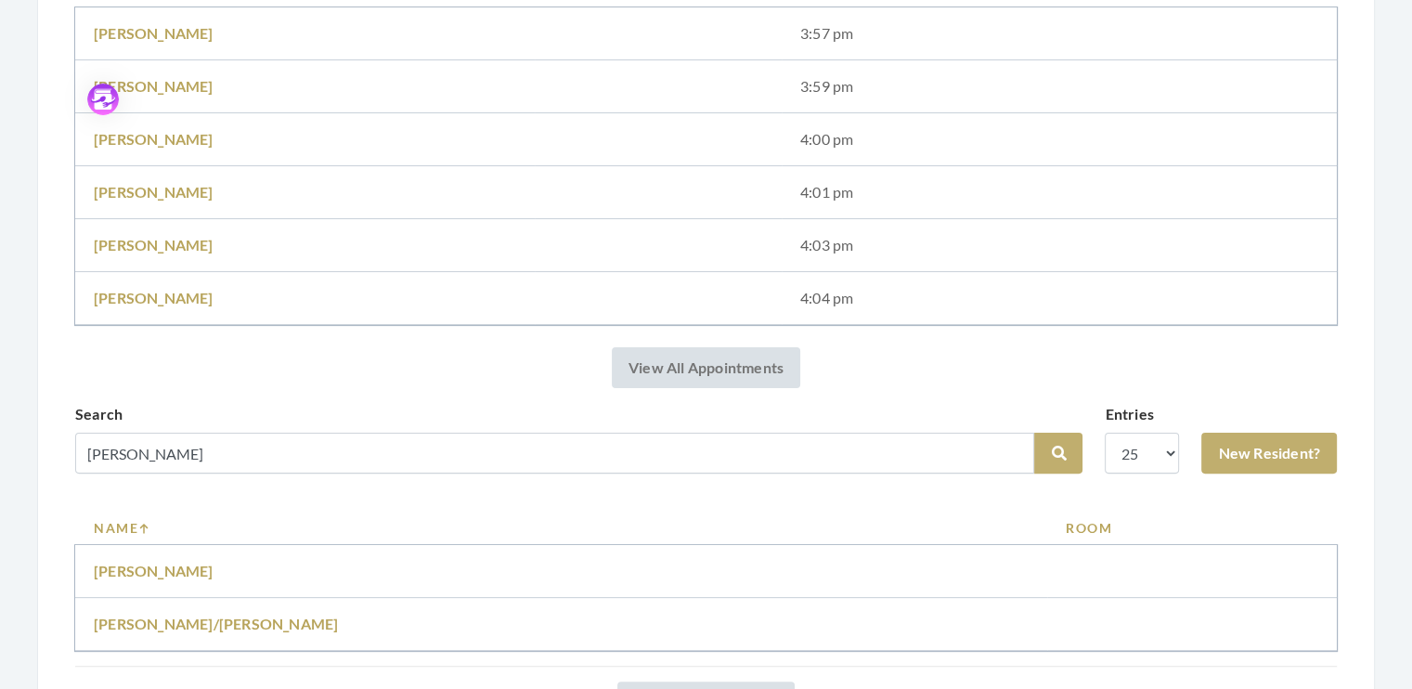
scroll to position [472, 0]
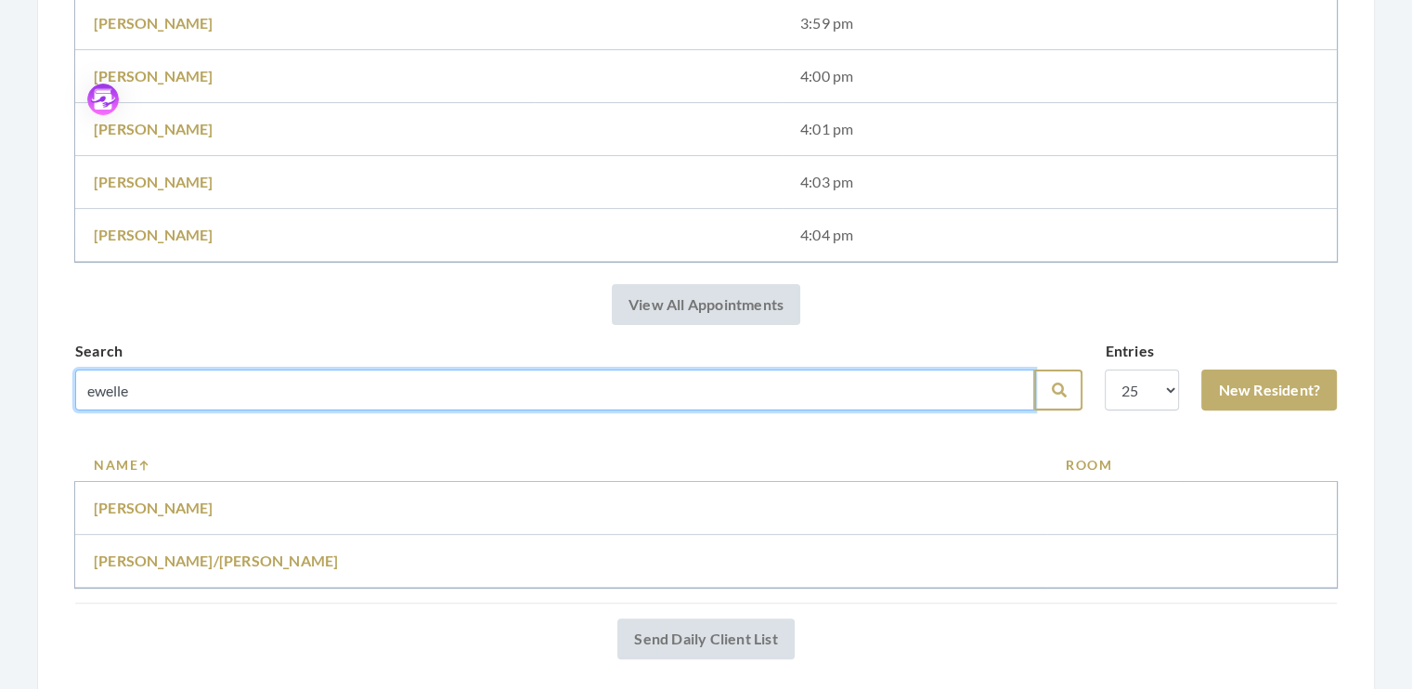
type input "ewelle"
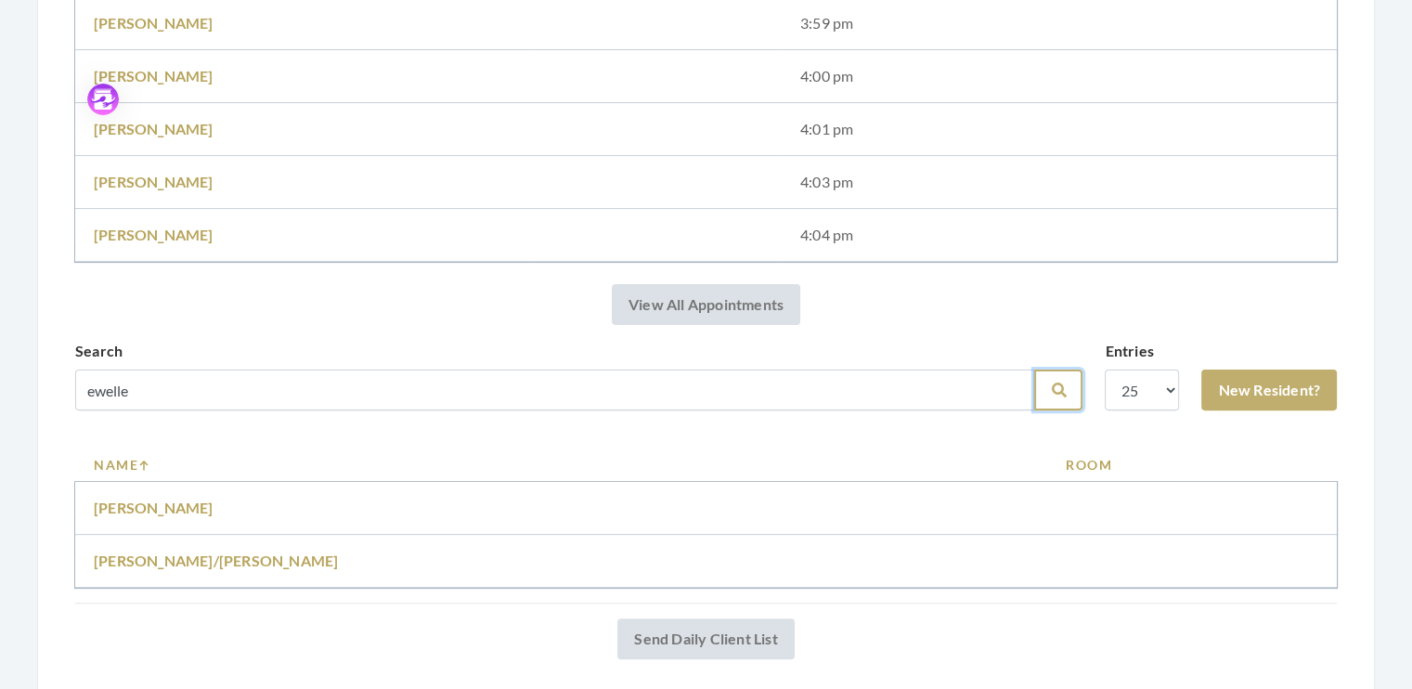
click at [1054, 389] on icon "submit" at bounding box center [1058, 389] width 15 height 15
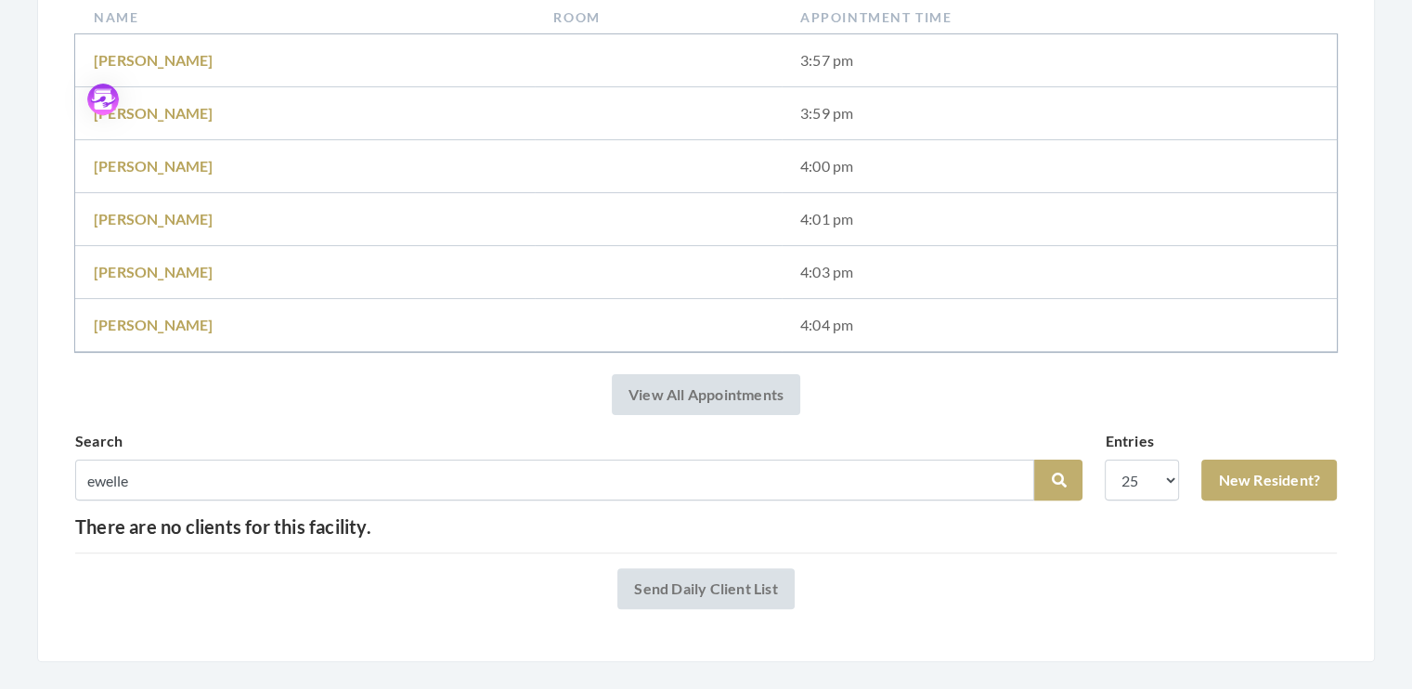
scroll to position [386, 0]
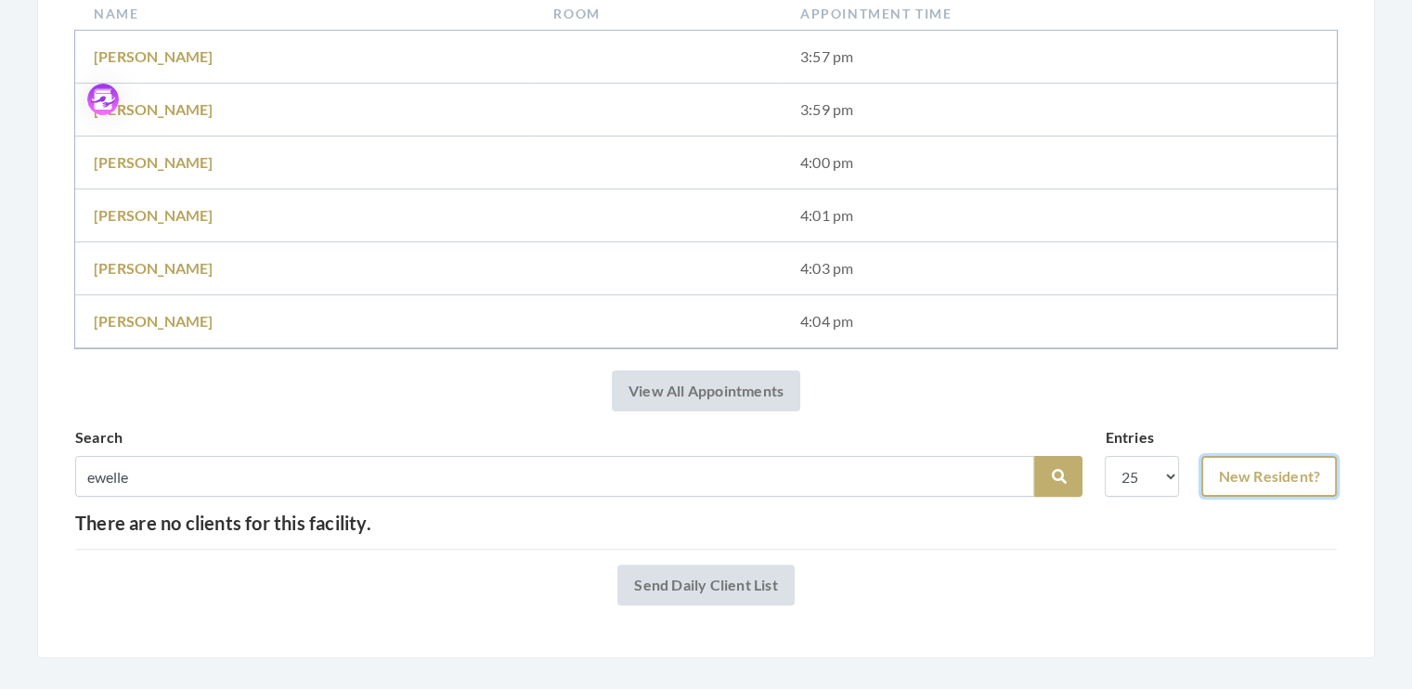
click at [1239, 480] on link "New Resident?" at bounding box center [1269, 476] width 136 height 41
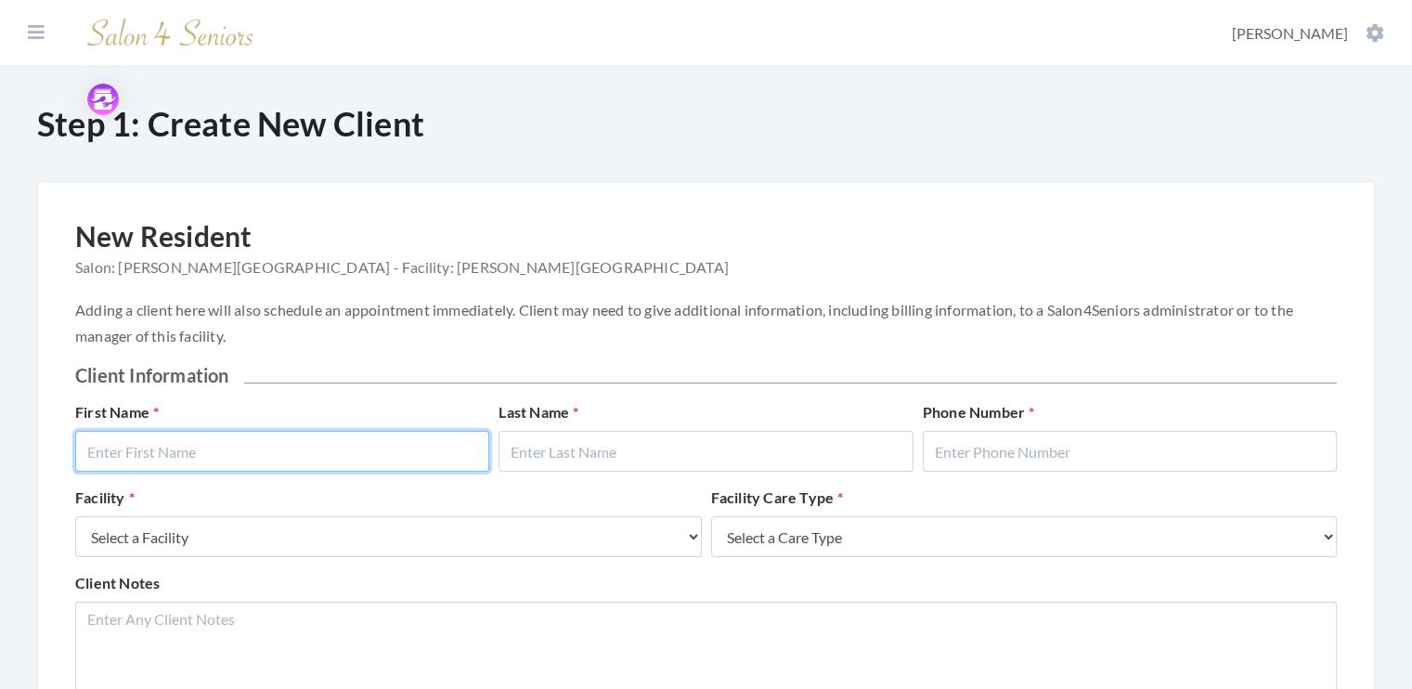
click at [116, 459] on input "text" at bounding box center [282, 451] width 414 height 41
type input "Ewelle"
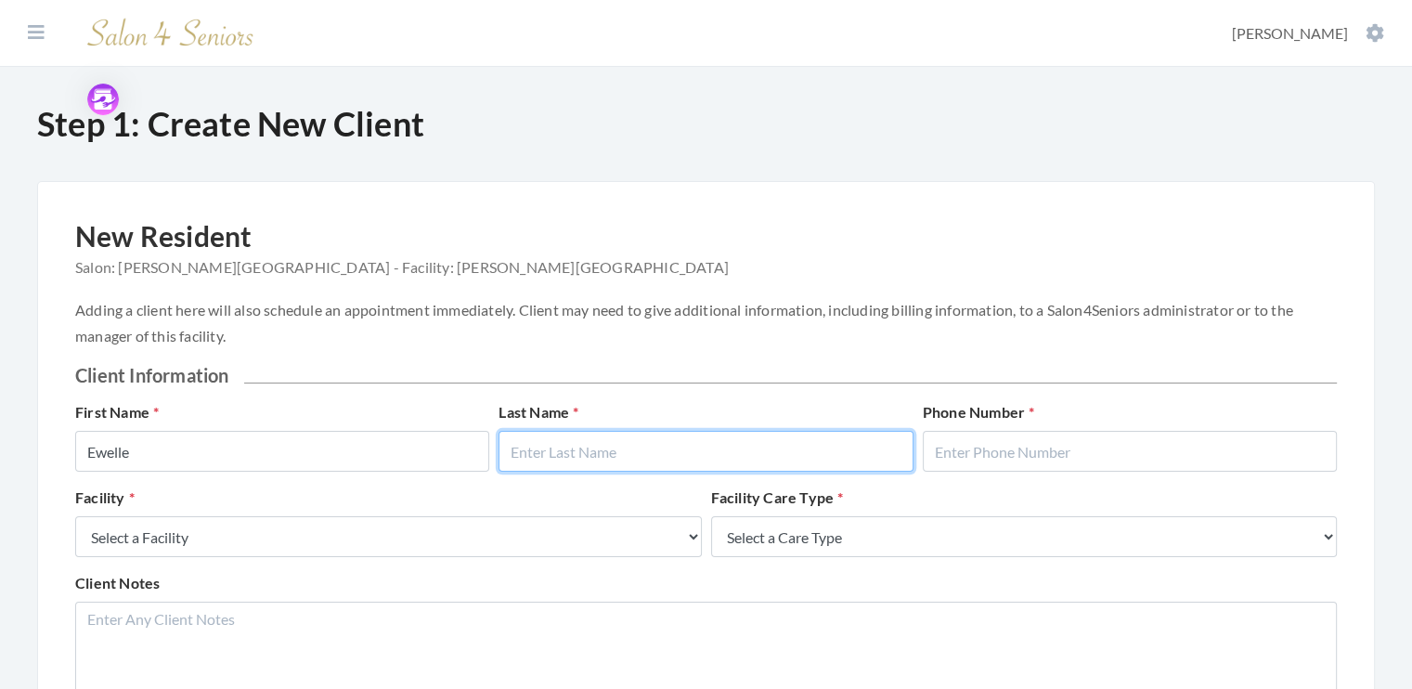
click at [542, 450] on input "text" at bounding box center [705, 451] width 414 height 41
type input "[PERSON_NAME]"
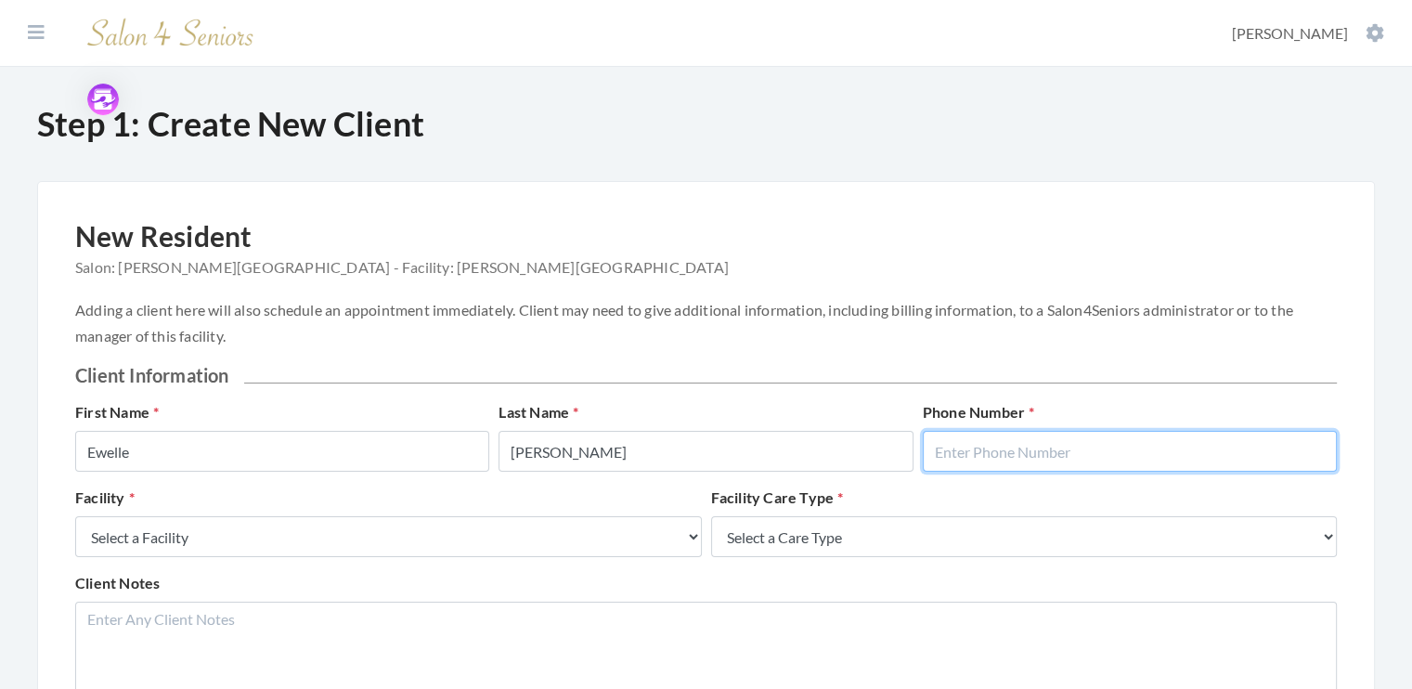
click at [989, 445] on input "text" at bounding box center [1130, 451] width 414 height 41
type input "5555555555"
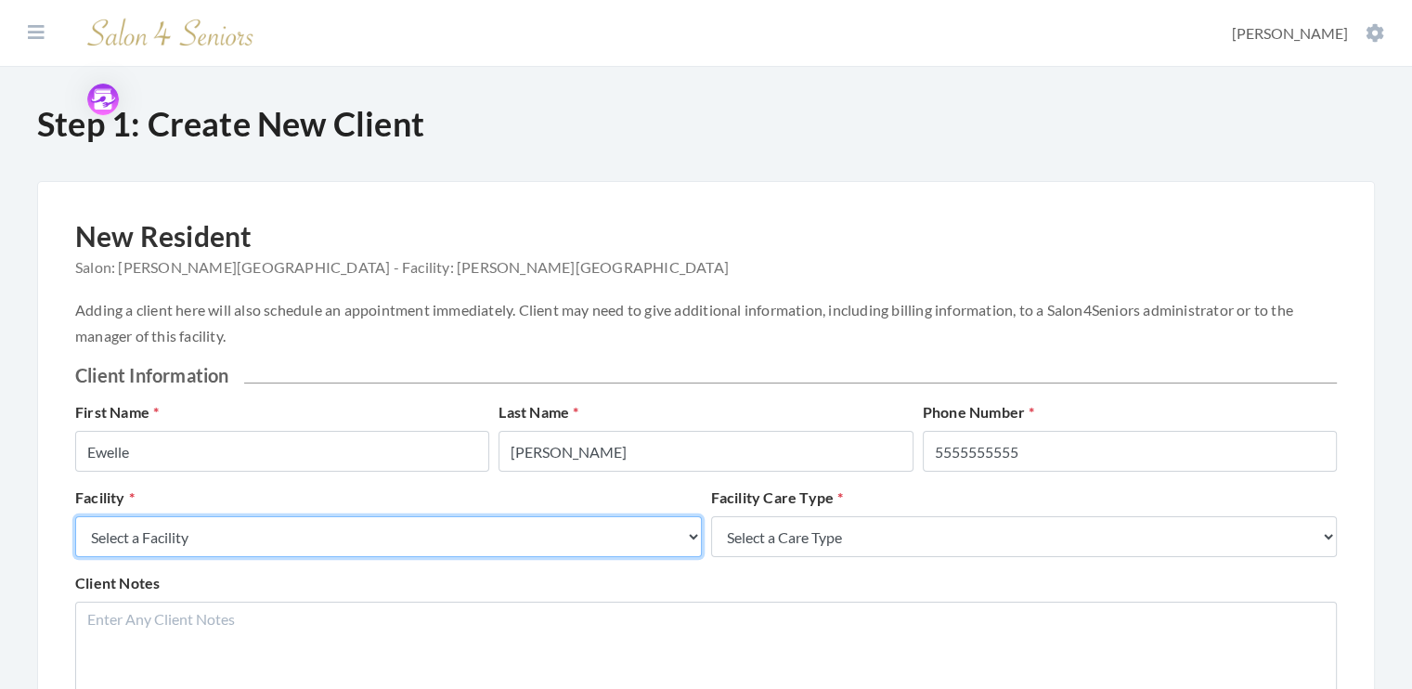
click at [694, 539] on select "Select a Facility Creekside at [GEOGRAPHIC_DATA] [PERSON_NAME][GEOGRAPHIC_DATA]…" at bounding box center [388, 536] width 627 height 41
select select "5"
click at [75, 516] on select "Select a Facility Creekside at [GEOGRAPHIC_DATA] [PERSON_NAME][GEOGRAPHIC_DATA]…" at bounding box center [388, 536] width 627 height 41
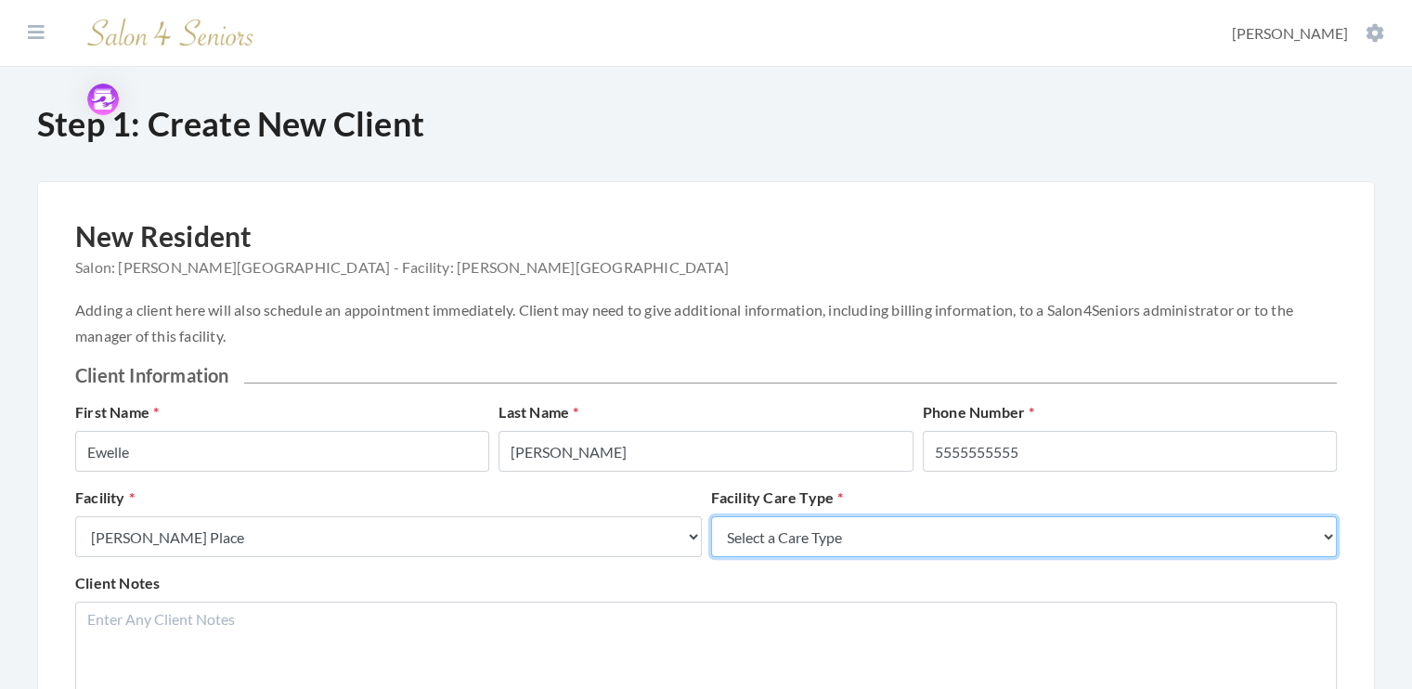
click at [1329, 535] on select "Select a Care Type Nursing Home Rehab Memory Care Assisted Living Independent L…" at bounding box center [1024, 536] width 627 height 41
select select "4"
click at [711, 516] on select "Select a Care Type Nursing Home Rehab Memory Care Assisted Living Independent L…" at bounding box center [1024, 536] width 627 height 41
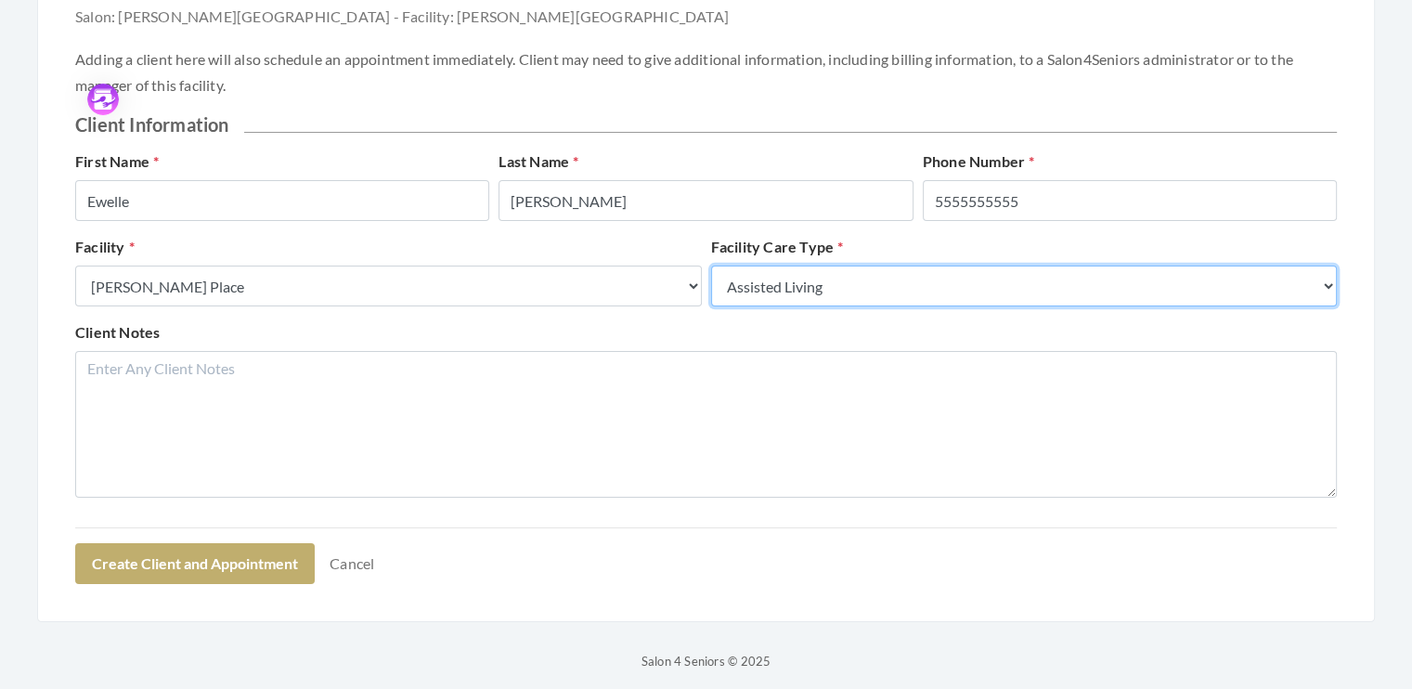
scroll to position [260, 0]
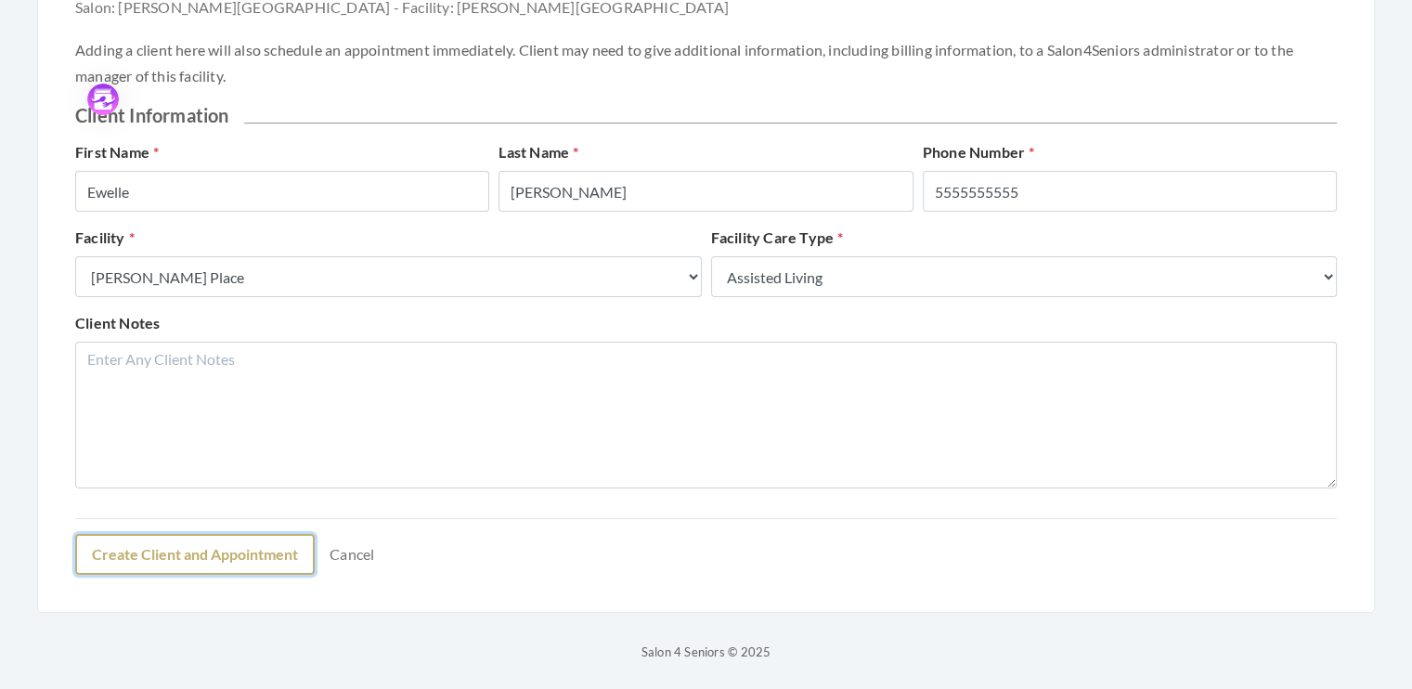
click at [226, 552] on button "Create Client and Appointment" at bounding box center [194, 554] width 239 height 41
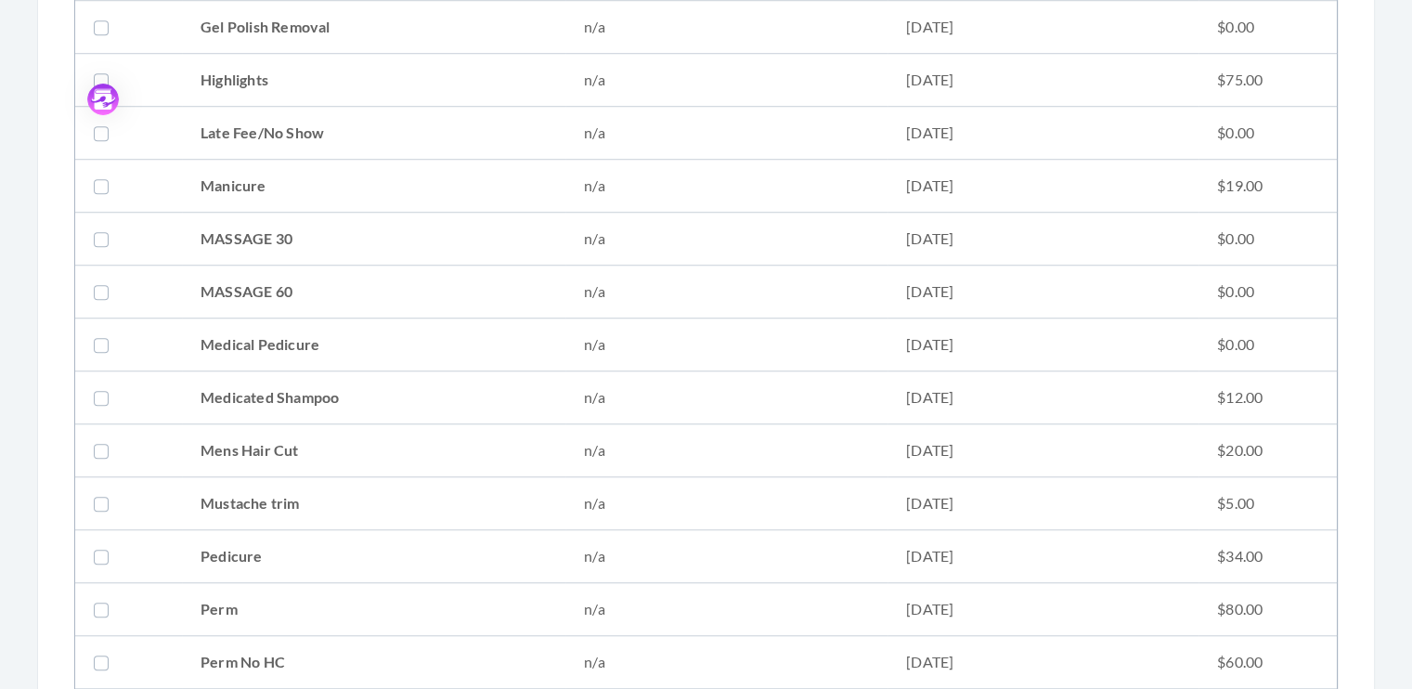
scroll to position [1452, 0]
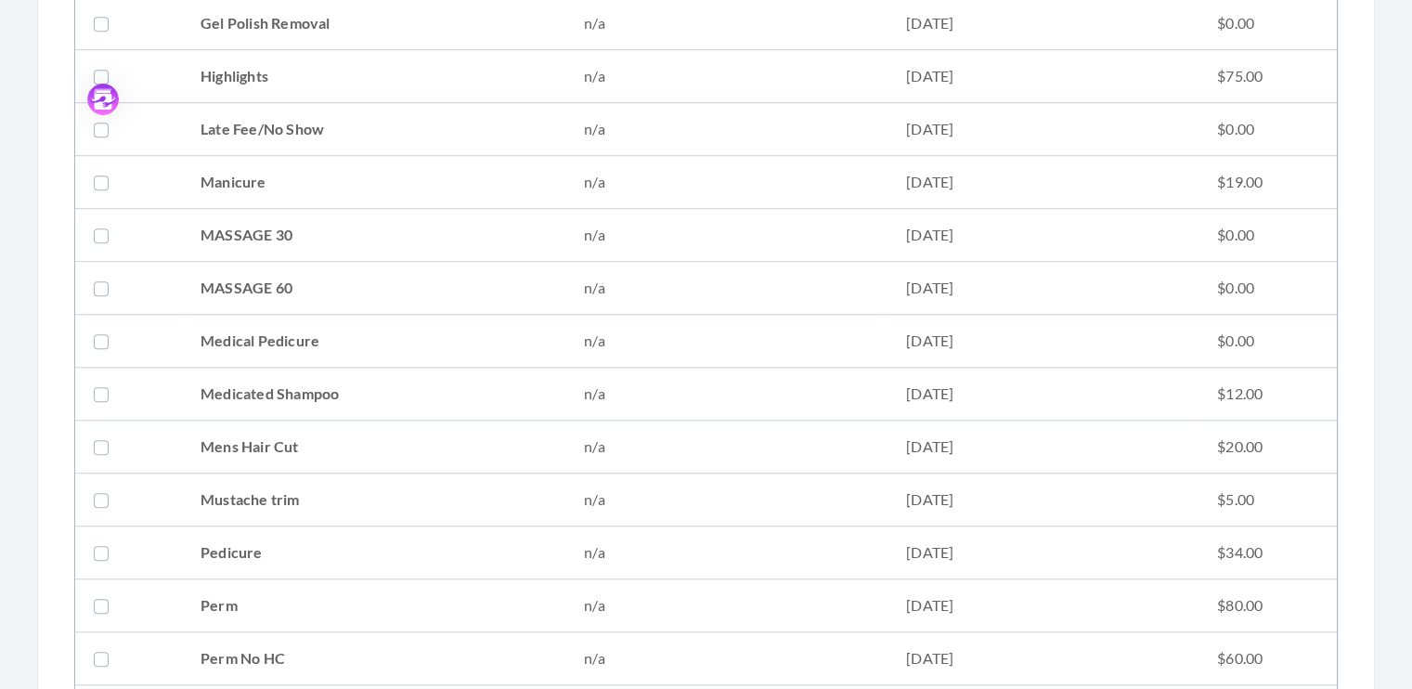
click at [100, 438] on label at bounding box center [105, 446] width 22 height 22
checkbox input "true"
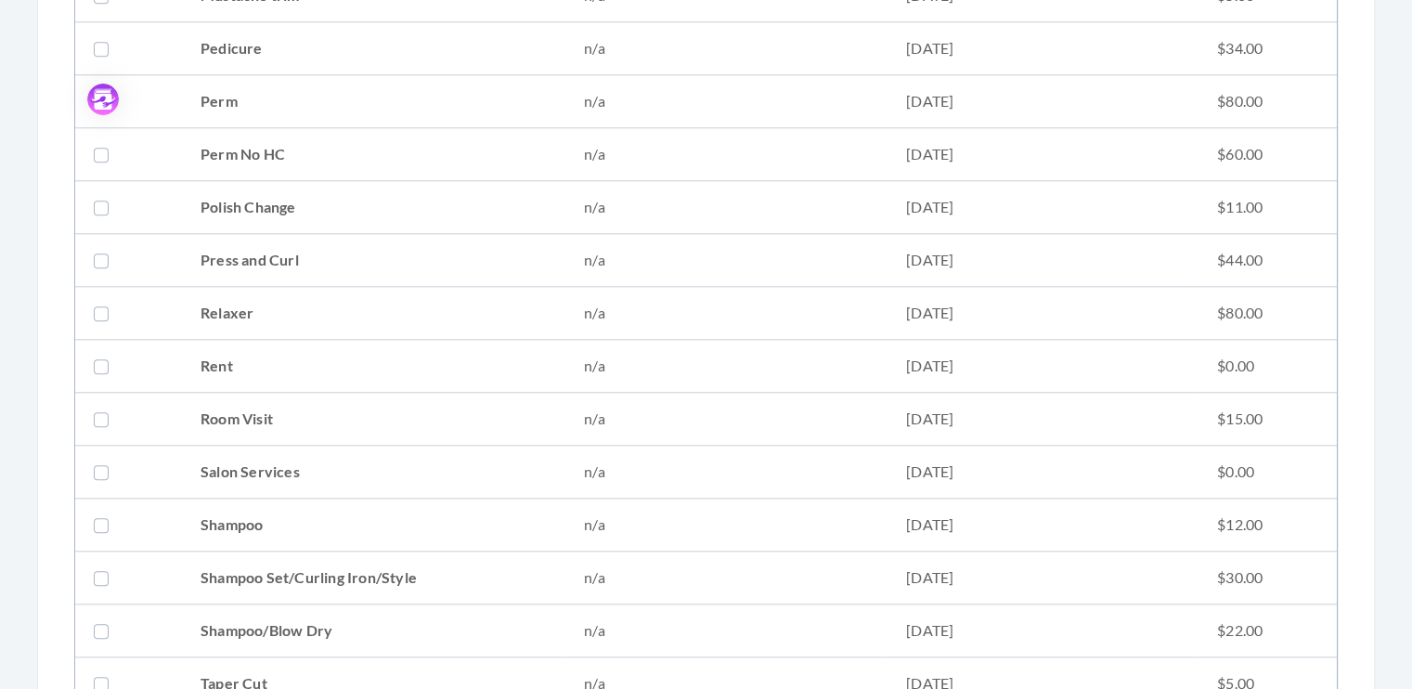
scroll to position [1964, 0]
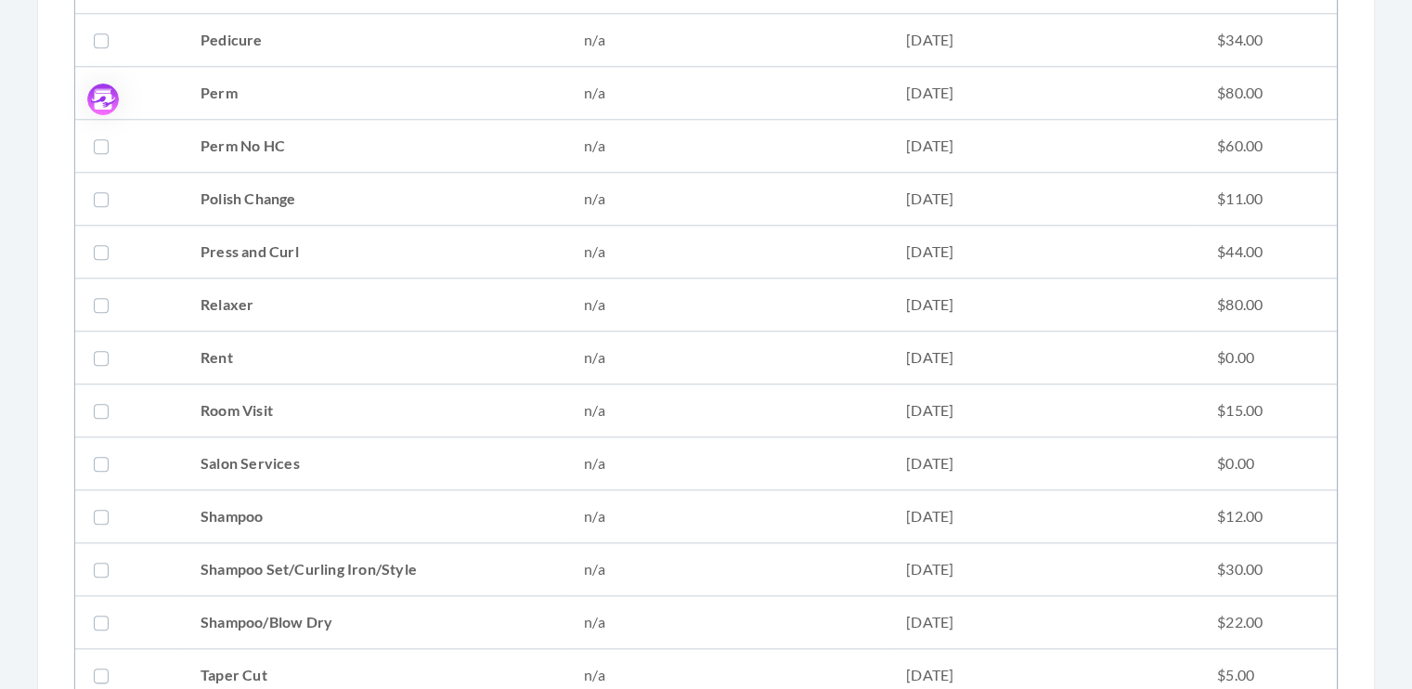
click at [97, 507] on label at bounding box center [105, 516] width 22 height 22
checkbox input "true"
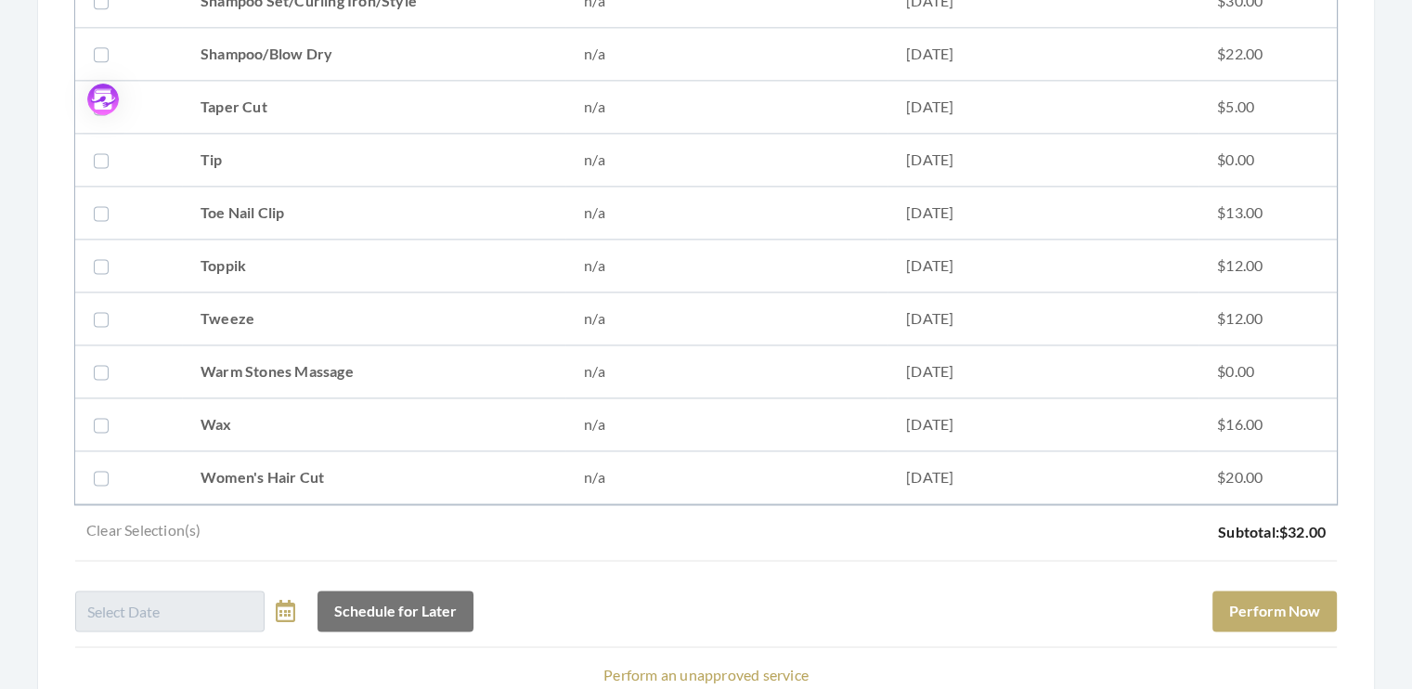
scroll to position [2539, 0]
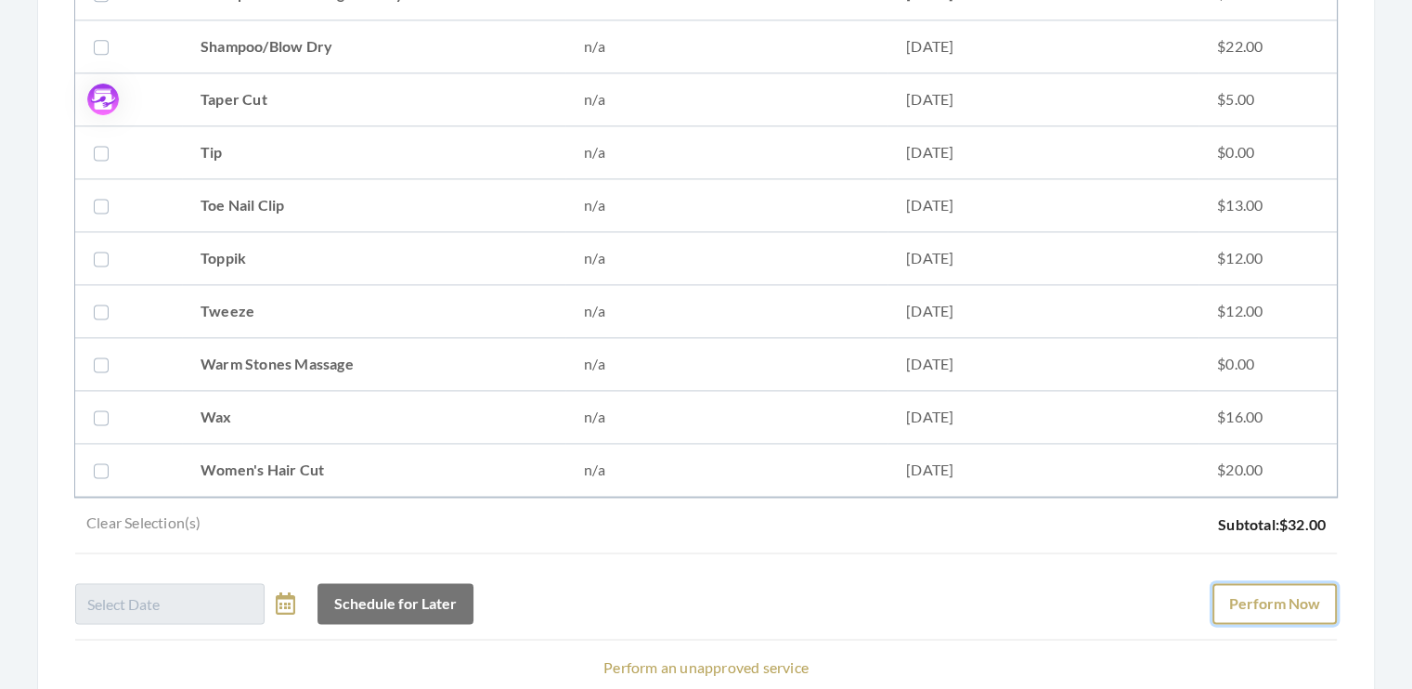
click at [1273, 586] on button "Perform Now" at bounding box center [1274, 603] width 124 height 41
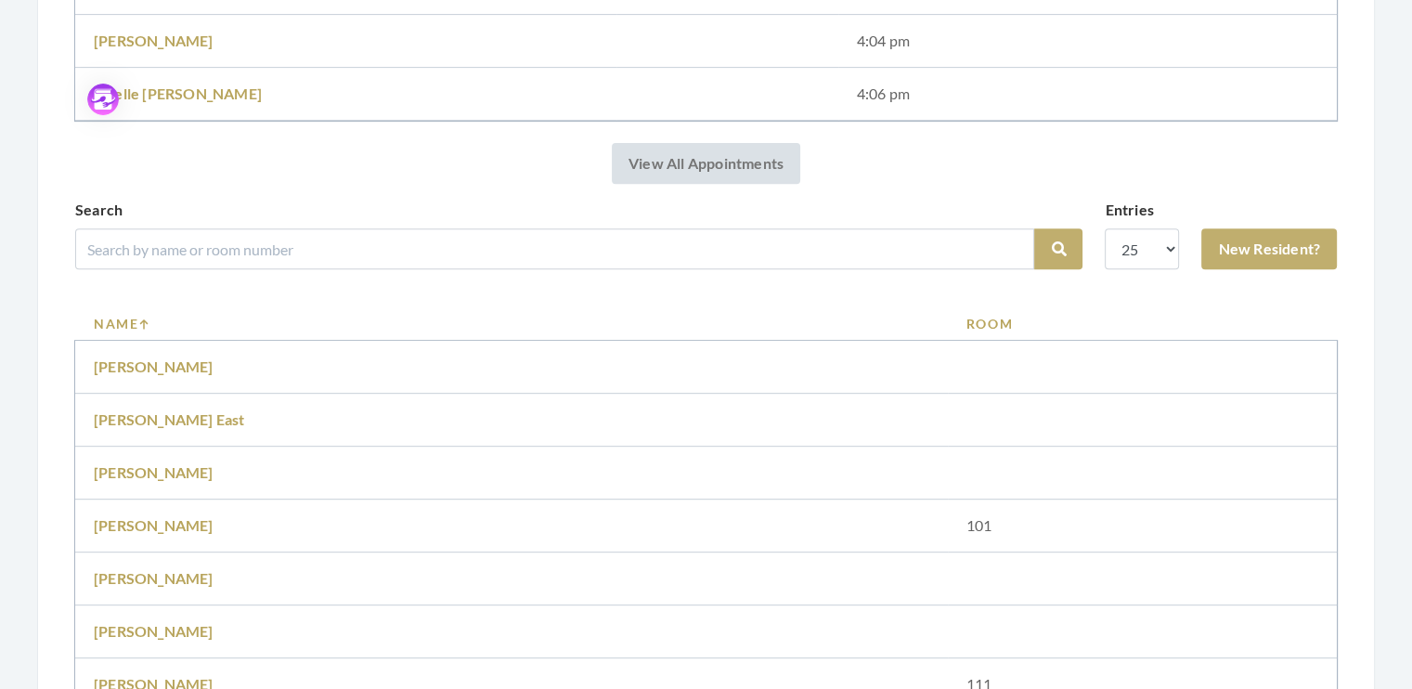
scroll to position [754, 0]
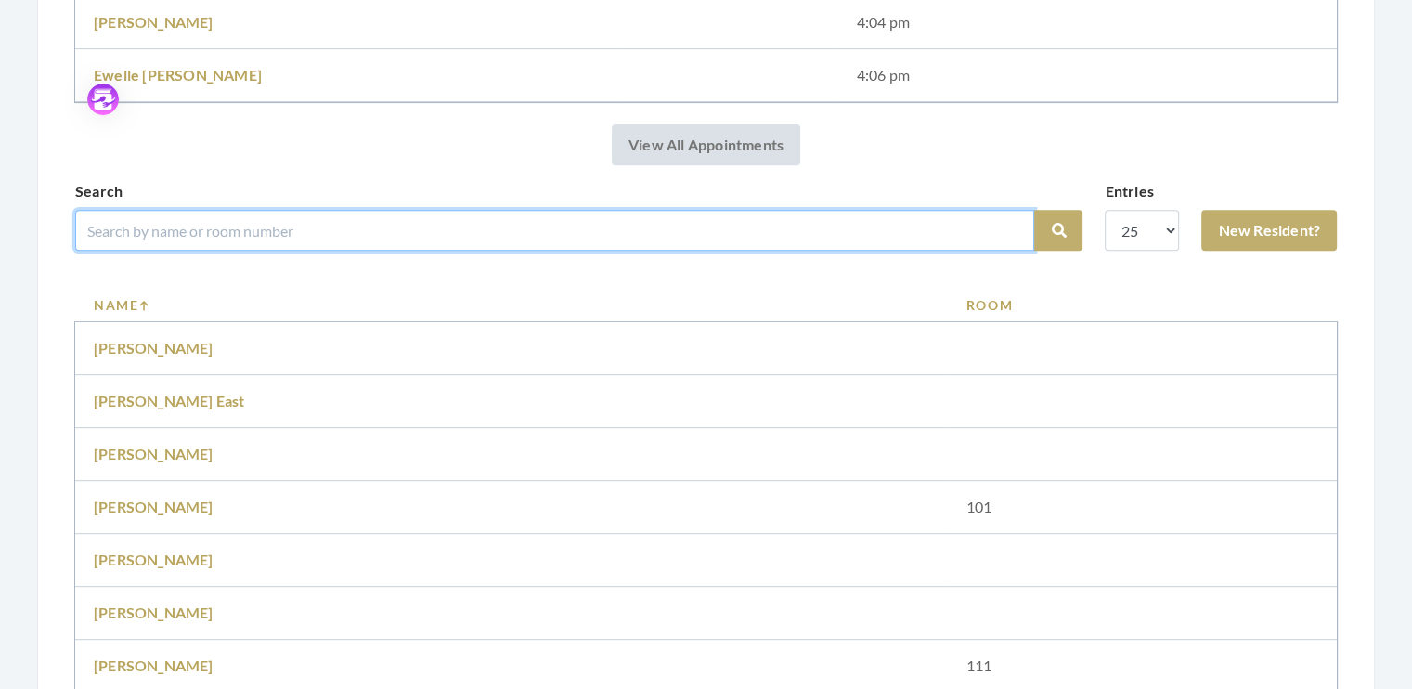
click at [189, 226] on input "search" at bounding box center [554, 230] width 959 height 41
type input "miller"
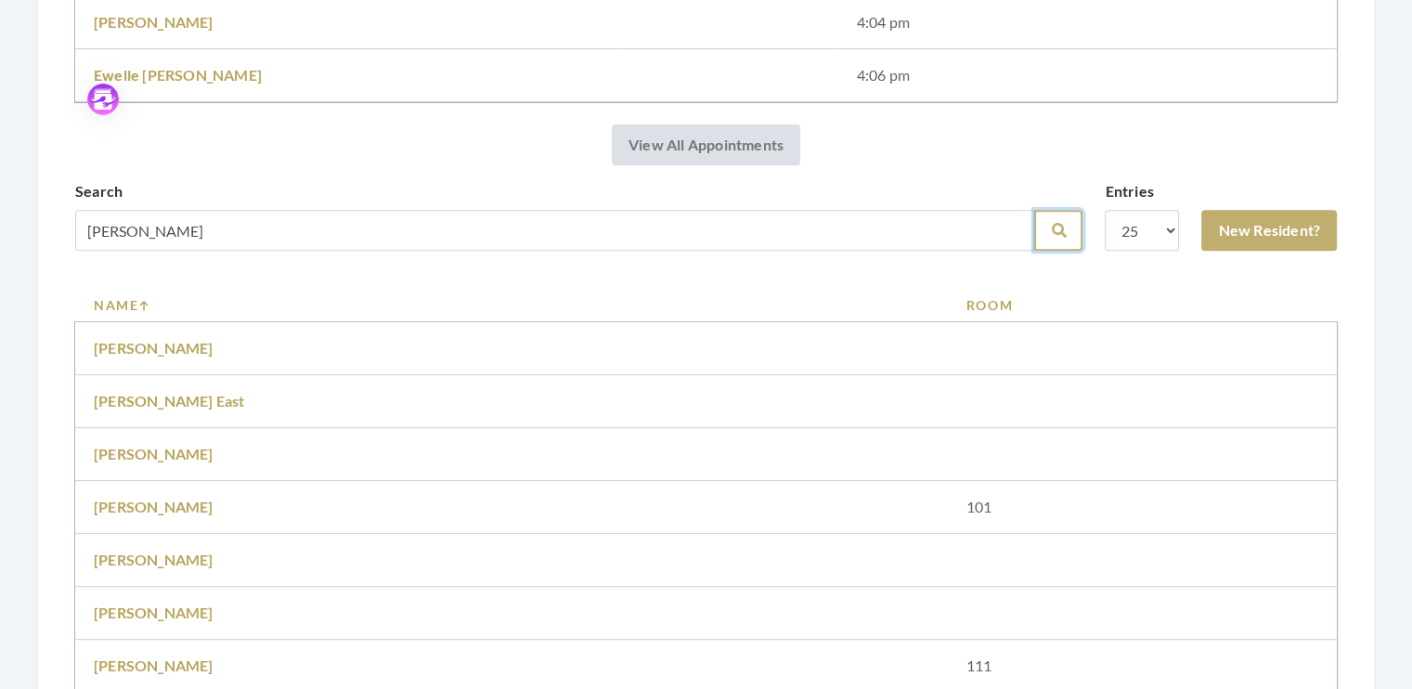
click at [1050, 241] on button "Search" at bounding box center [1058, 230] width 48 height 41
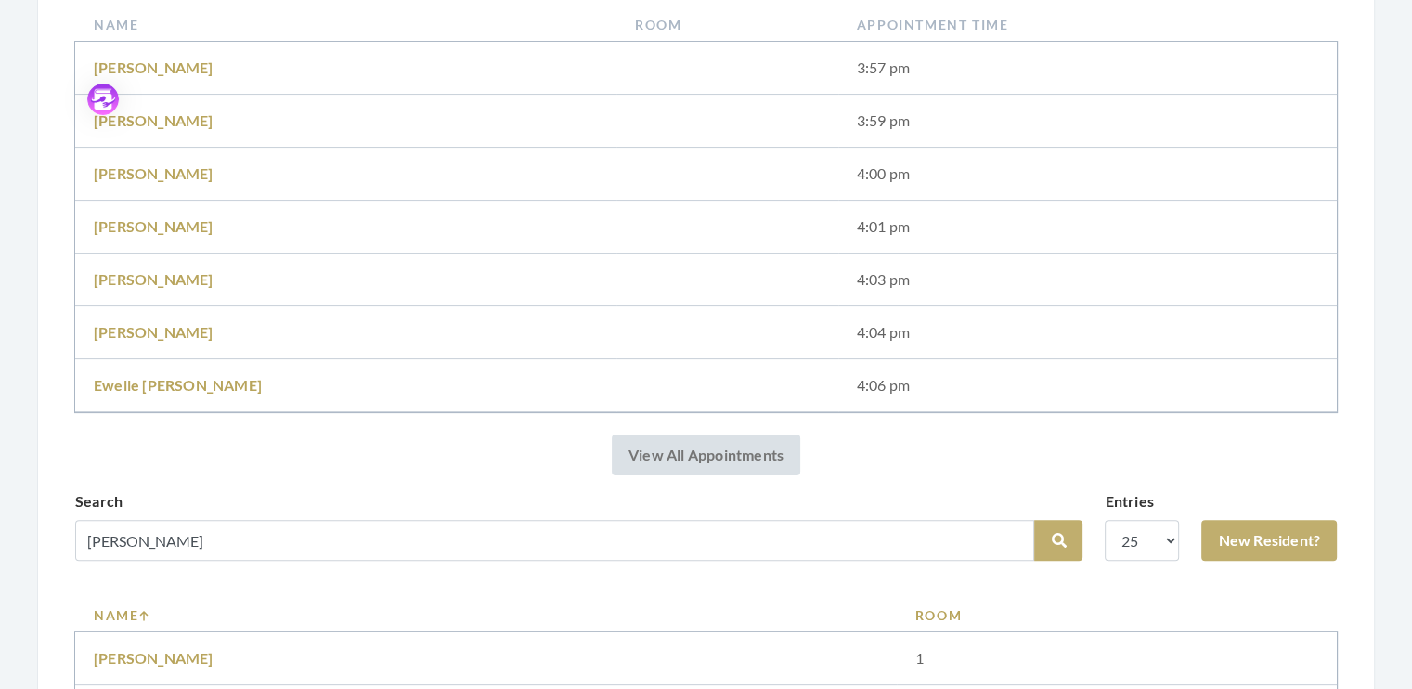
scroll to position [378, 0]
click at [171, 655] on link "[PERSON_NAME]" at bounding box center [154, 655] width 120 height 18
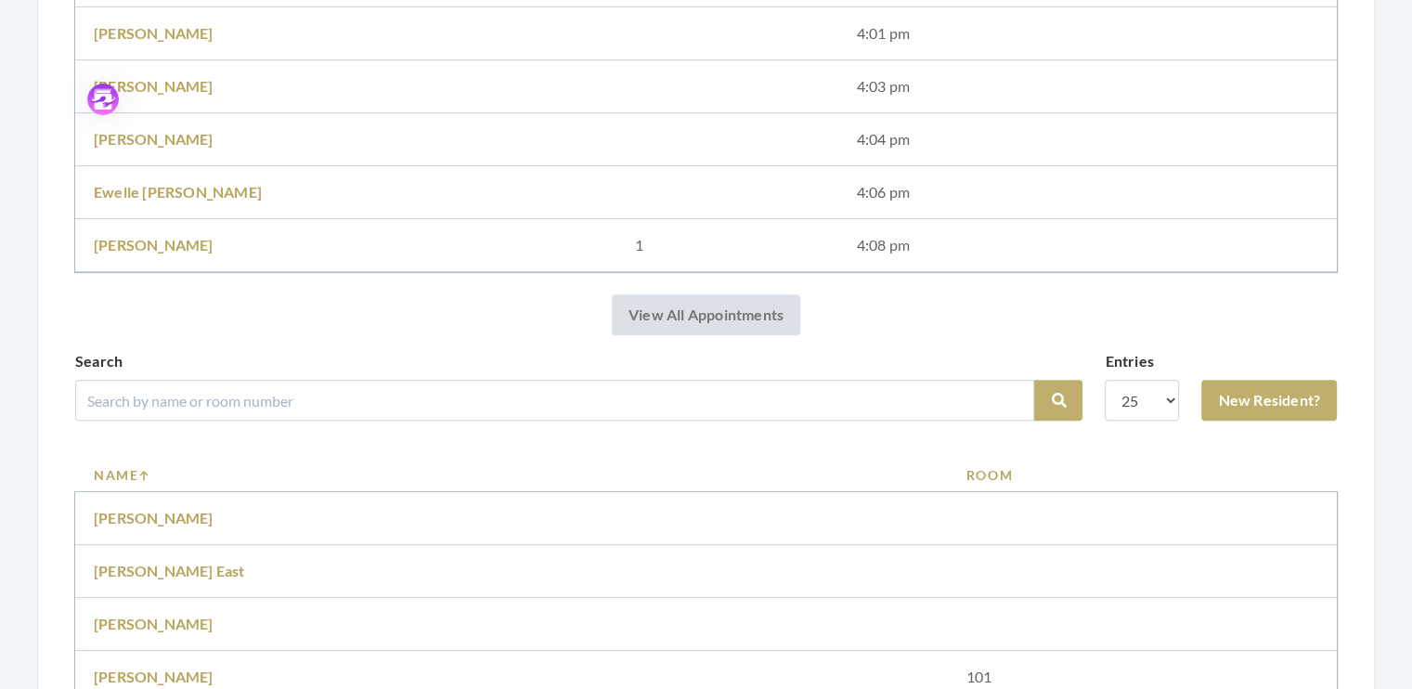
scroll to position [640, 0]
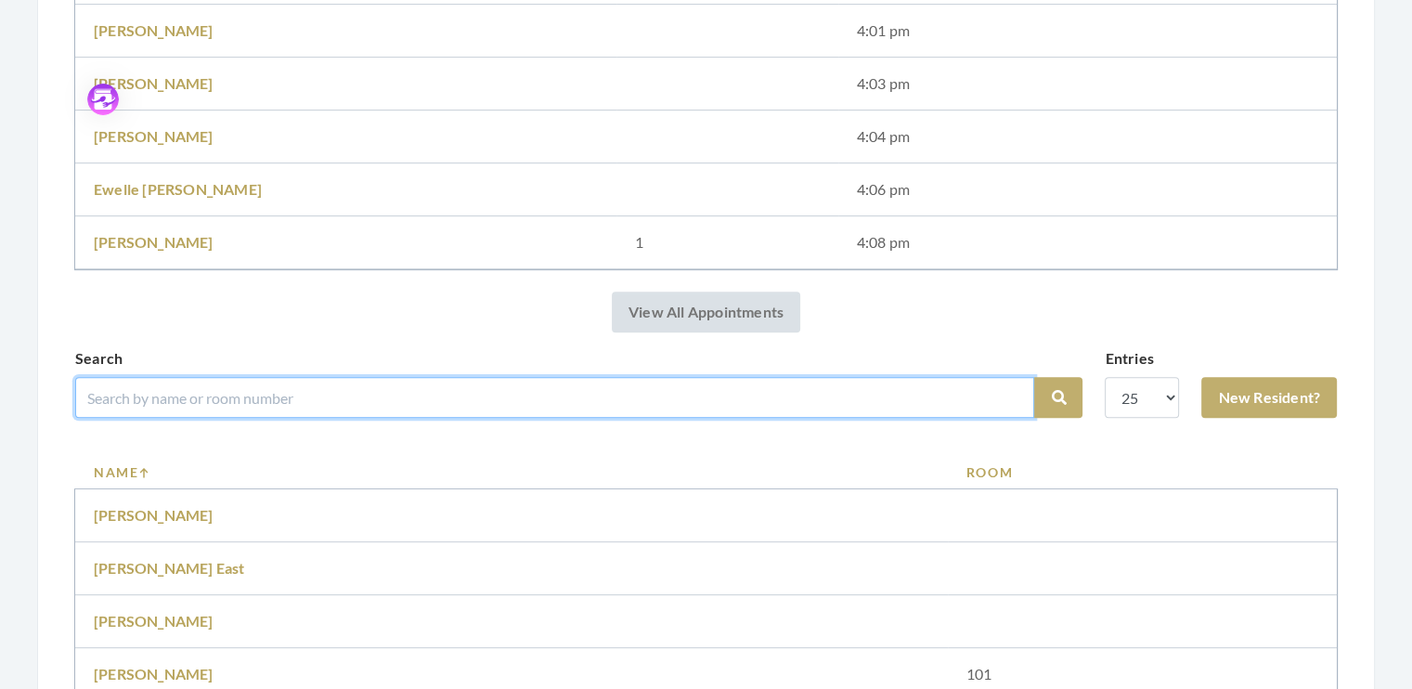
click at [203, 394] on input "search" at bounding box center [554, 397] width 959 height 41
type input "gordon"
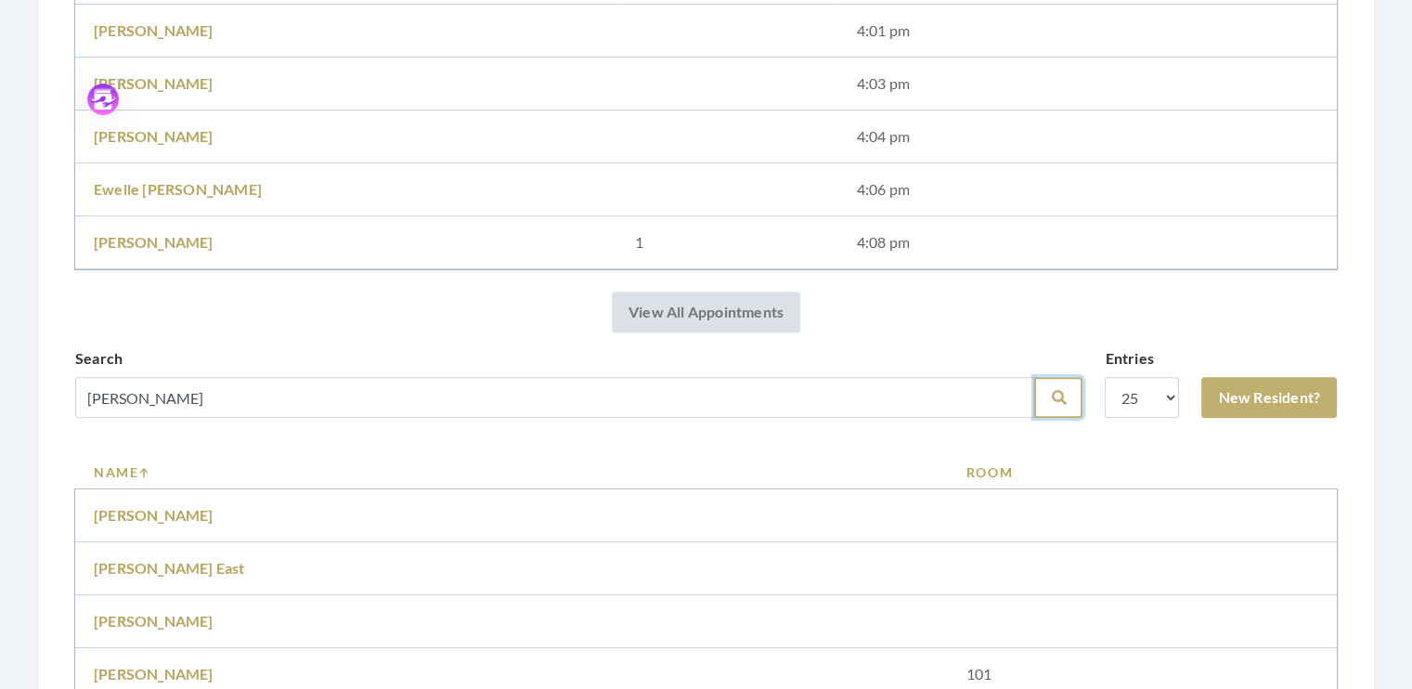
click at [1053, 399] on icon "submit" at bounding box center [1058, 397] width 15 height 15
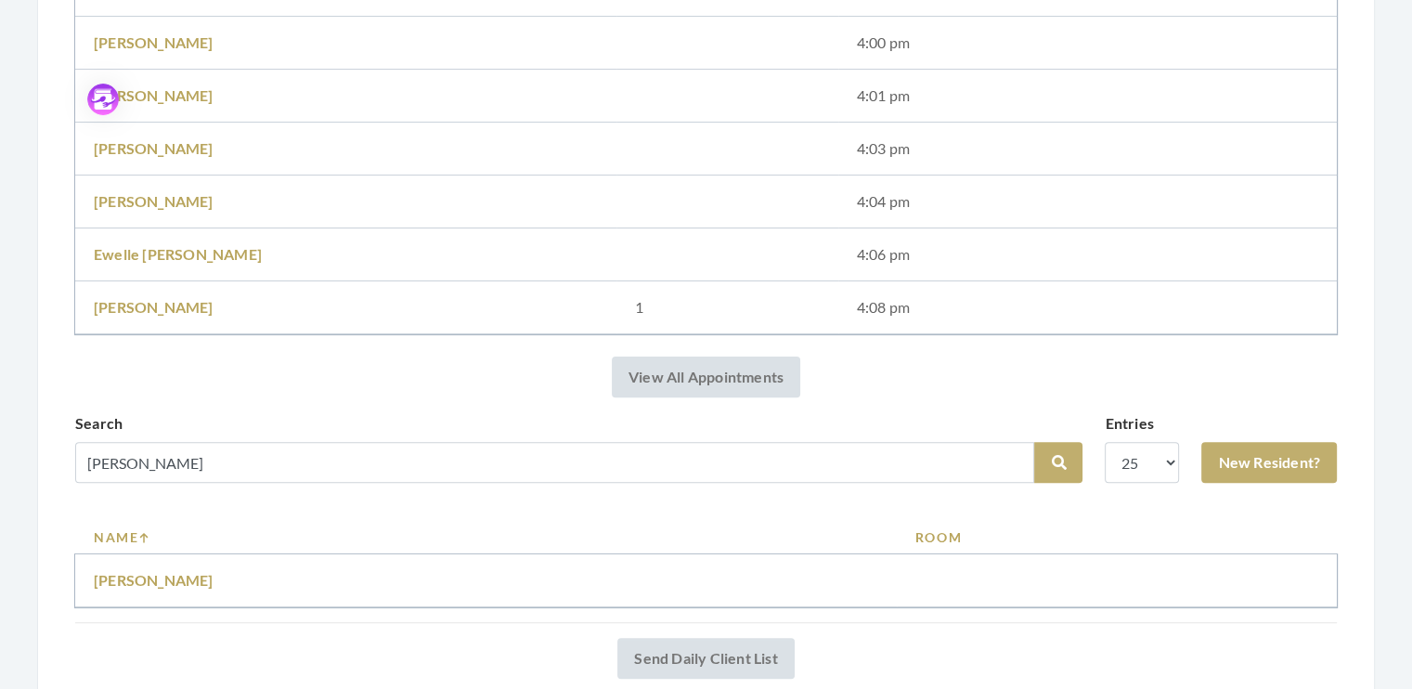
scroll to position [513, 0]
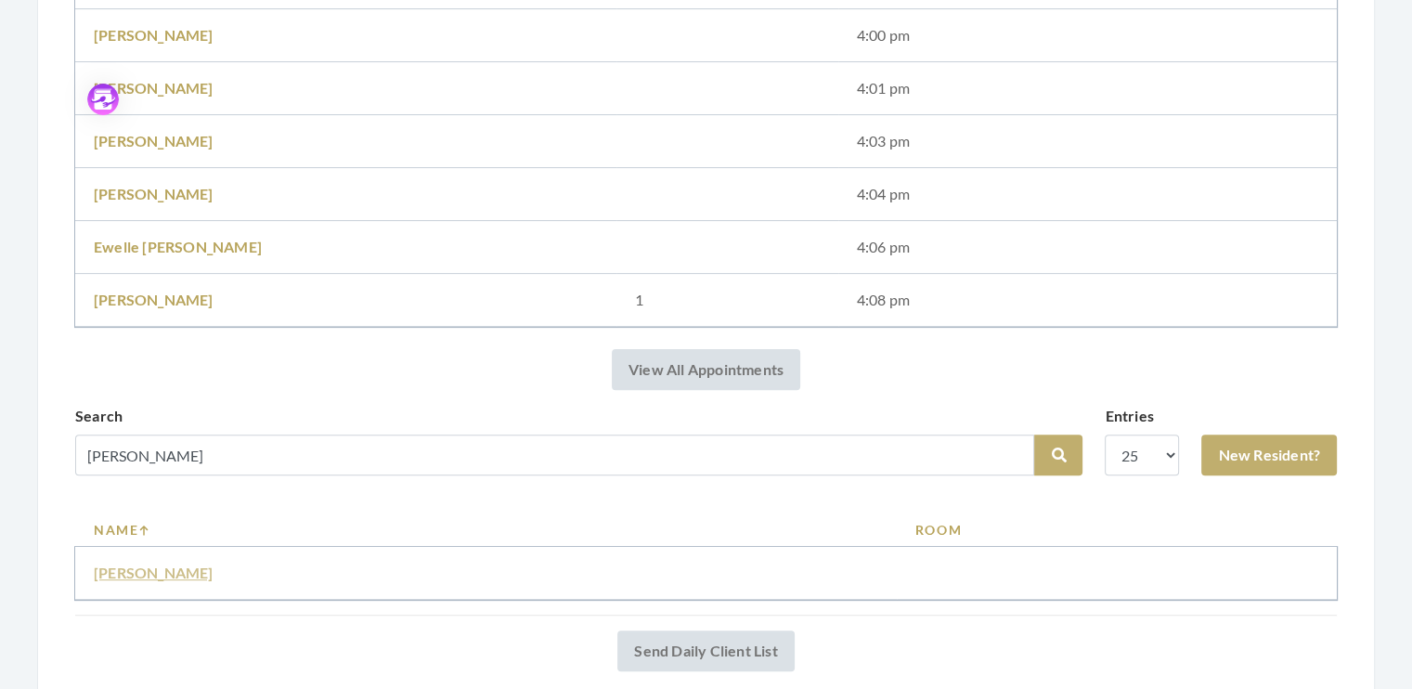
click at [148, 569] on link "[PERSON_NAME]" at bounding box center [154, 572] width 120 height 18
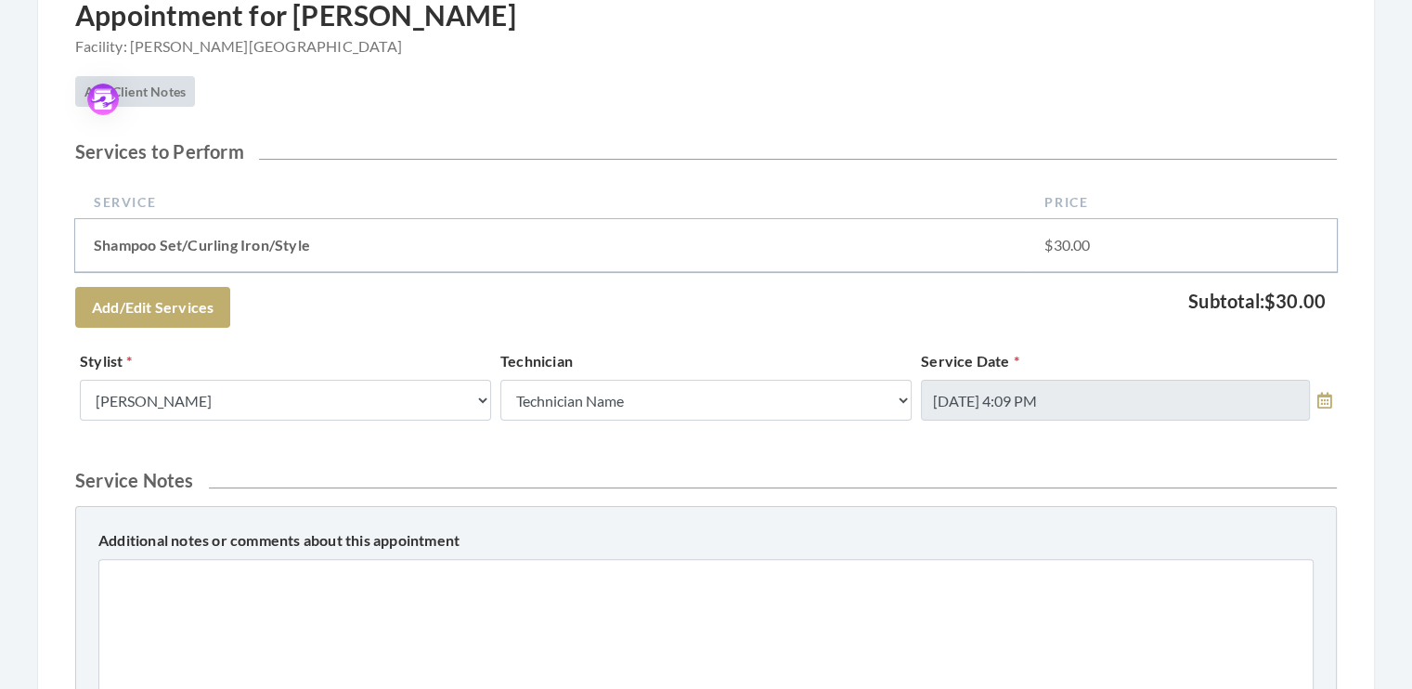
scroll to position [368, 0]
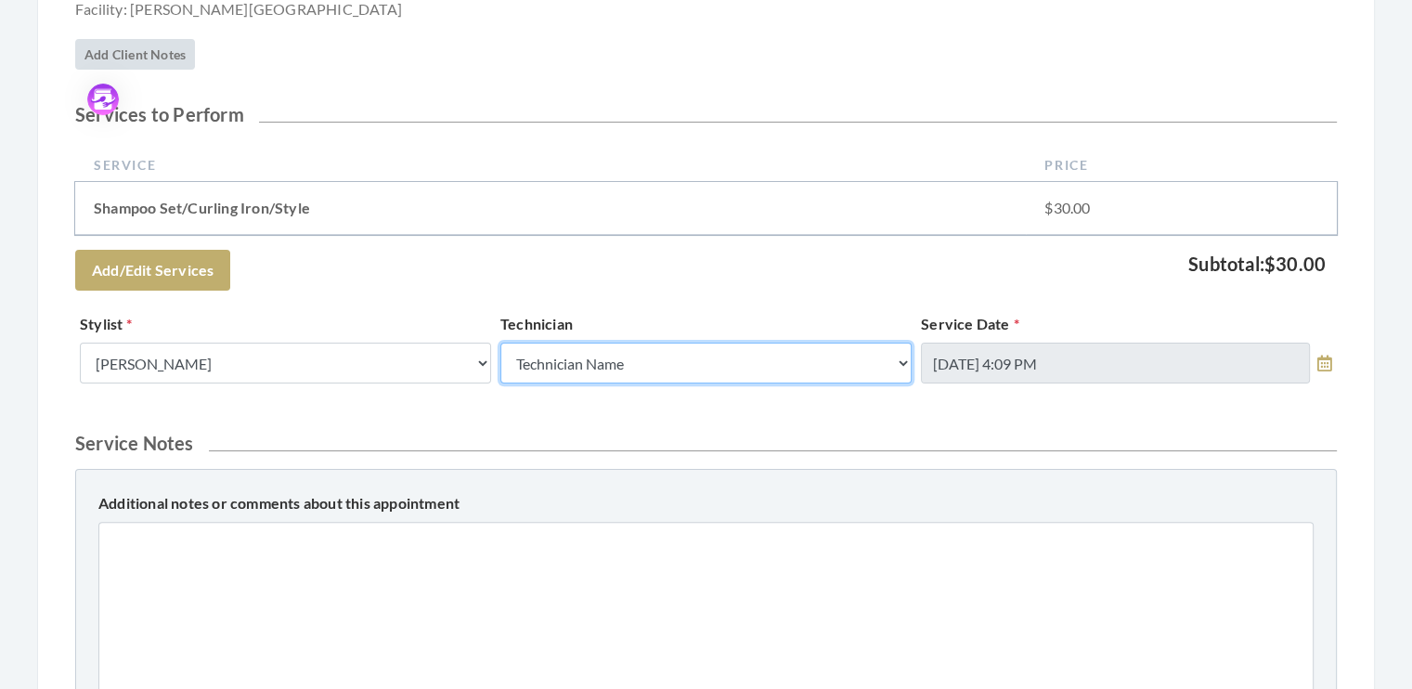
click at [901, 364] on select "Technician Name Kinetic Tech Kimberly Williford" at bounding box center [705, 362] width 411 height 41
select select "62"
click at [500, 342] on select "Technician Name Kinetic Tech Kimberly Williford" at bounding box center [705, 362] width 411 height 41
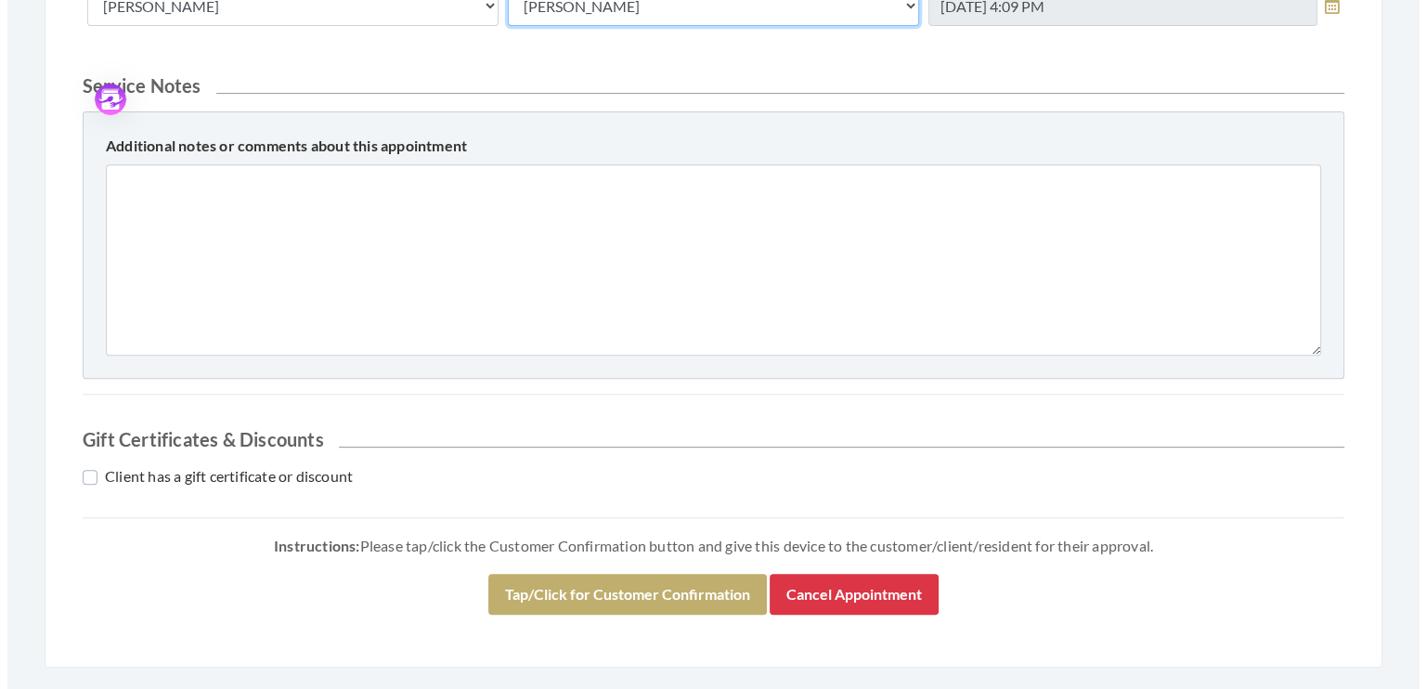
scroll to position [778, 0]
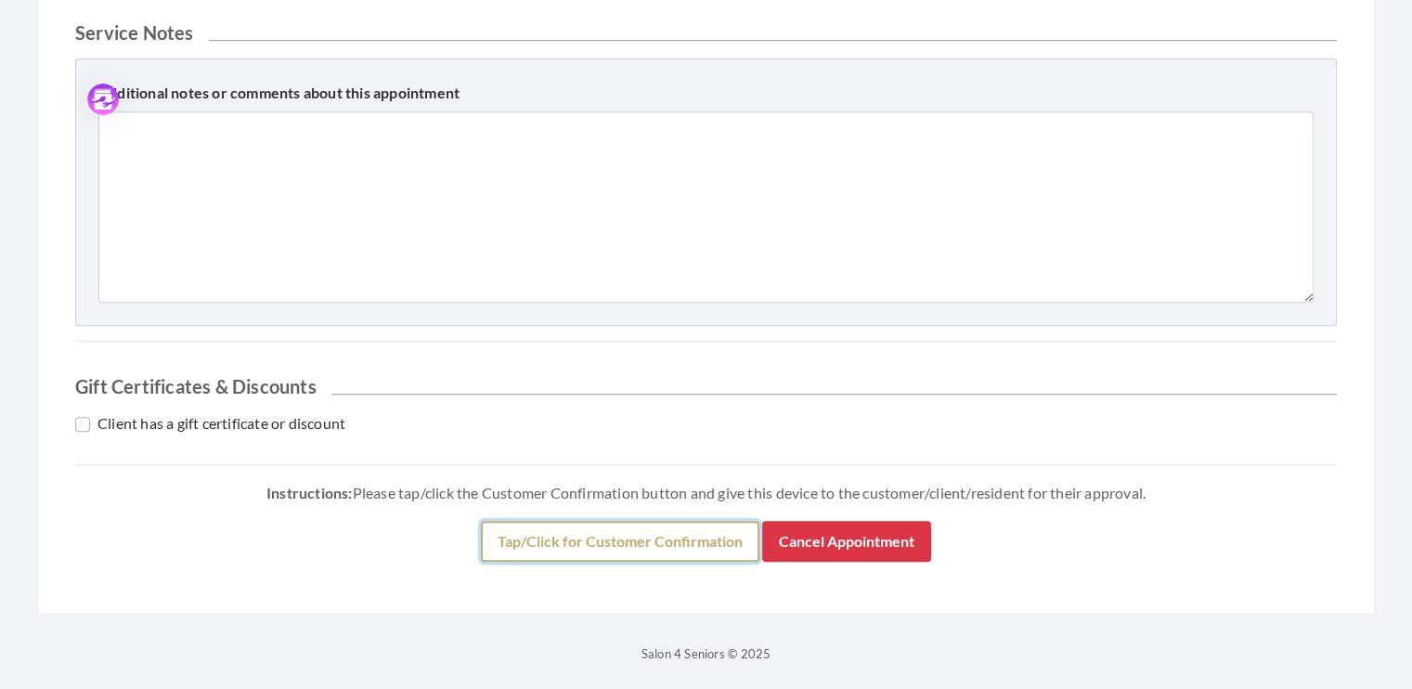
click at [590, 547] on button "Tap/Click for Customer Confirmation" at bounding box center [620, 541] width 278 height 41
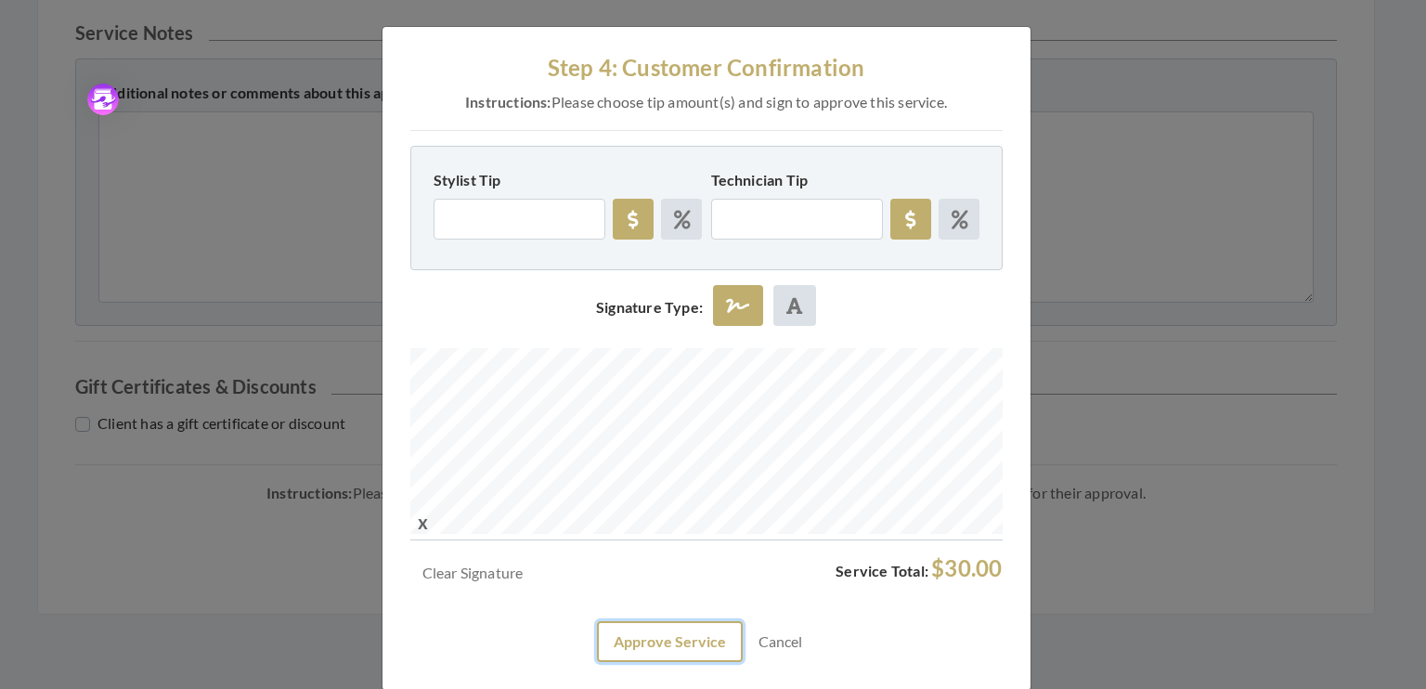
click at [651, 653] on button "Approve Service" at bounding box center [670, 641] width 146 height 41
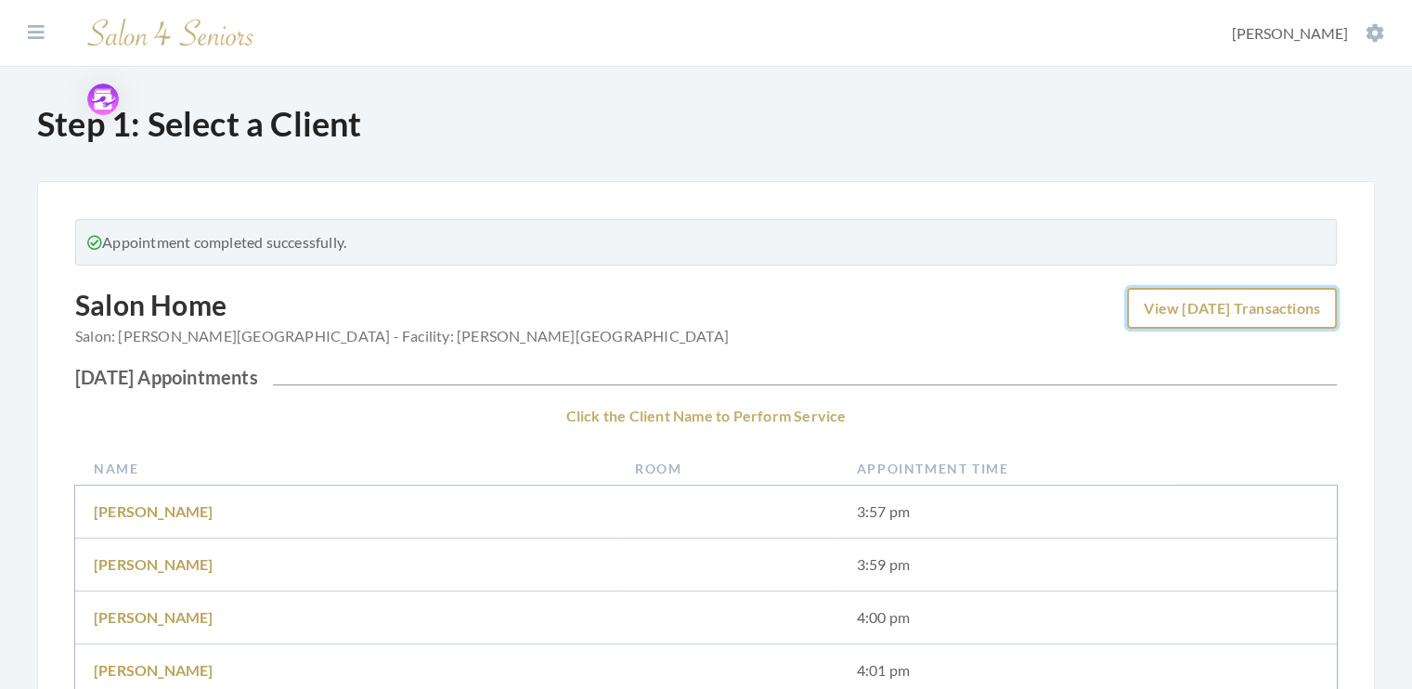
click at [1251, 314] on link "View Today's Transactions" at bounding box center [1232, 308] width 210 height 41
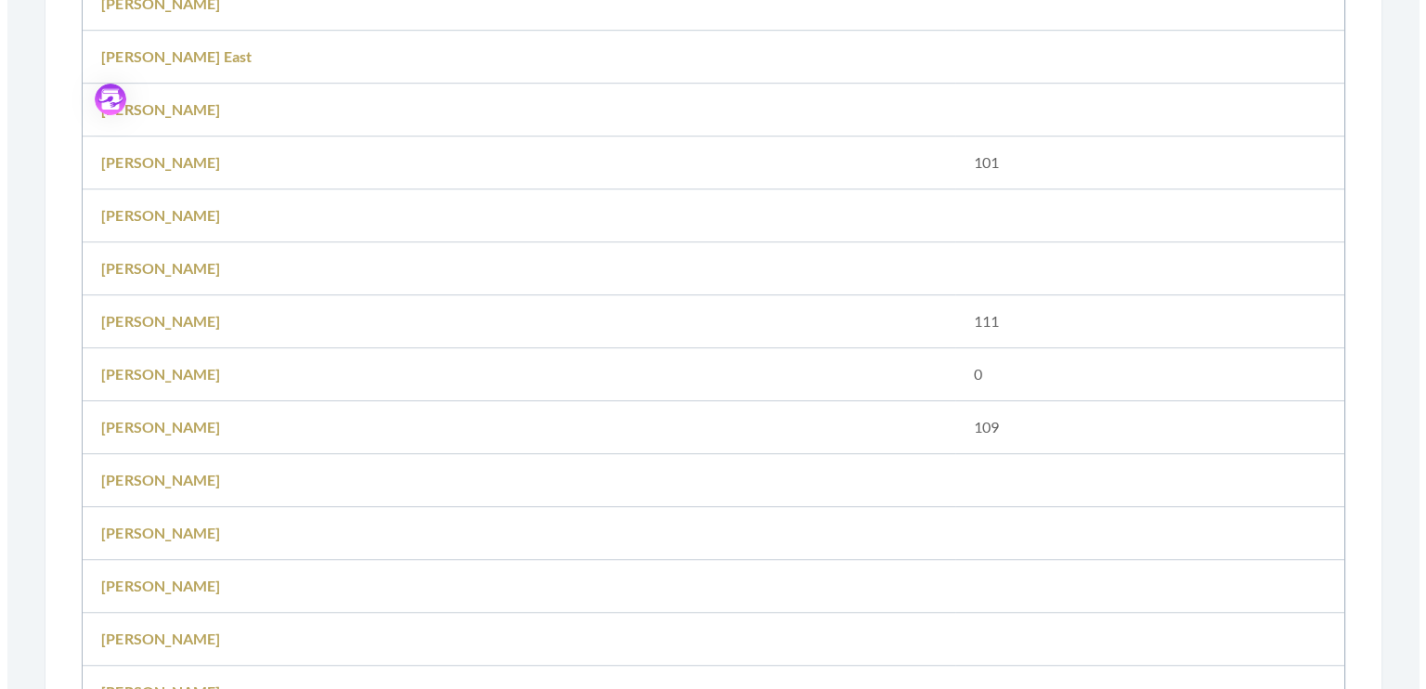
scroll to position [2077, 0]
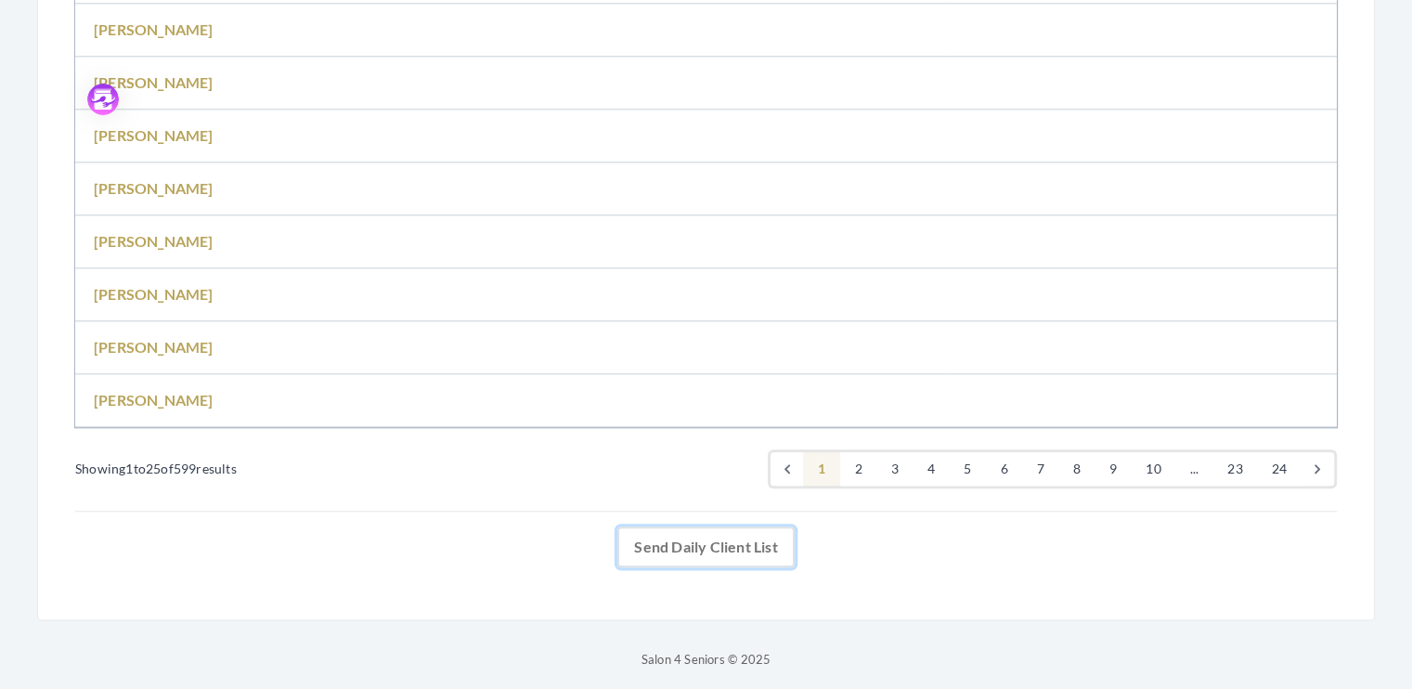
click at [702, 535] on link "Send Daily Client List" at bounding box center [705, 546] width 176 height 41
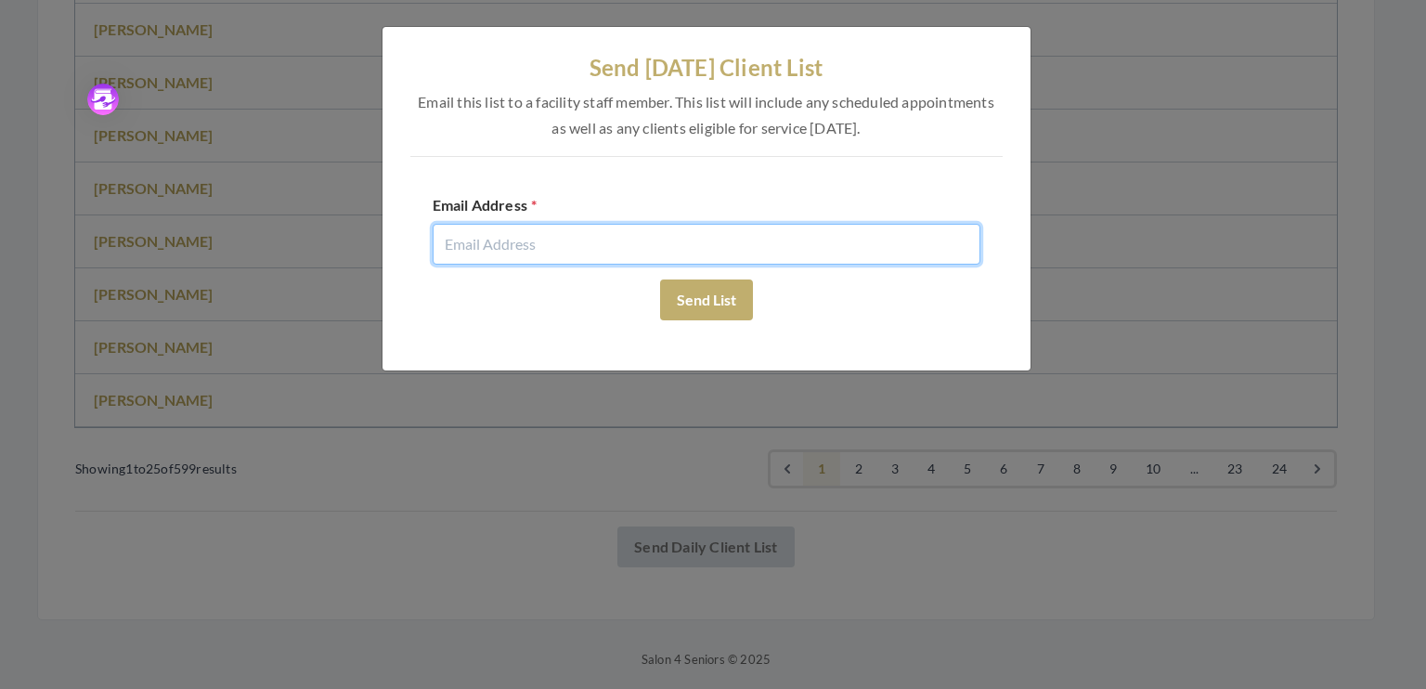
click at [481, 246] on input "email" at bounding box center [707, 244] width 548 height 41
type input "evie@salon4seniors.com"
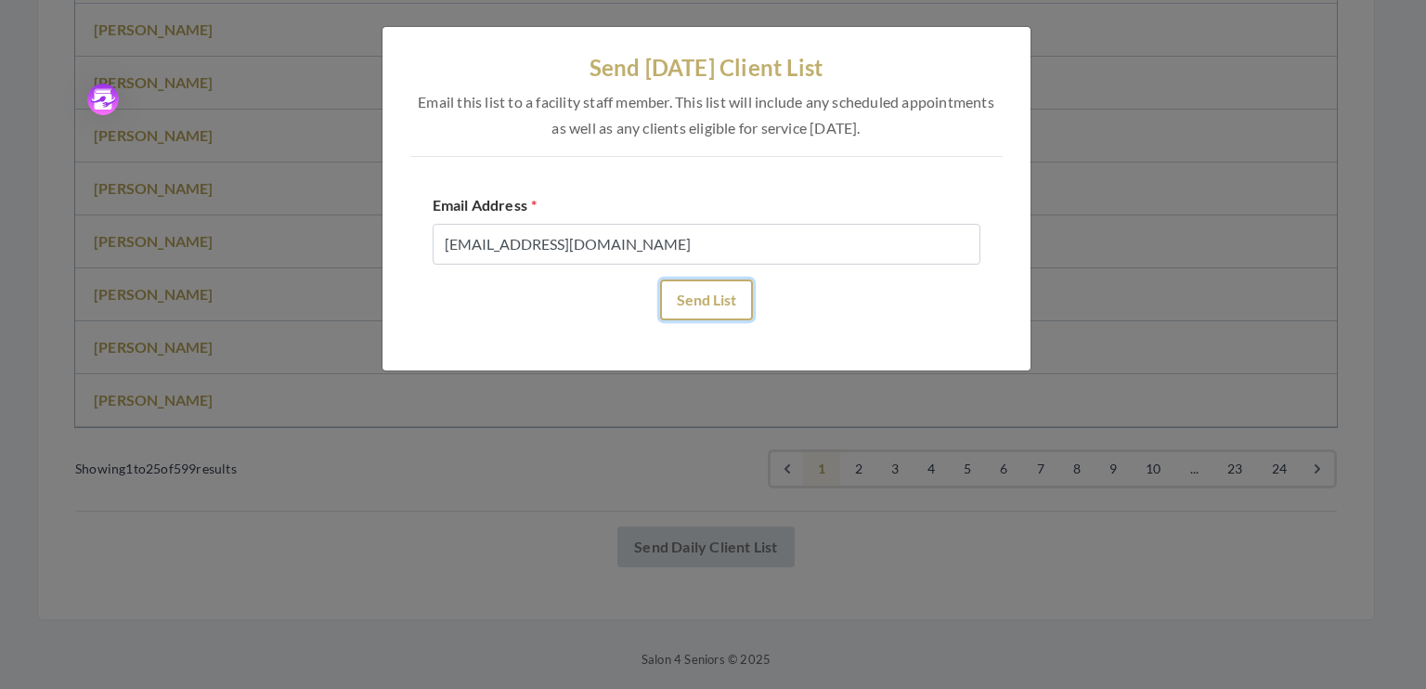
click at [725, 298] on button "Send List" at bounding box center [706, 299] width 93 height 41
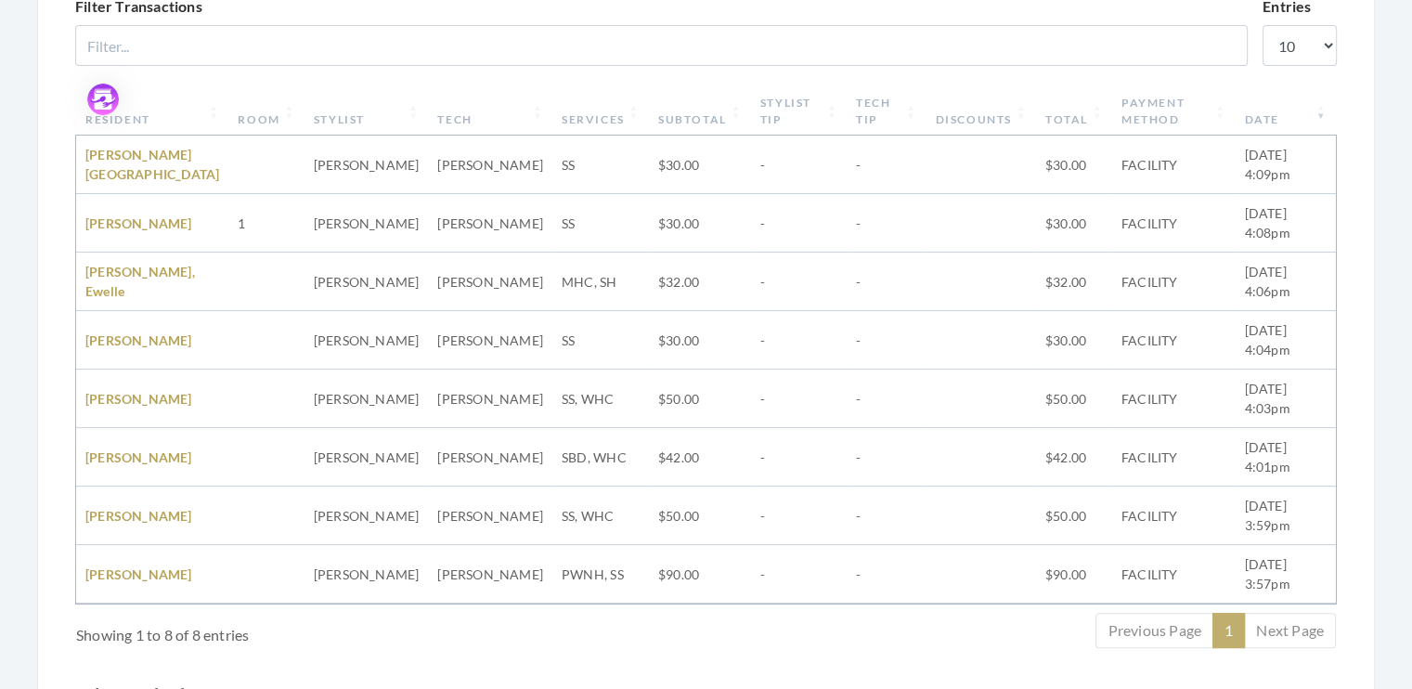
scroll to position [291, 0]
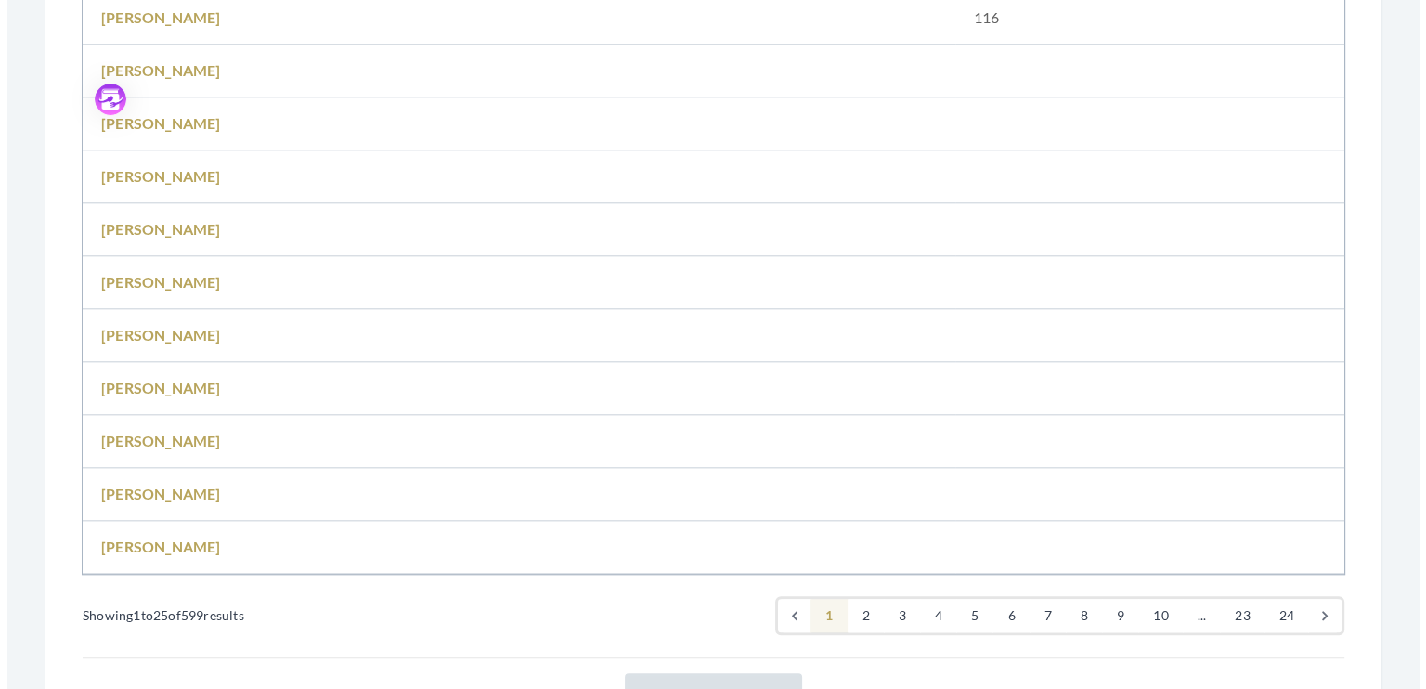
scroll to position [2077, 0]
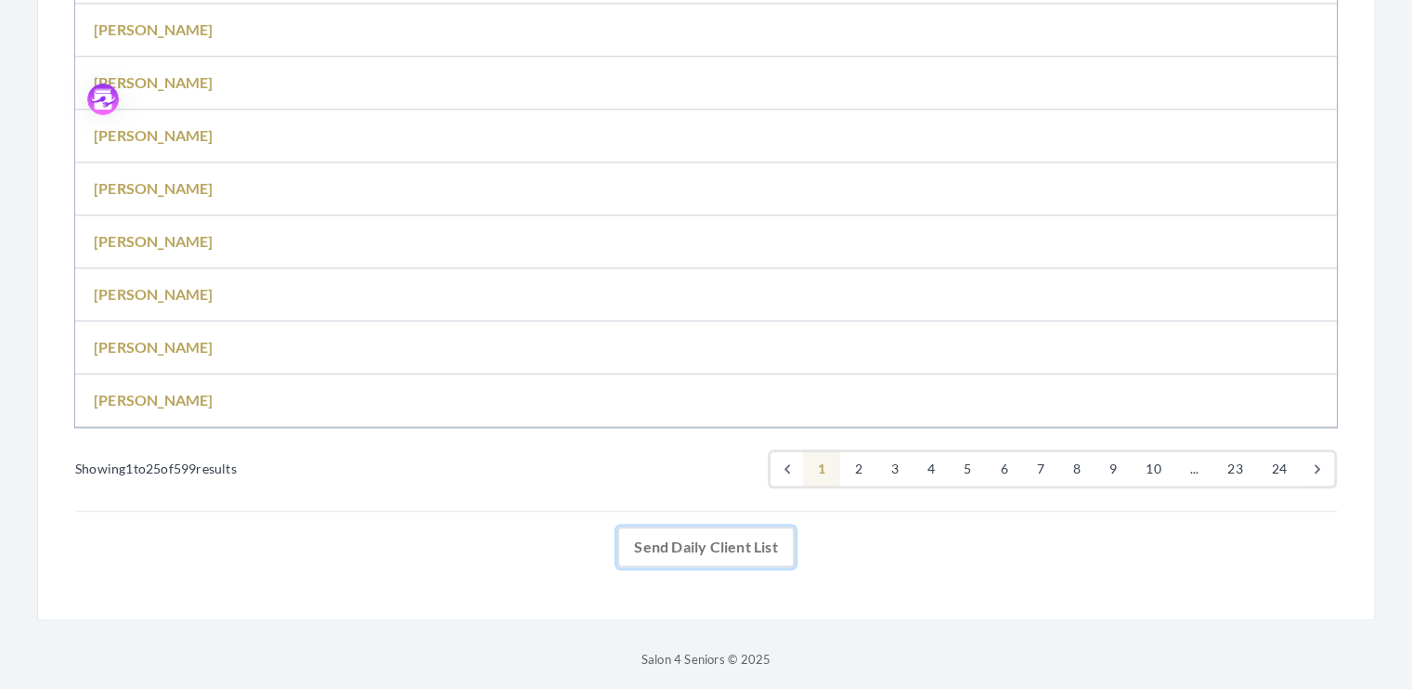
click at [723, 544] on link "Send Daily Client List" at bounding box center [705, 546] width 176 height 41
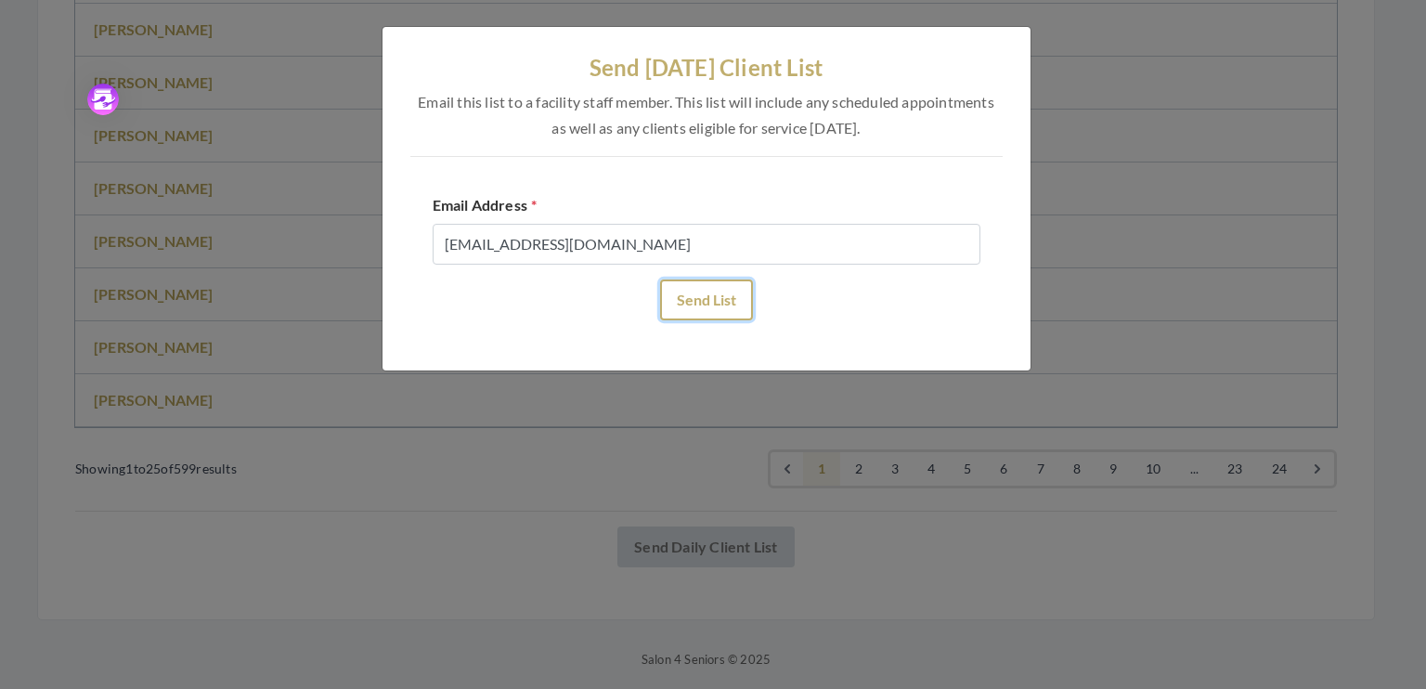
click at [717, 297] on button "Send List" at bounding box center [706, 299] width 93 height 41
